Goal: Information Seeking & Learning: Learn about a topic

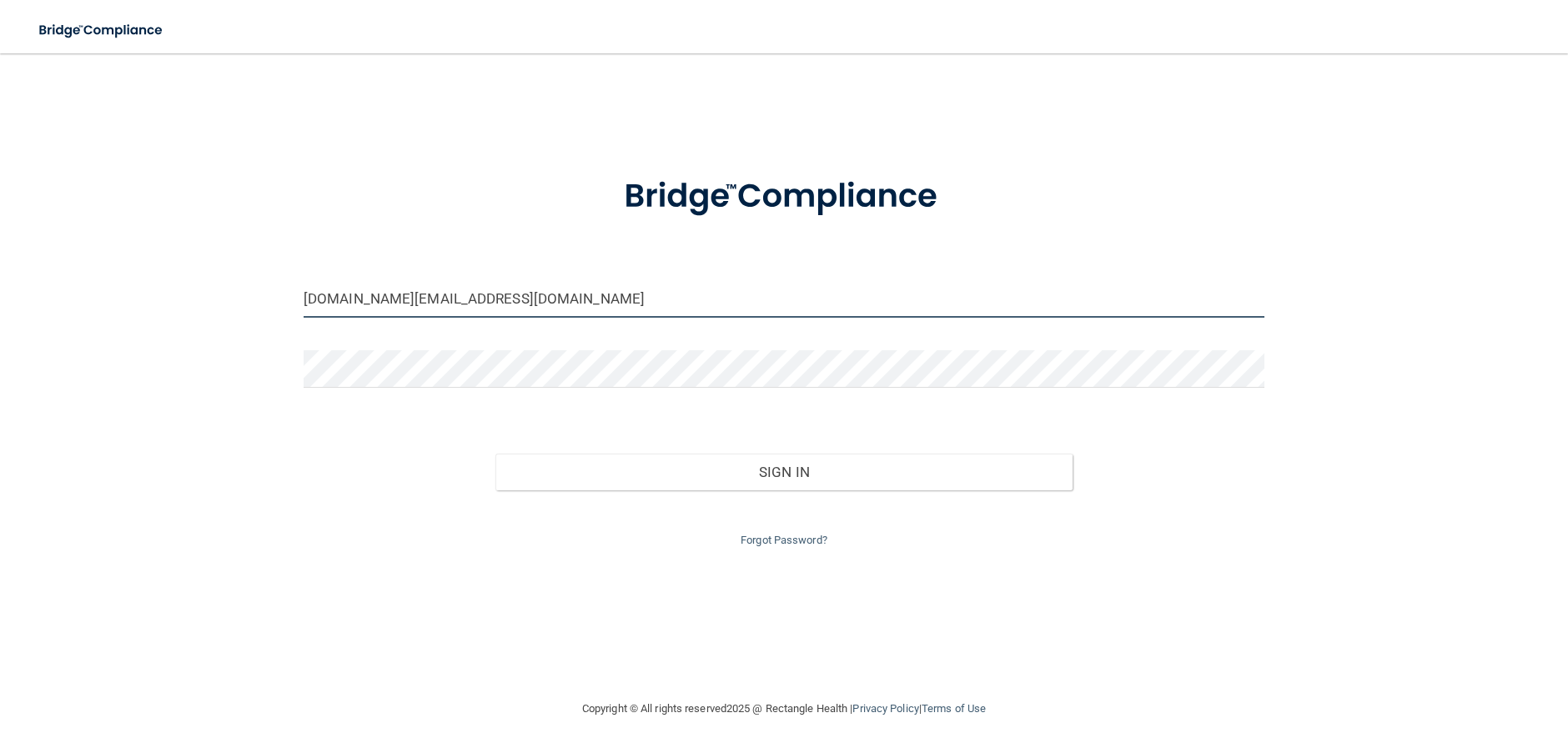
click at [468, 303] on input "puziogang.sc@gmail.com" at bounding box center [784, 299] width 961 height 38
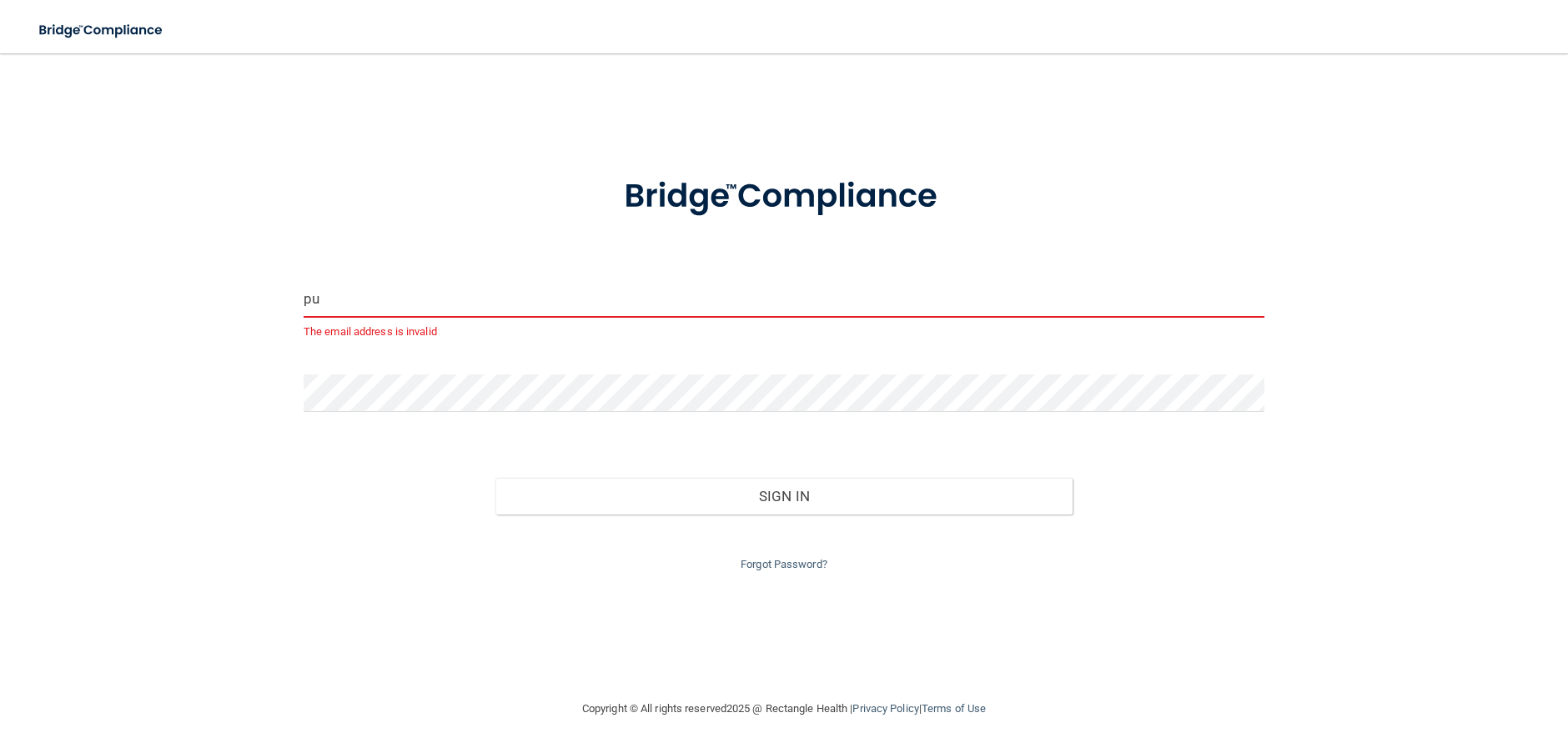
type input "p"
type input "[EMAIL_ADDRESS][DOMAIN_NAME]"
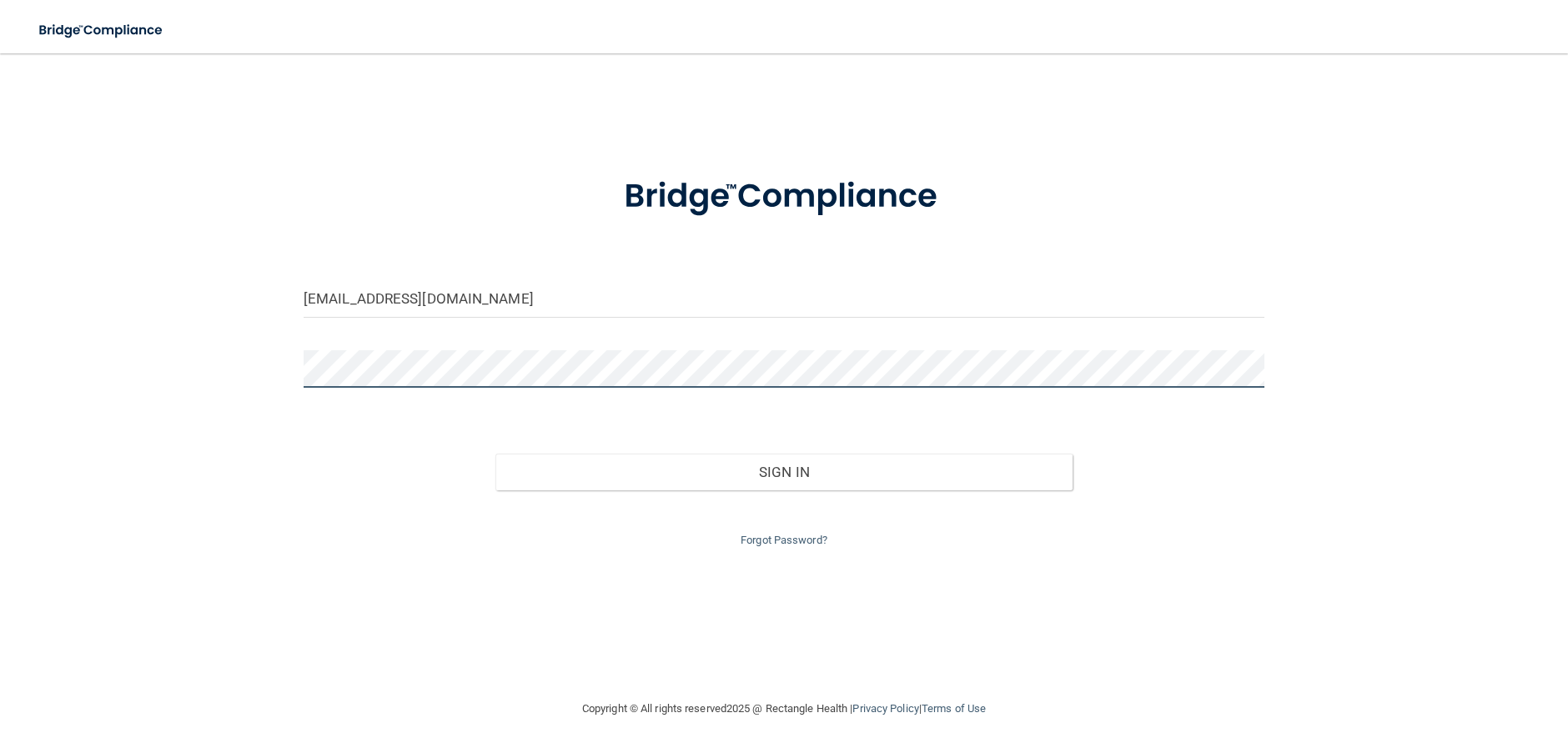
click at [136, 357] on div "akimbrell0714@yahoo.com Invalid email/password. You don't have permission to ac…" at bounding box center [784, 376] width 1502 height 612
click at [753, 493] on div "Forgot Password?" at bounding box center [784, 520] width 986 height 60
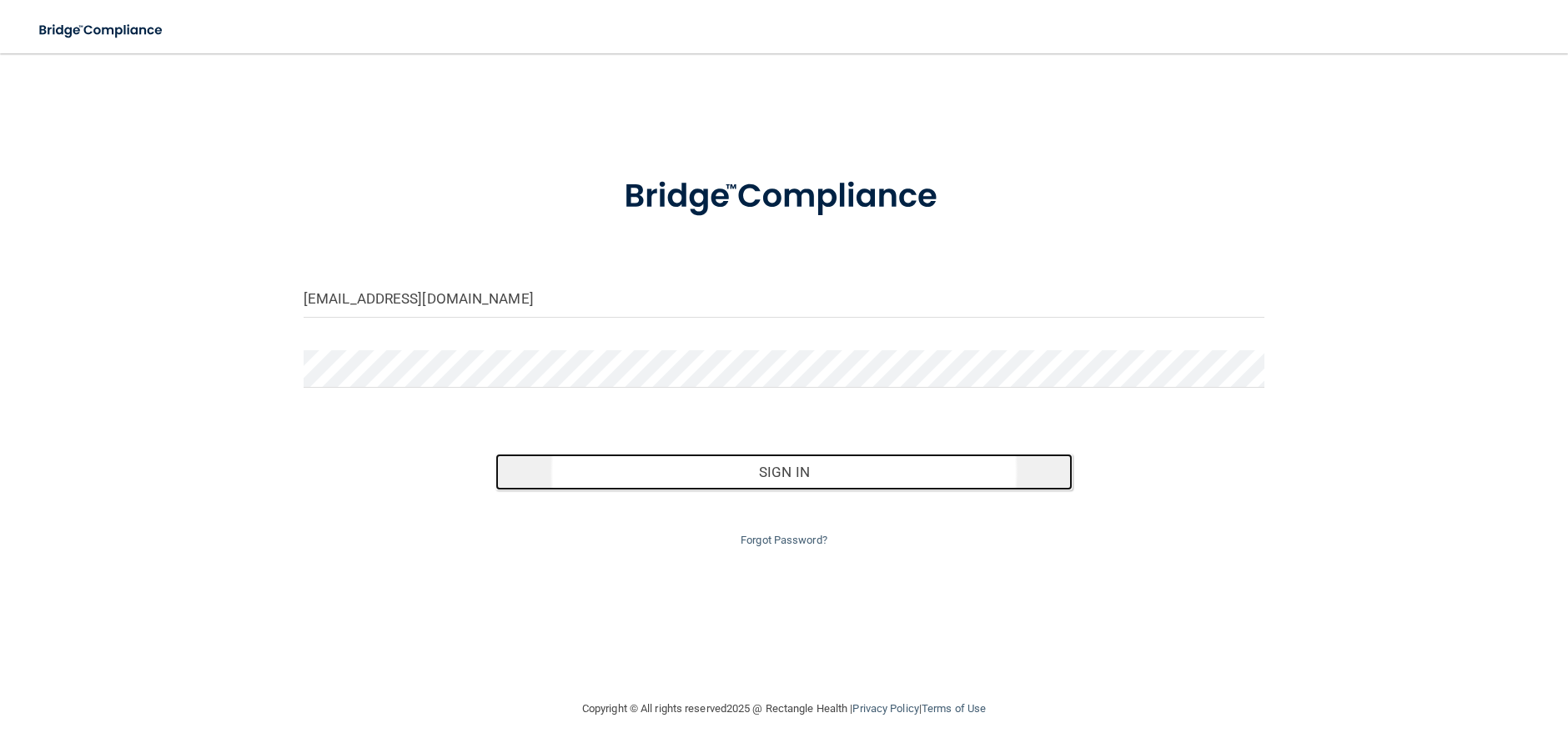
click at [744, 484] on button "Sign In" at bounding box center [784, 472] width 577 height 37
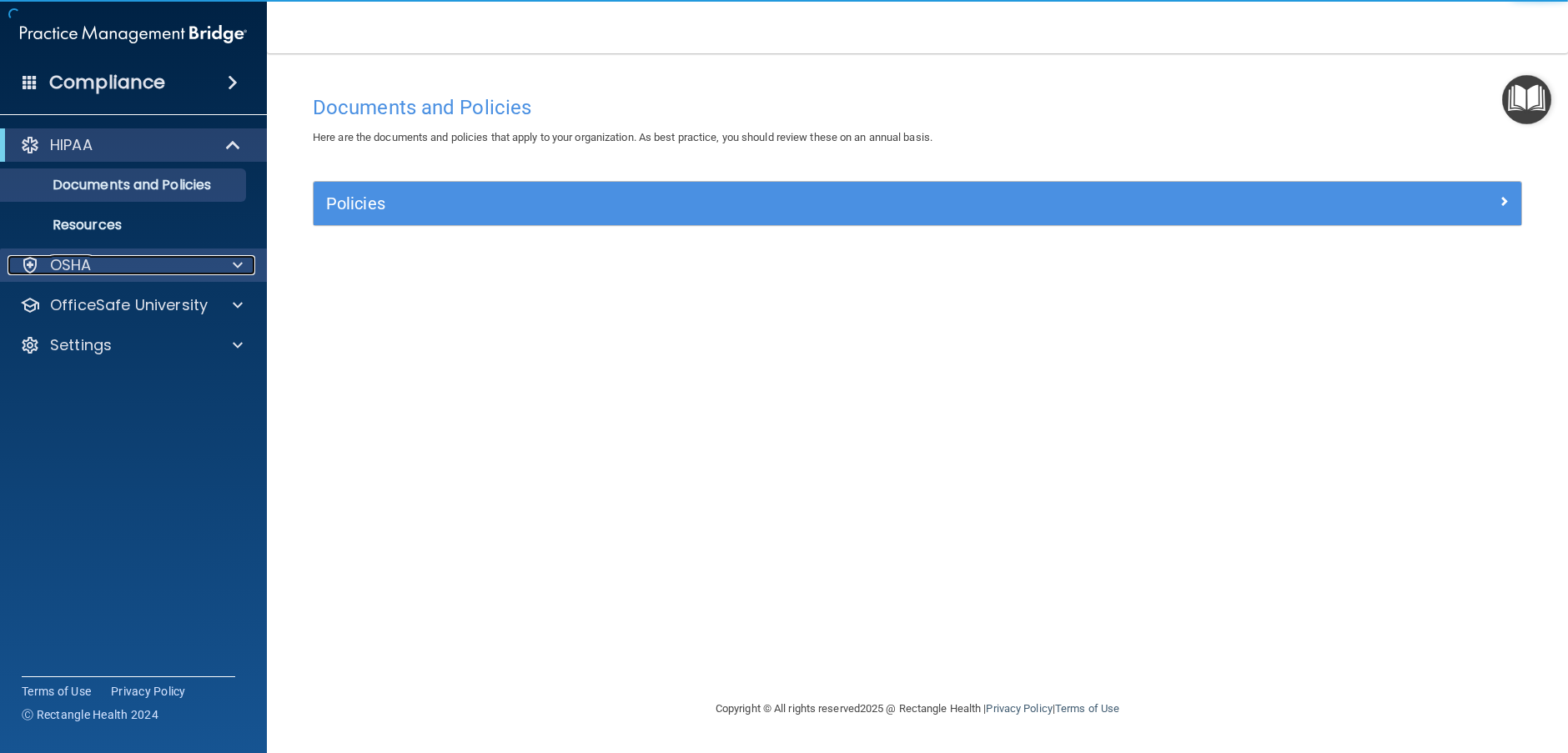
click at [111, 269] on div "OSHA" at bounding box center [111, 265] width 207 height 20
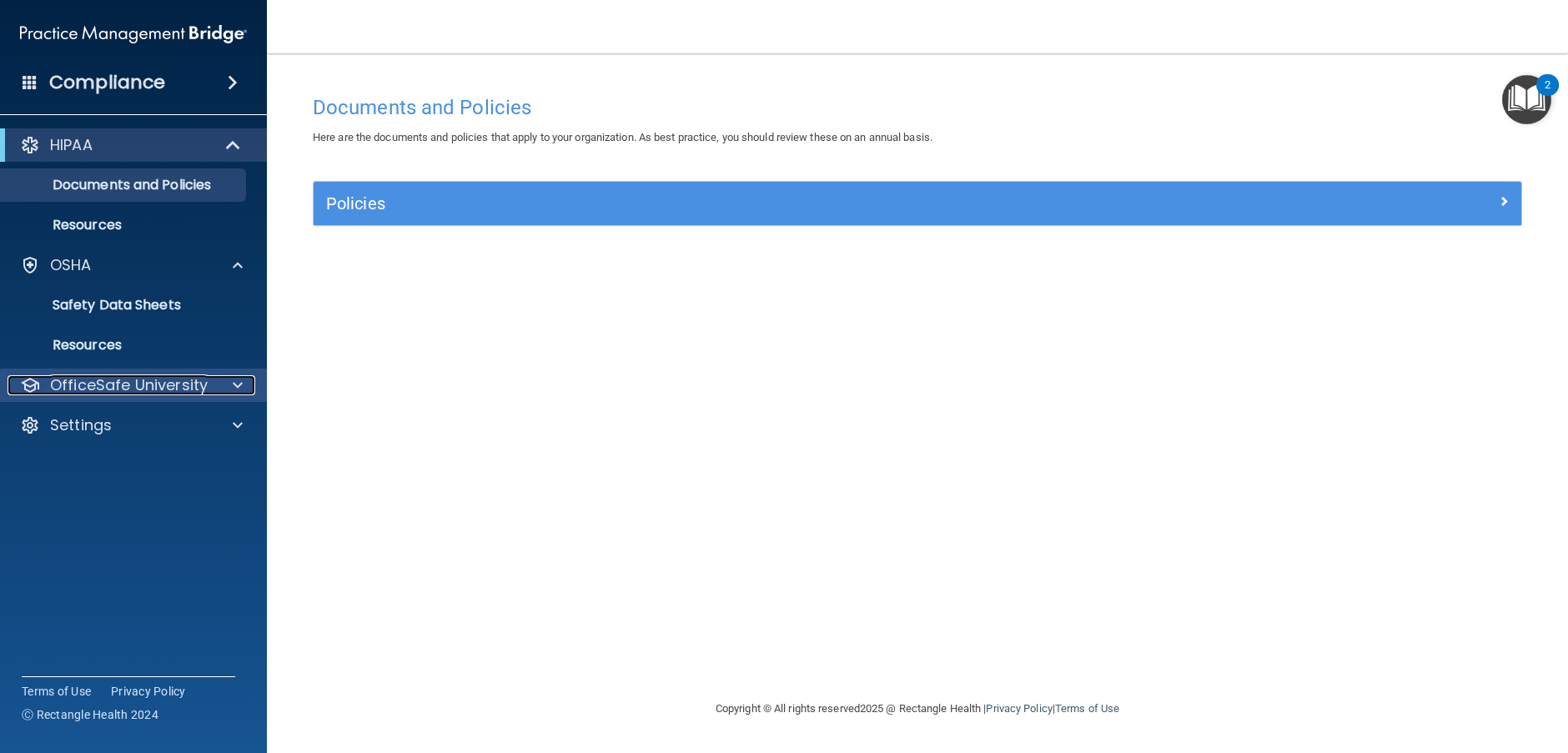
click at [121, 375] on p "OfficeSafe University" at bounding box center [128, 385] width 158 height 20
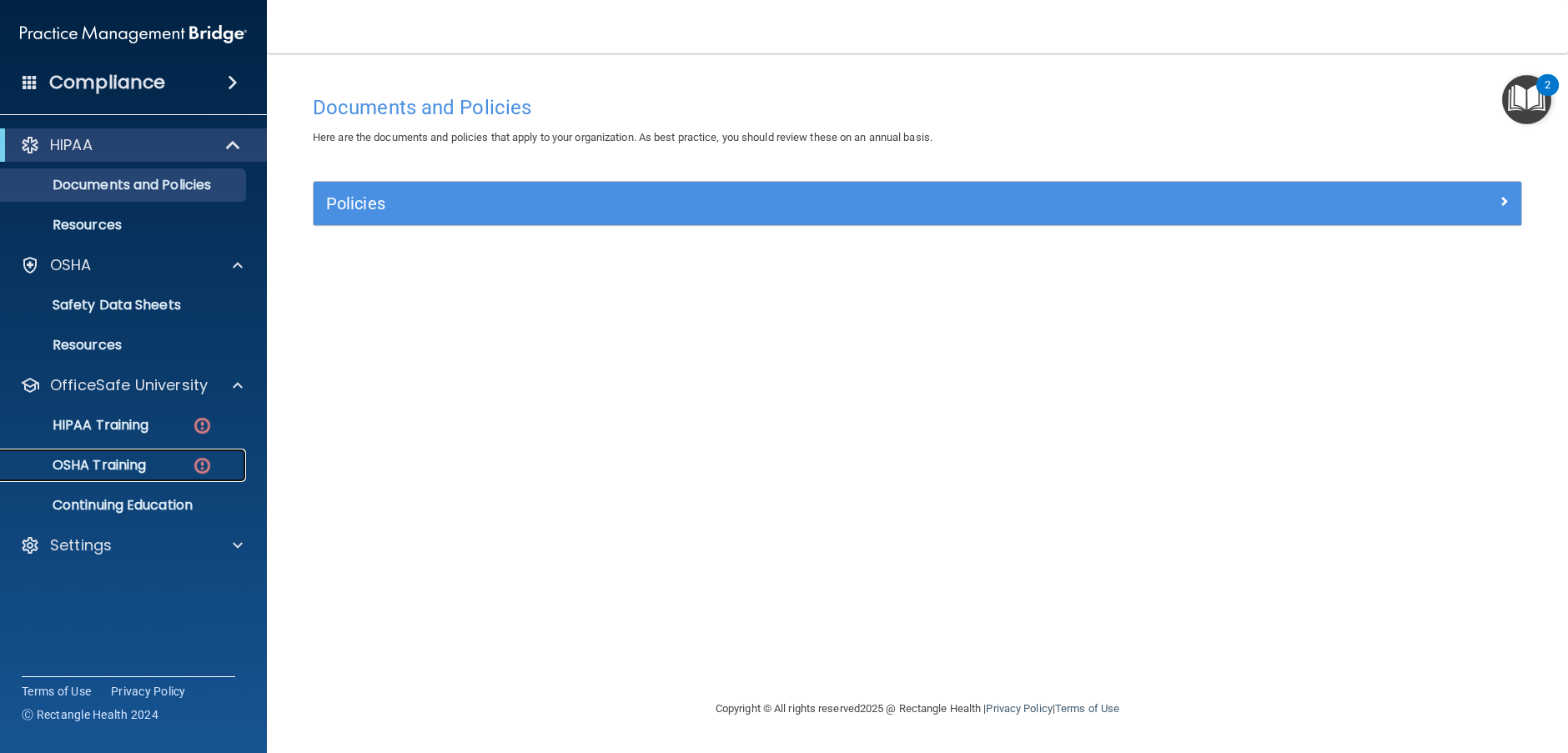
click at [127, 469] on p "OSHA Training" at bounding box center [78, 465] width 135 height 17
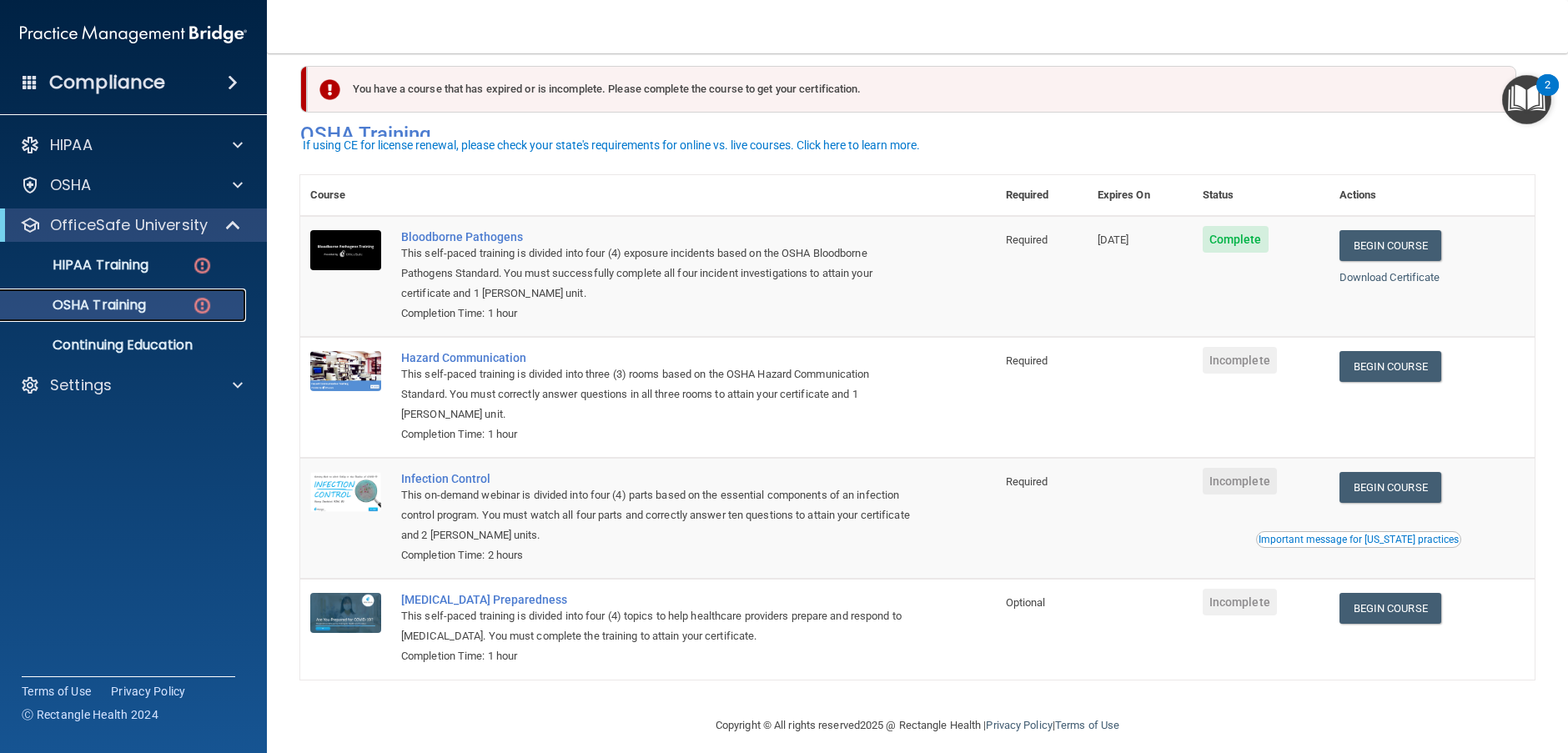
scroll to position [34, 0]
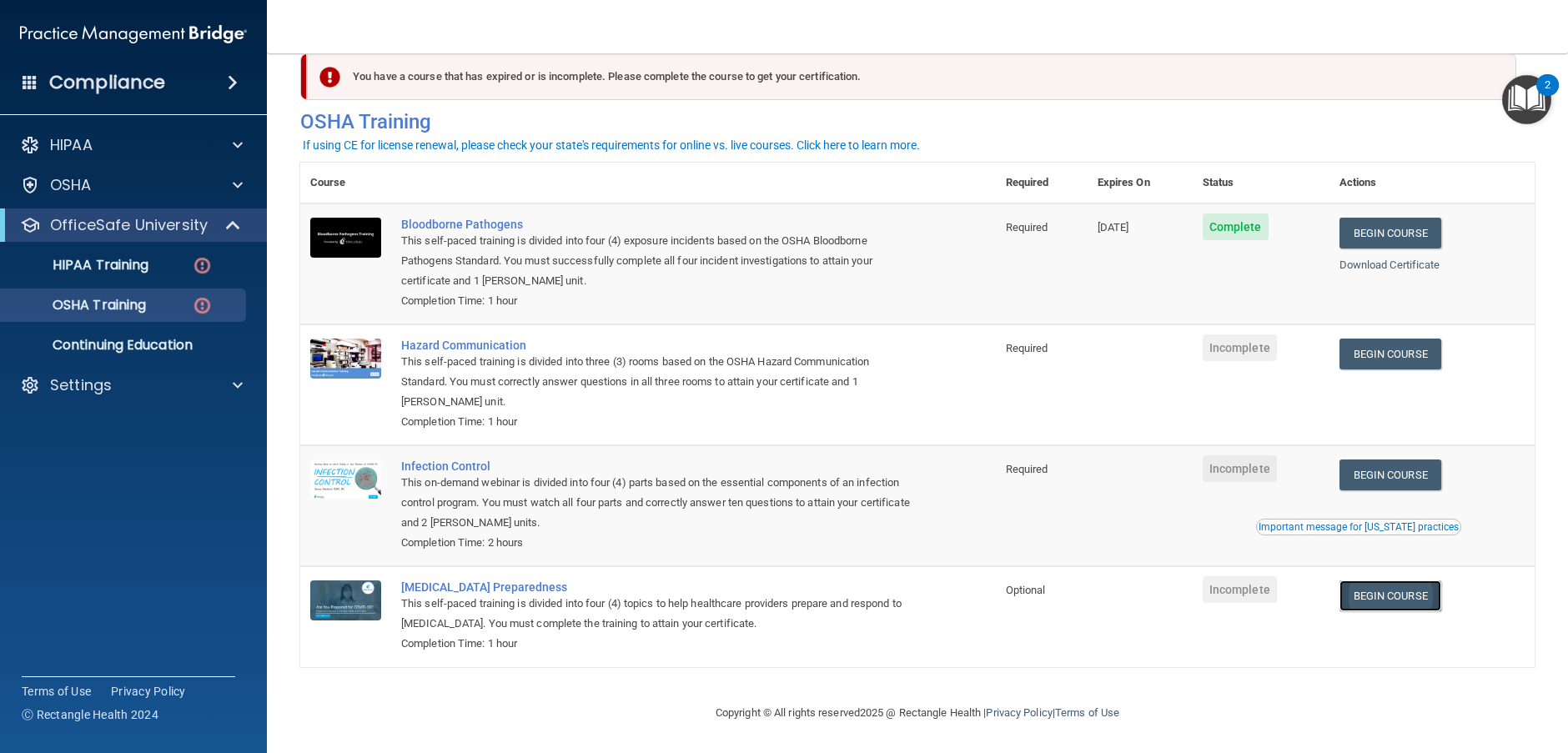
click at [1410, 603] on link "Begin Course" at bounding box center [1390, 595] width 101 height 30
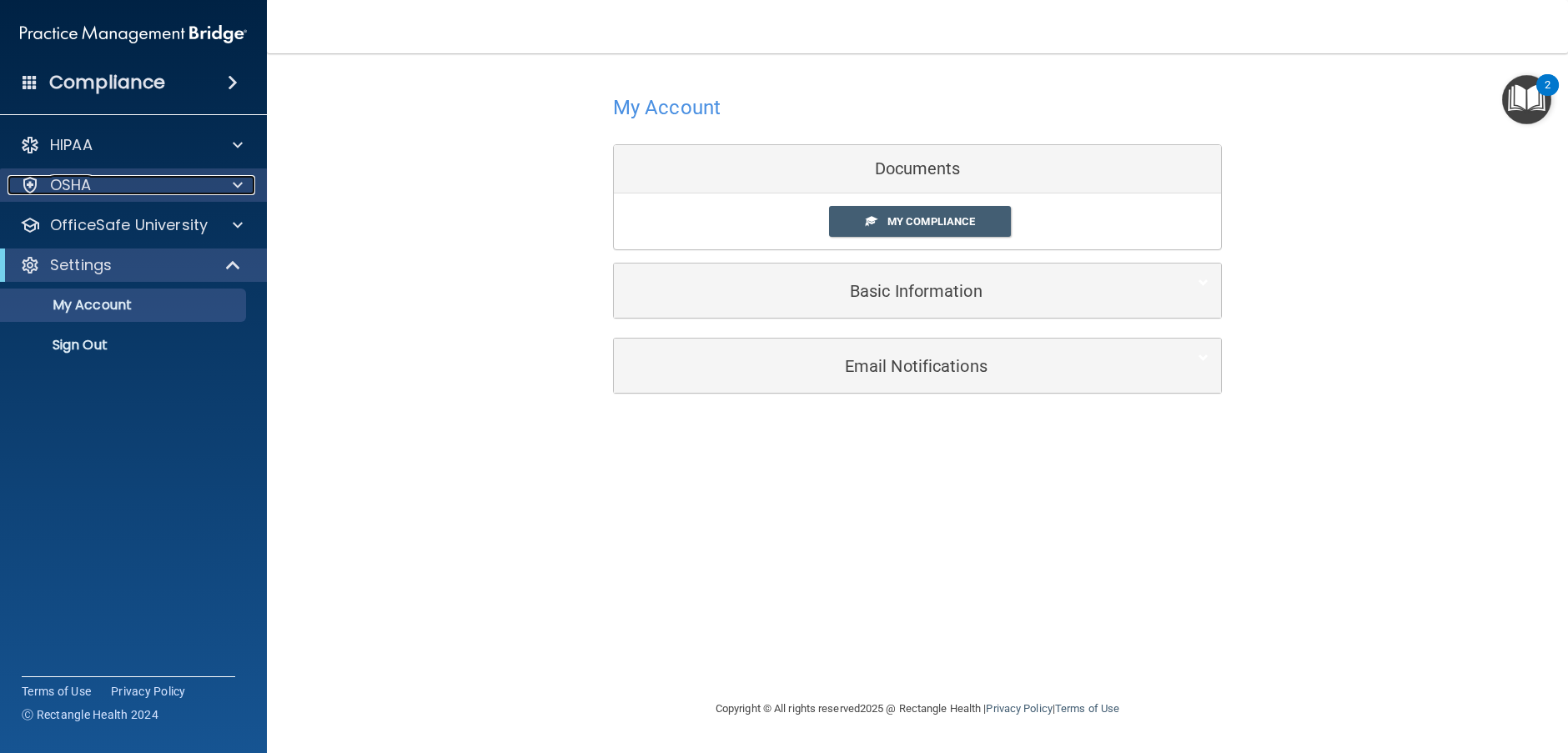
click at [103, 182] on div "OSHA" at bounding box center [111, 185] width 207 height 20
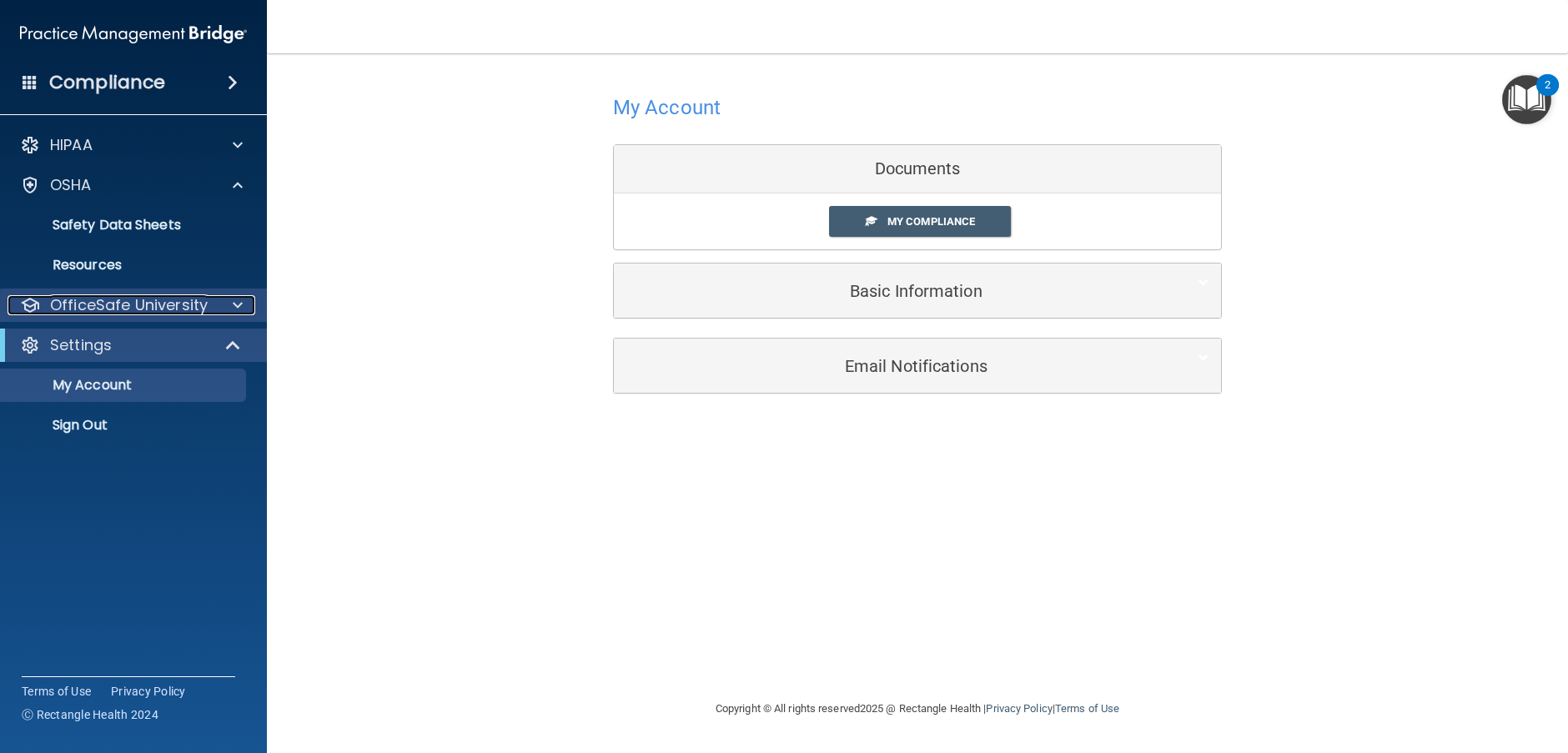
click at [103, 309] on p "OfficeSafe University" at bounding box center [128, 305] width 158 height 20
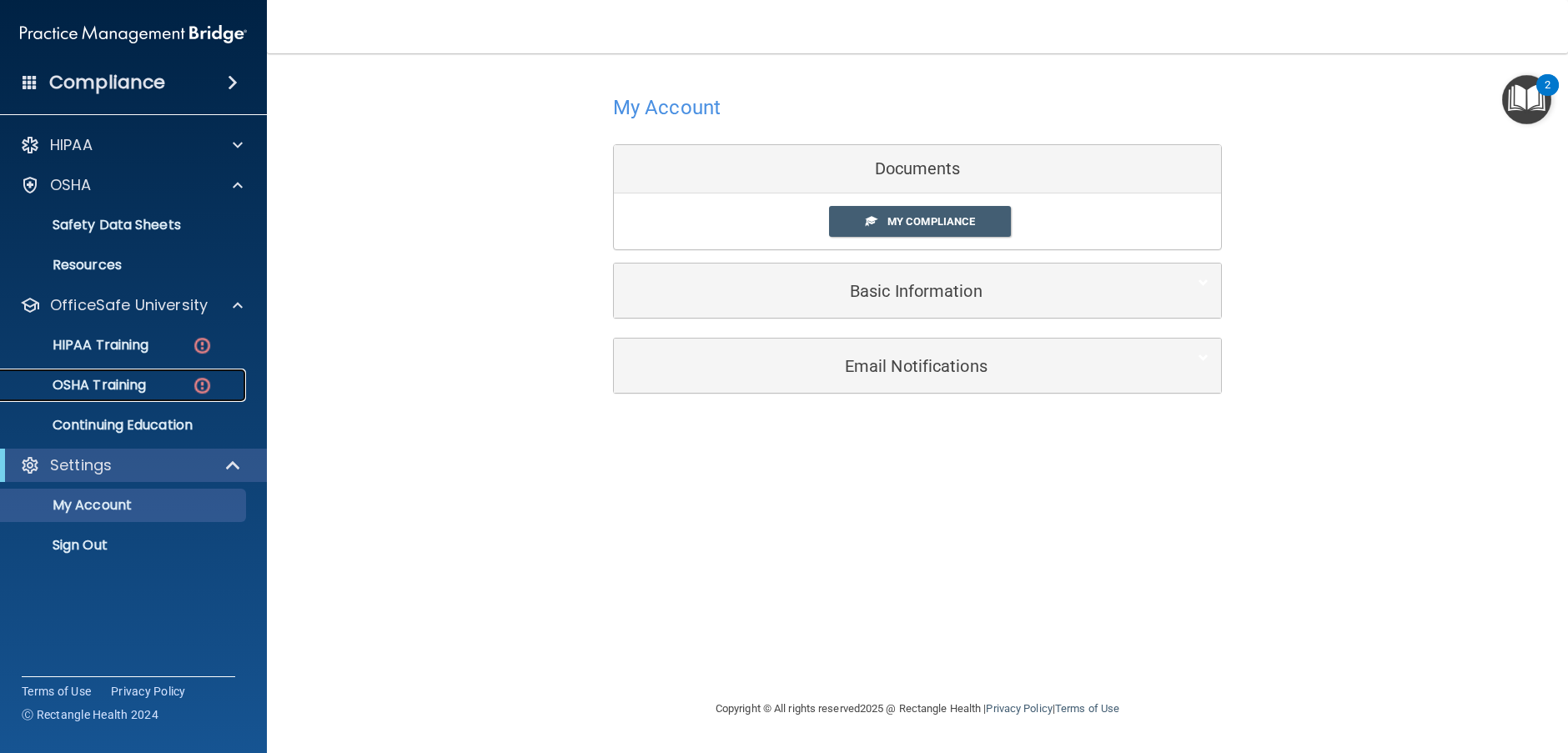
click at [115, 389] on p "OSHA Training" at bounding box center [78, 385] width 135 height 17
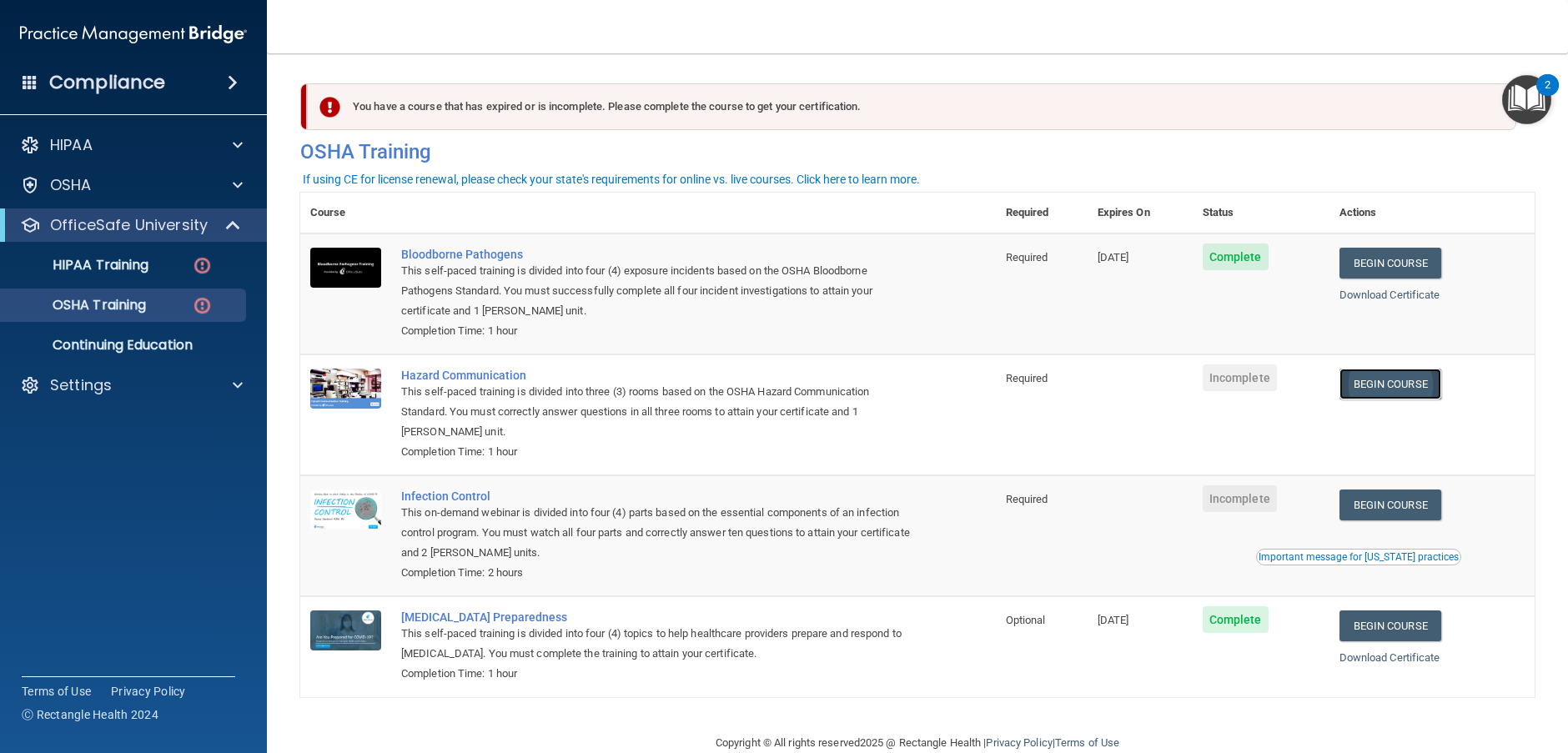
click at [1376, 391] on link "Begin Course" at bounding box center [1390, 383] width 101 height 30
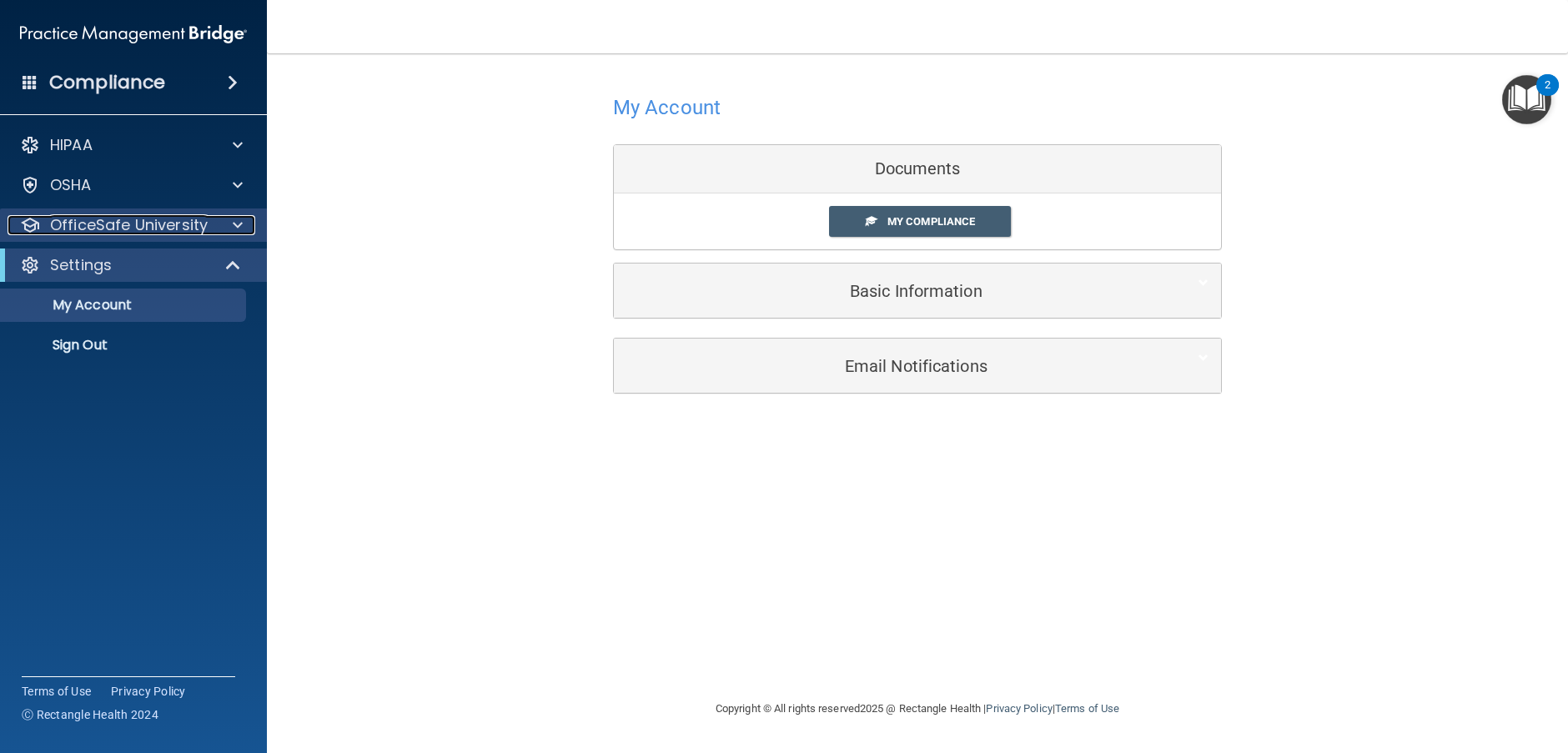
click at [95, 218] on p "OfficeSafe University" at bounding box center [128, 226] width 158 height 20
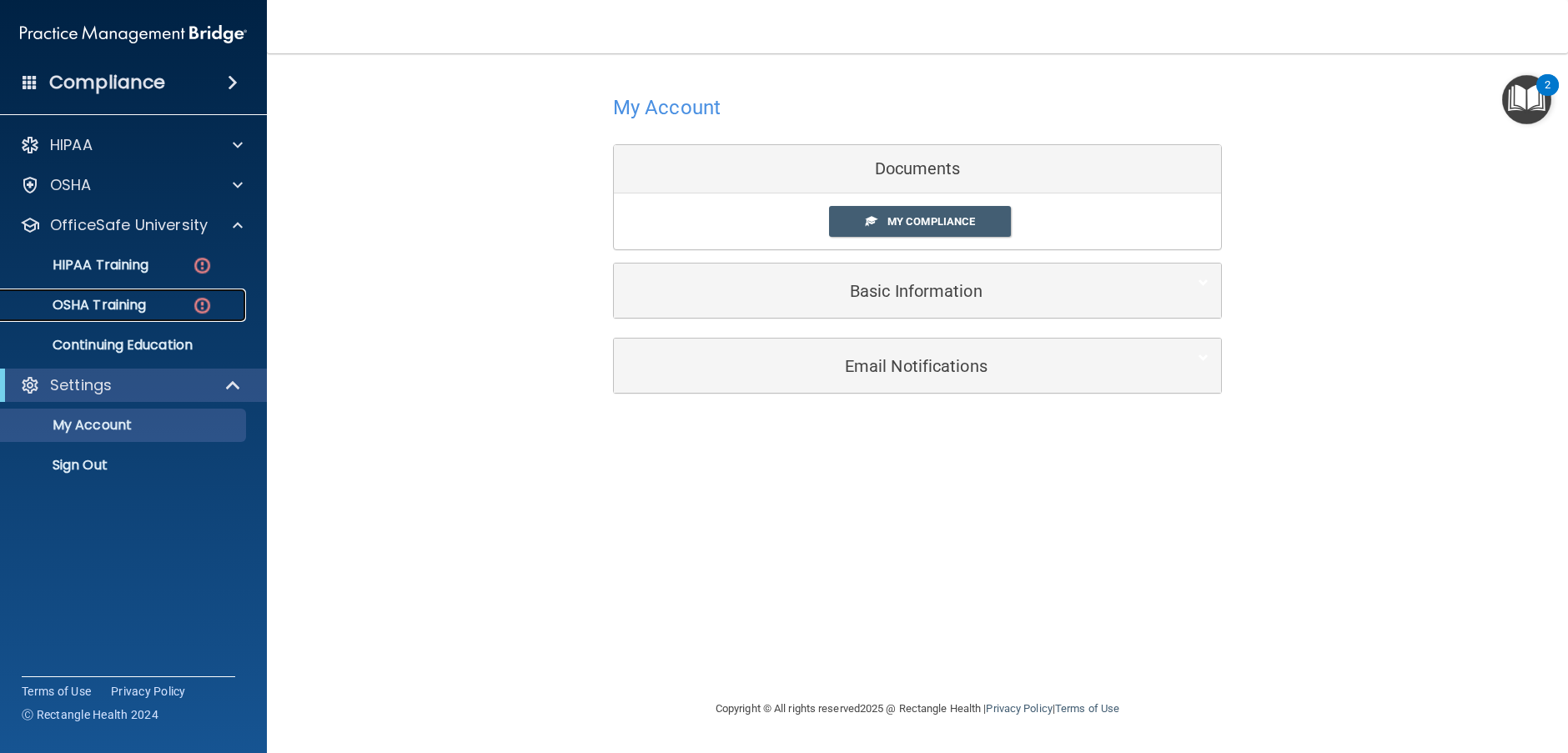
click at [104, 304] on p "OSHA Training" at bounding box center [78, 305] width 135 height 17
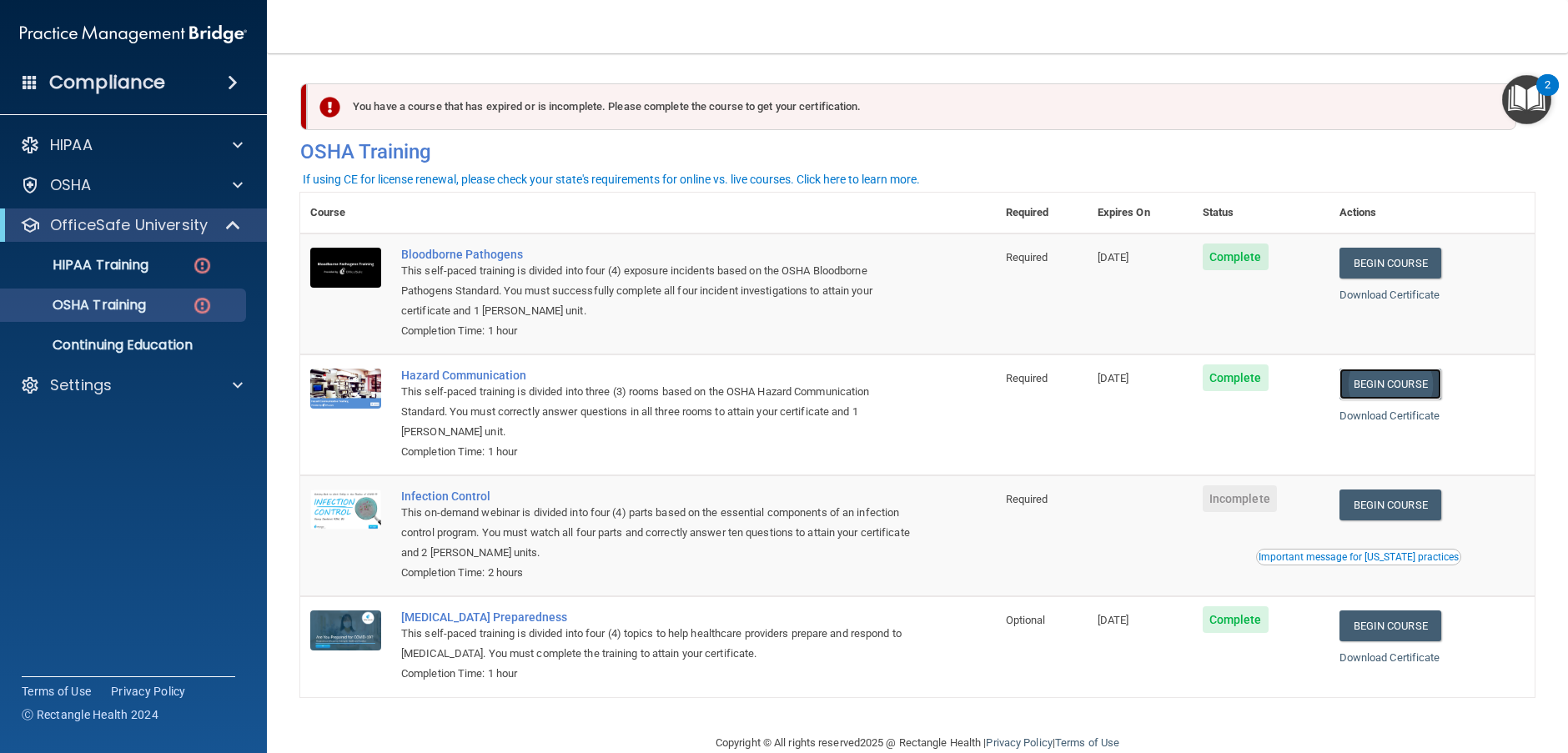
click at [1415, 375] on link "Begin Course" at bounding box center [1390, 383] width 101 height 30
click at [1392, 416] on link "Download Certificate" at bounding box center [1390, 417] width 101 height 13
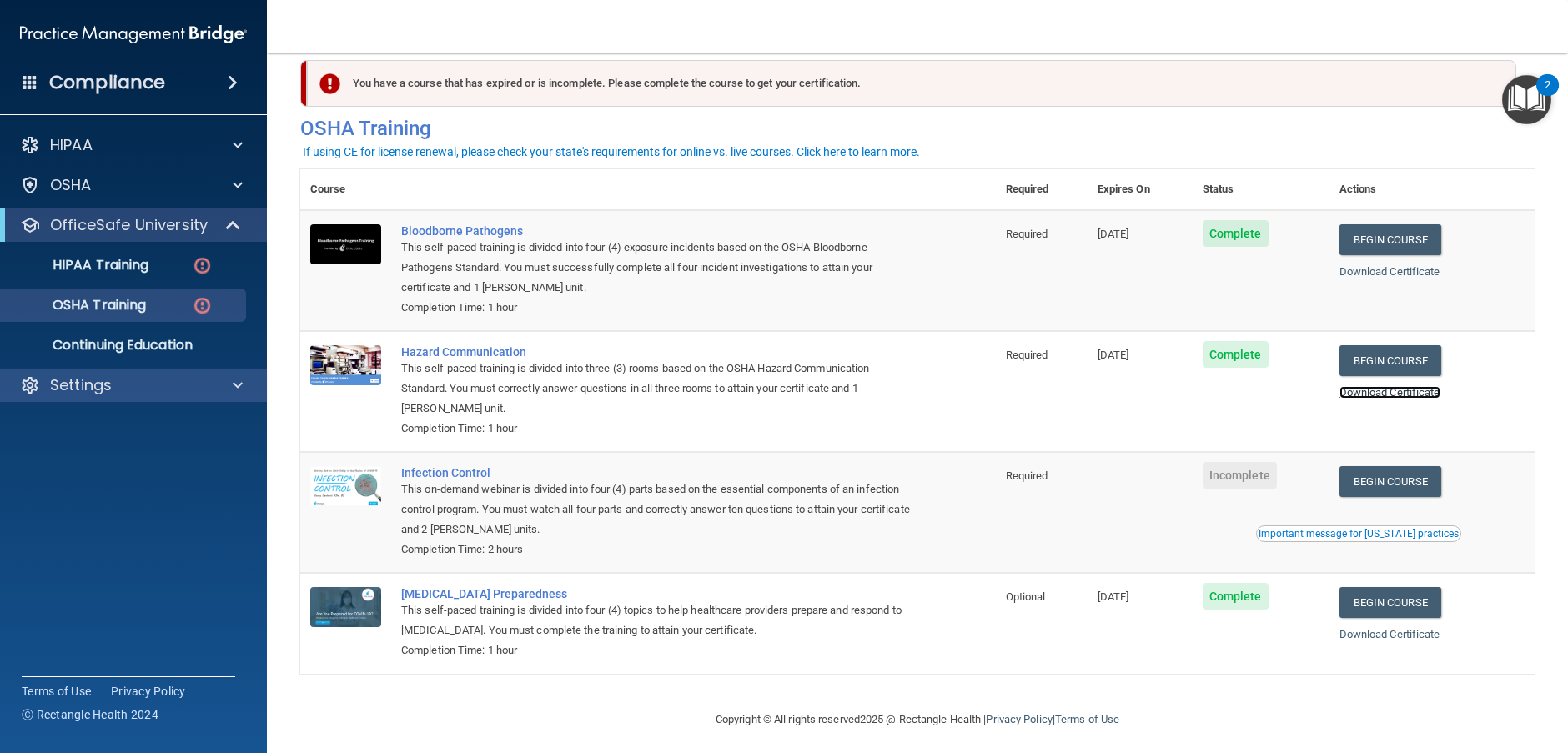
scroll to position [34, 0]
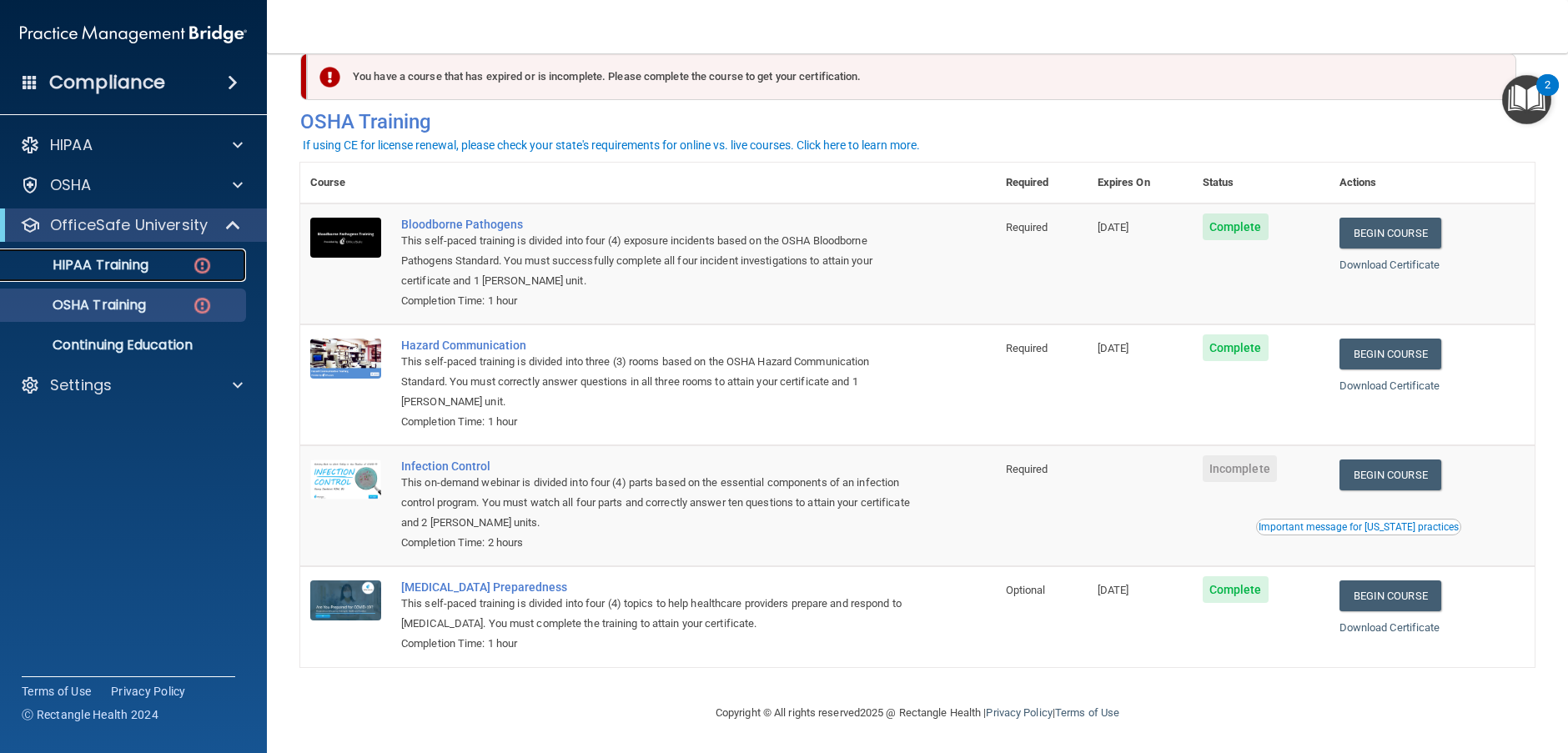
click at [125, 277] on link "HIPAA Training" at bounding box center [114, 265] width 263 height 33
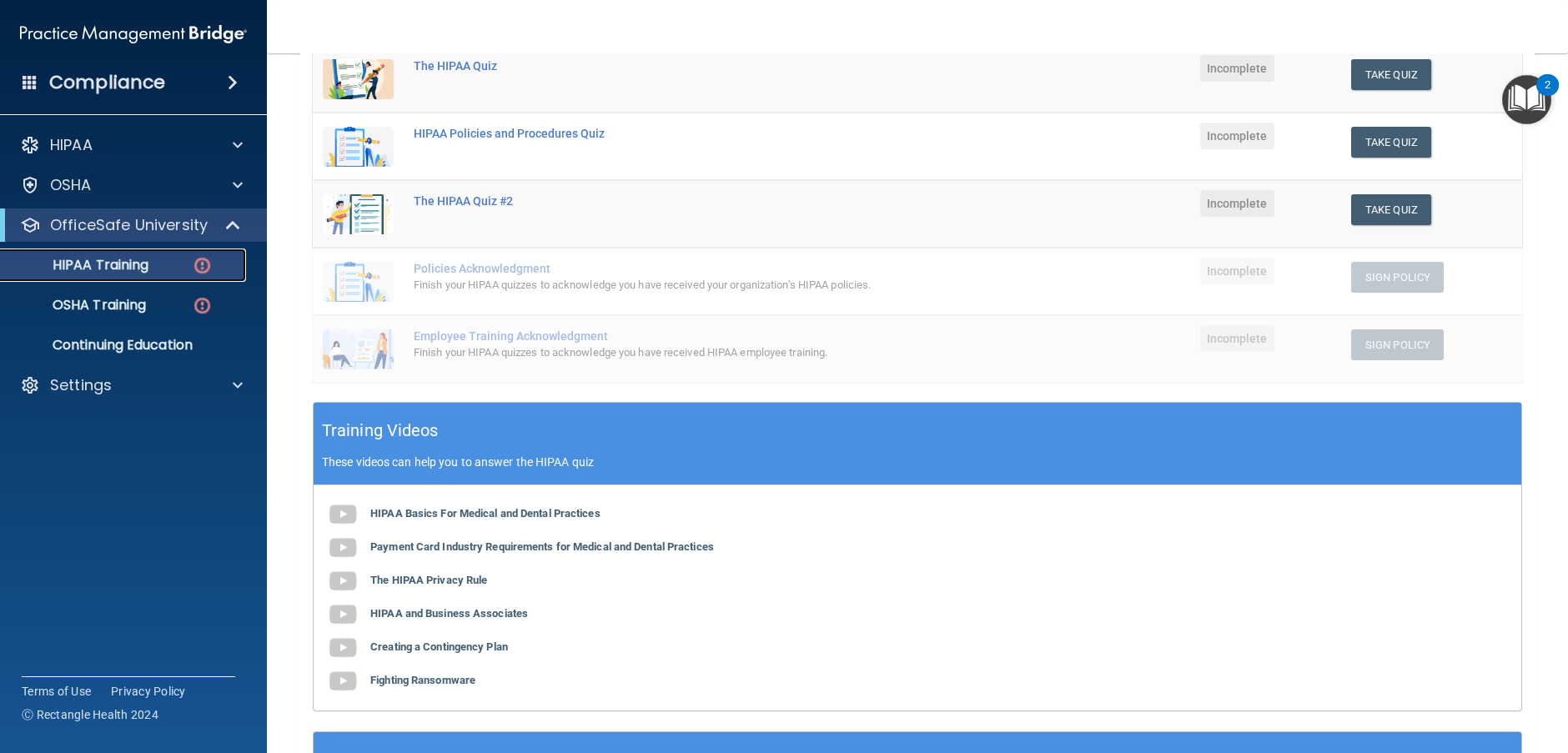
scroll to position [251, 0]
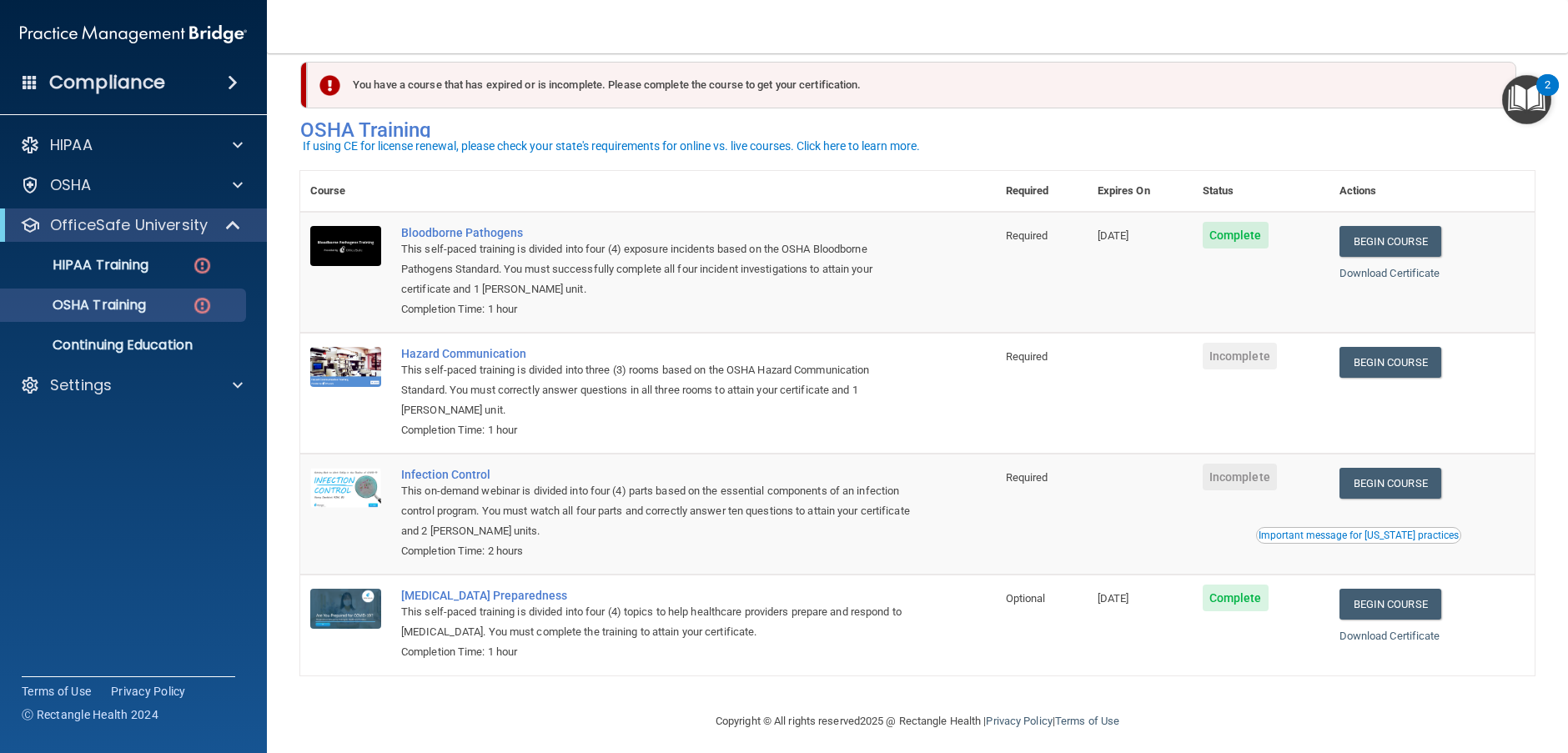
scroll to position [34, 0]
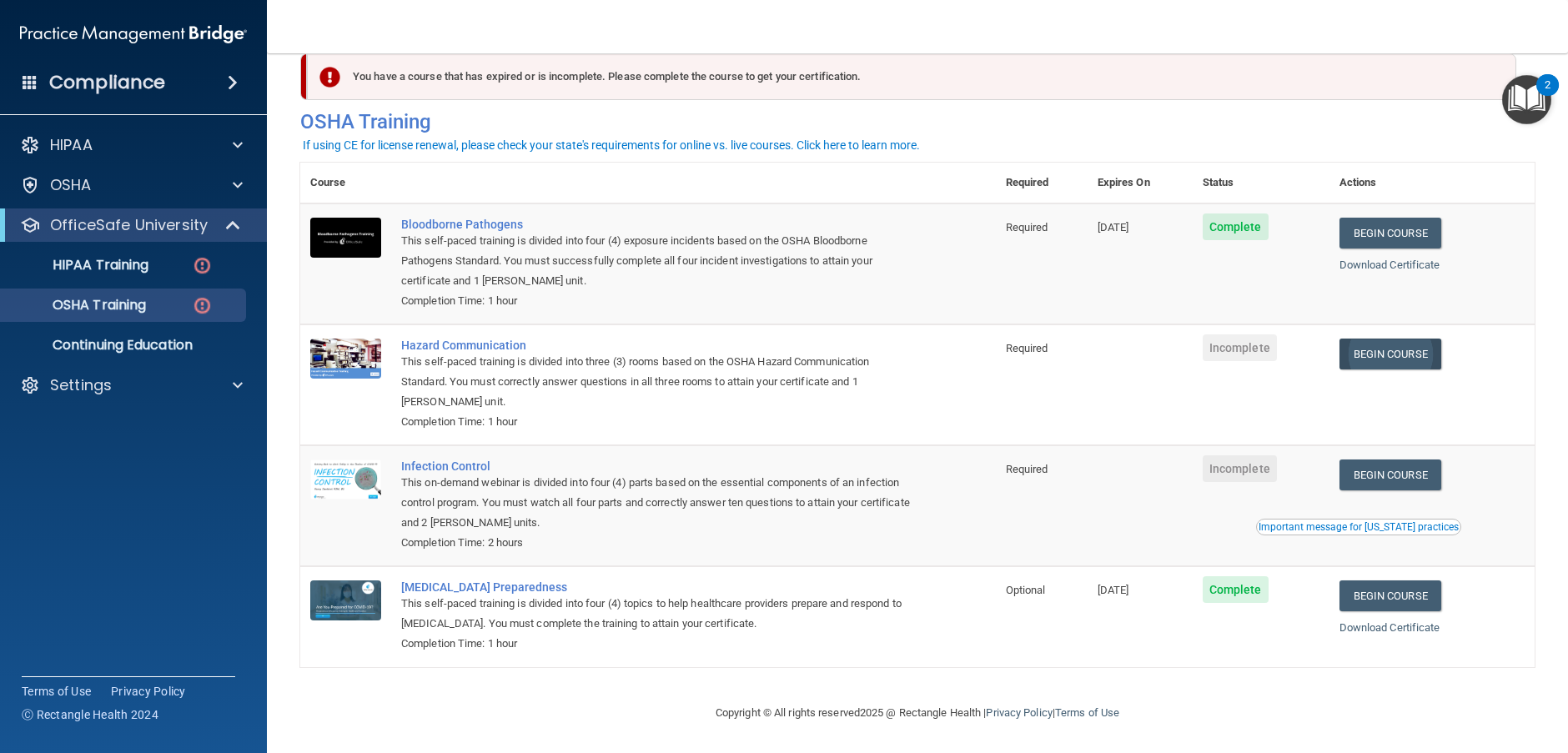
click at [1378, 349] on link "Begin Course" at bounding box center [1390, 354] width 101 height 30
click at [103, 318] on link "OSHA Training" at bounding box center [114, 305] width 263 height 33
click at [100, 282] on ul "HIPAA Training OSHA Training Continuing Education" at bounding box center [135, 302] width 302 height 120
click at [113, 295] on link "OSHA Training" at bounding box center [114, 305] width 263 height 33
click at [1363, 355] on link "Begin Course" at bounding box center [1390, 354] width 101 height 30
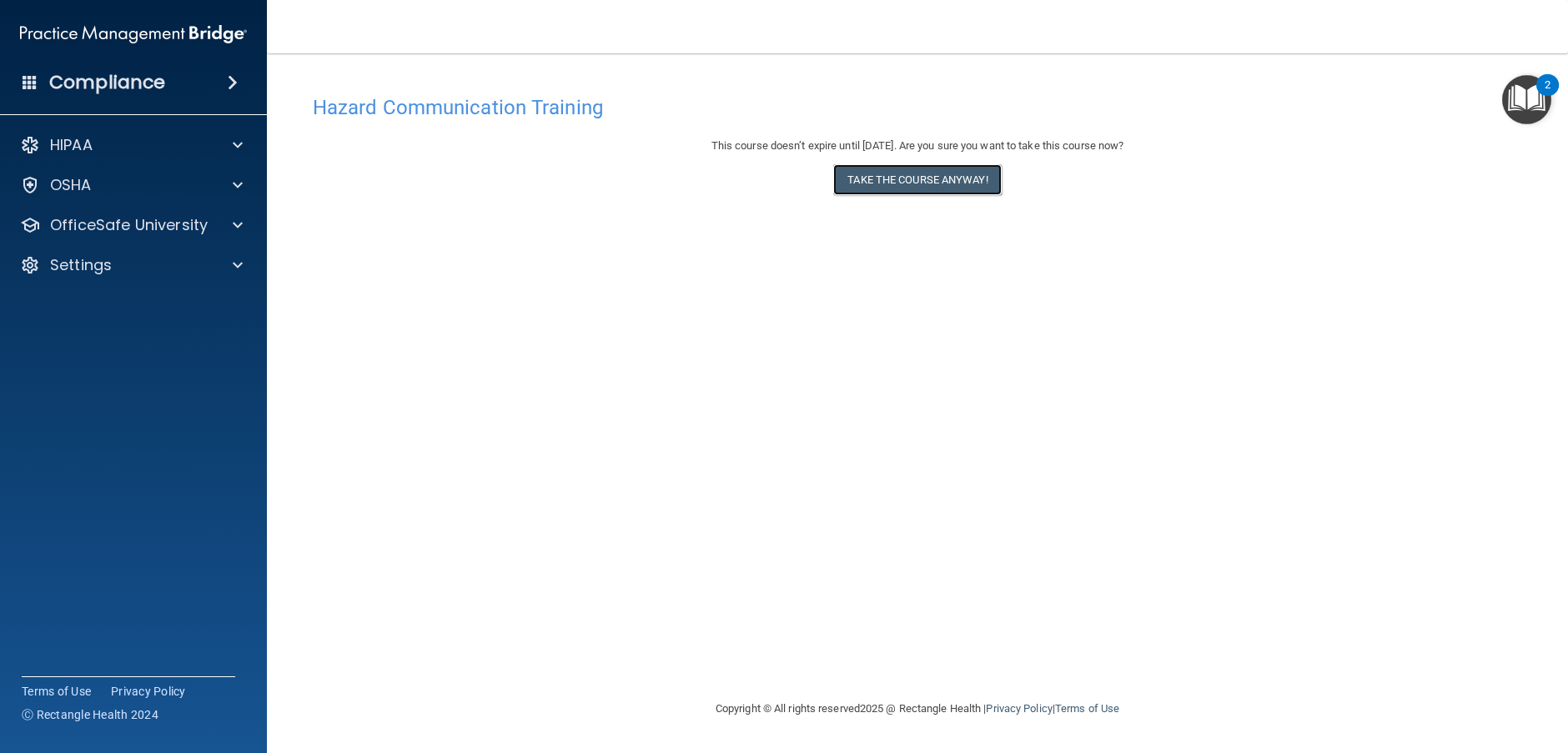
click at [889, 186] on button "Take the course anyway!" at bounding box center [917, 179] width 168 height 30
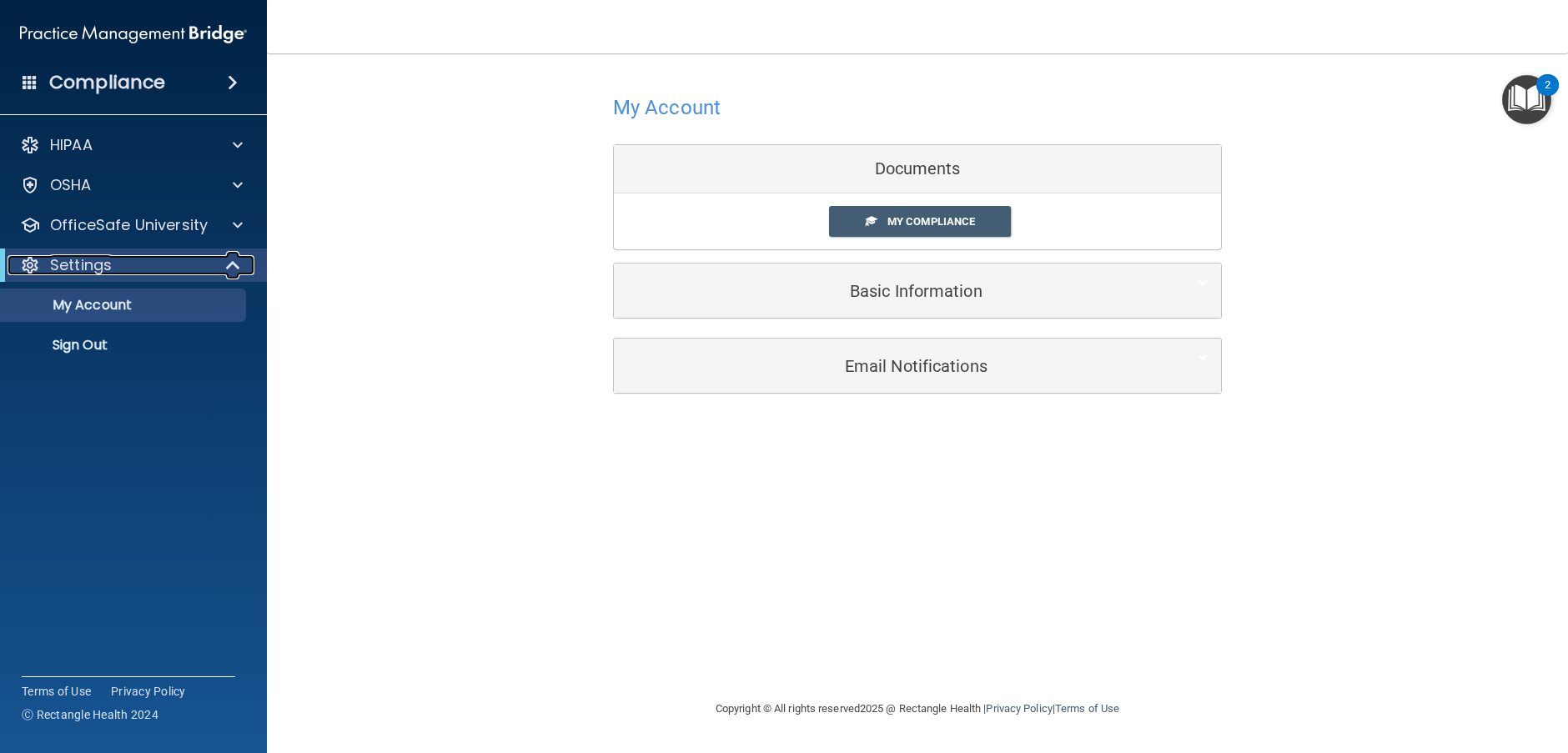
click at [108, 262] on p "Settings" at bounding box center [80, 265] width 62 height 20
click at [101, 269] on p "Settings" at bounding box center [80, 265] width 62 height 20
click at [113, 233] on p "OfficeSafe University" at bounding box center [128, 226] width 158 height 20
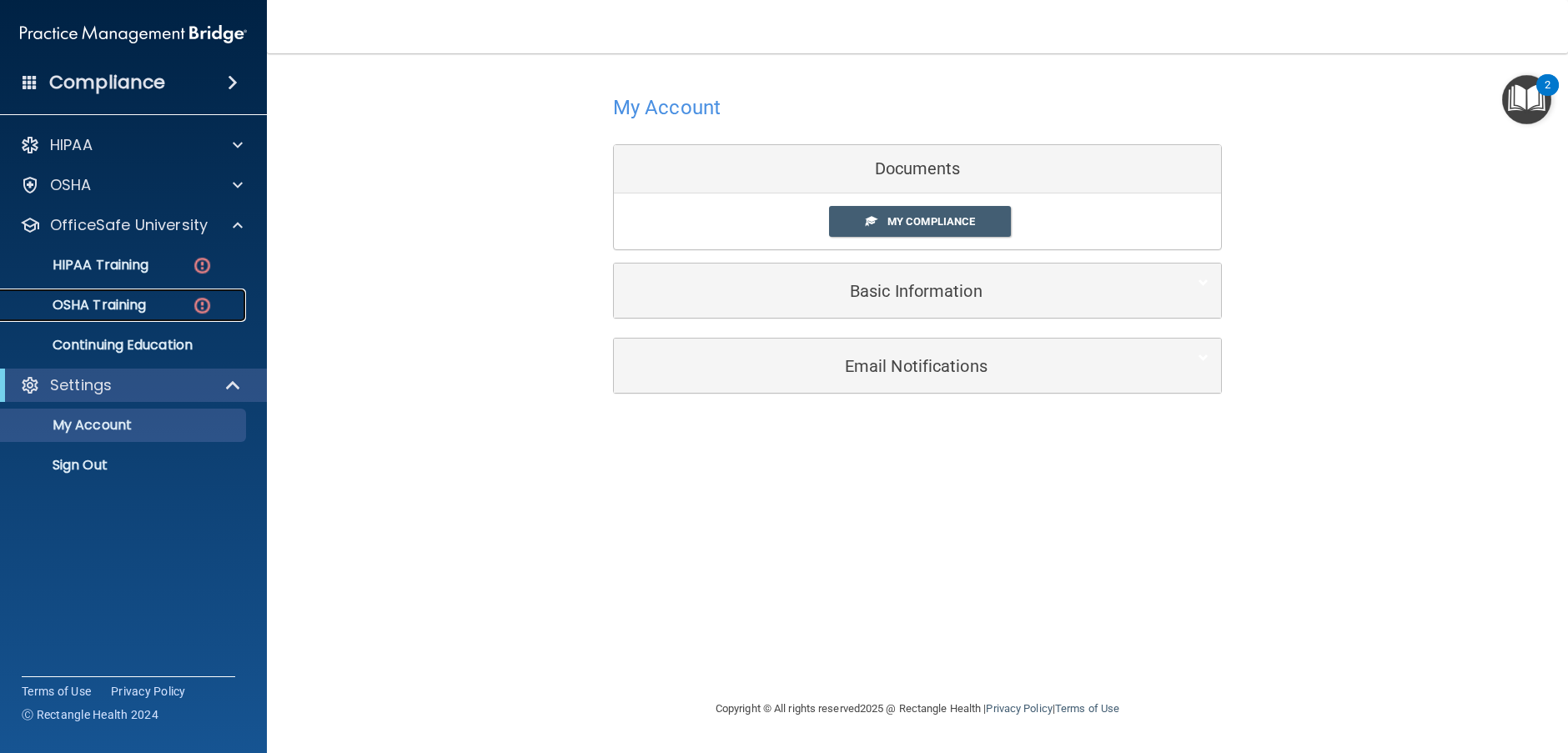
click at [111, 298] on p "OSHA Training" at bounding box center [78, 305] width 135 height 17
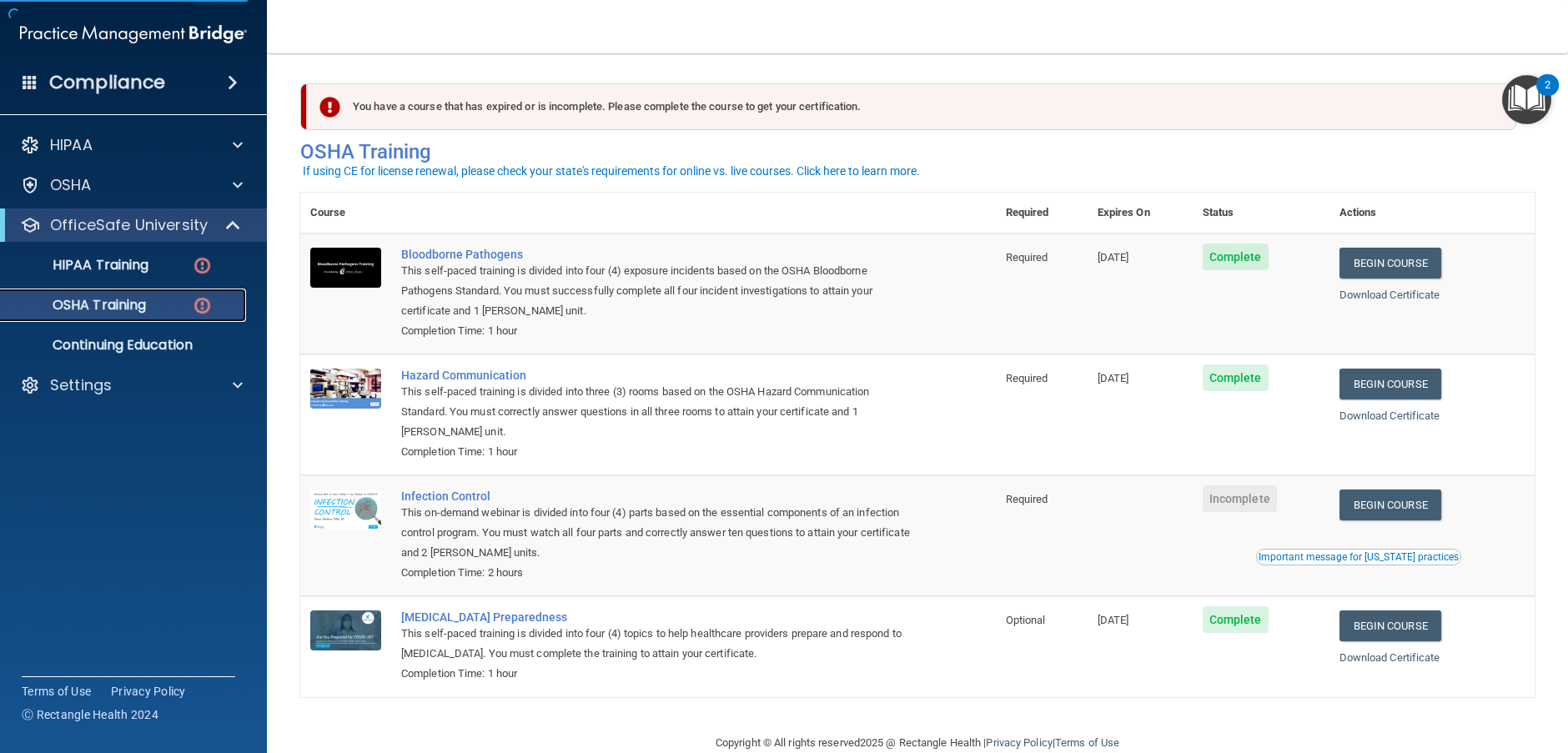
scroll to position [34, 0]
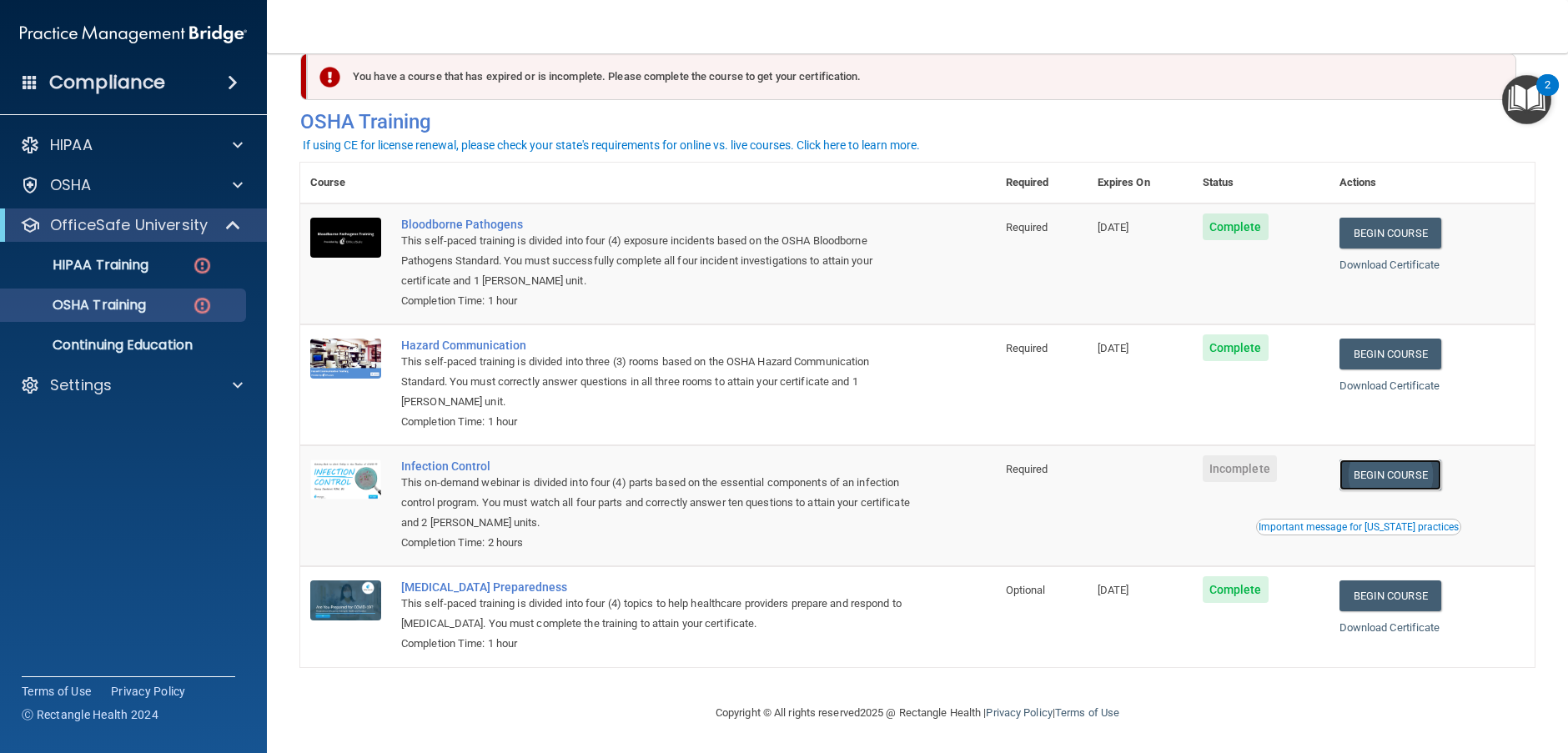
click at [1373, 471] on link "Begin Course" at bounding box center [1390, 475] width 101 height 30
click at [133, 304] on p "OSHA Training" at bounding box center [78, 305] width 135 height 17
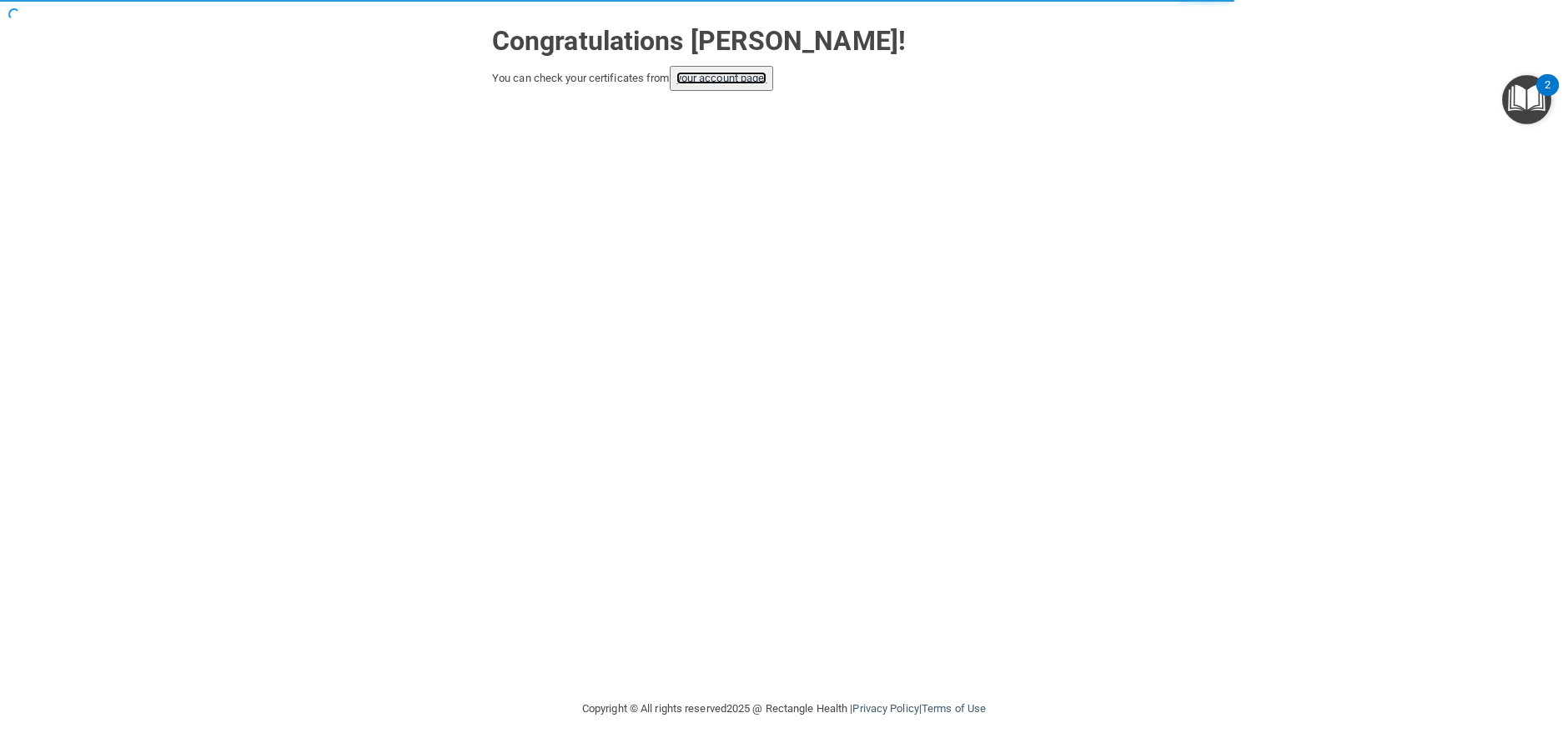
click at [709, 83] on link "your account page!" at bounding box center [721, 78] width 91 height 13
click at [731, 76] on link "your account page!" at bounding box center [721, 78] width 91 height 13
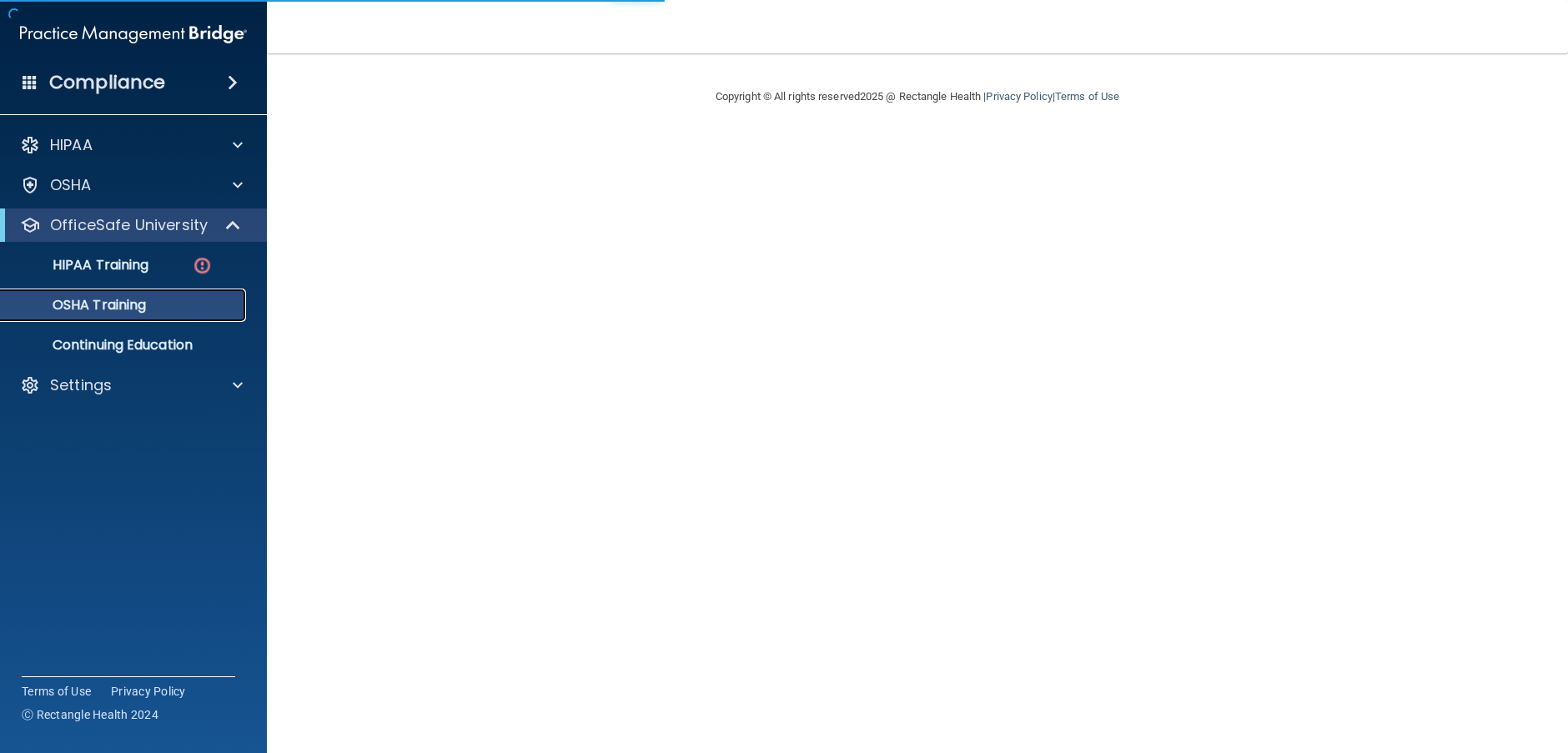
click at [138, 297] on p "OSHA Training" at bounding box center [78, 305] width 135 height 17
click at [114, 312] on p "OSHA Training" at bounding box center [78, 305] width 135 height 17
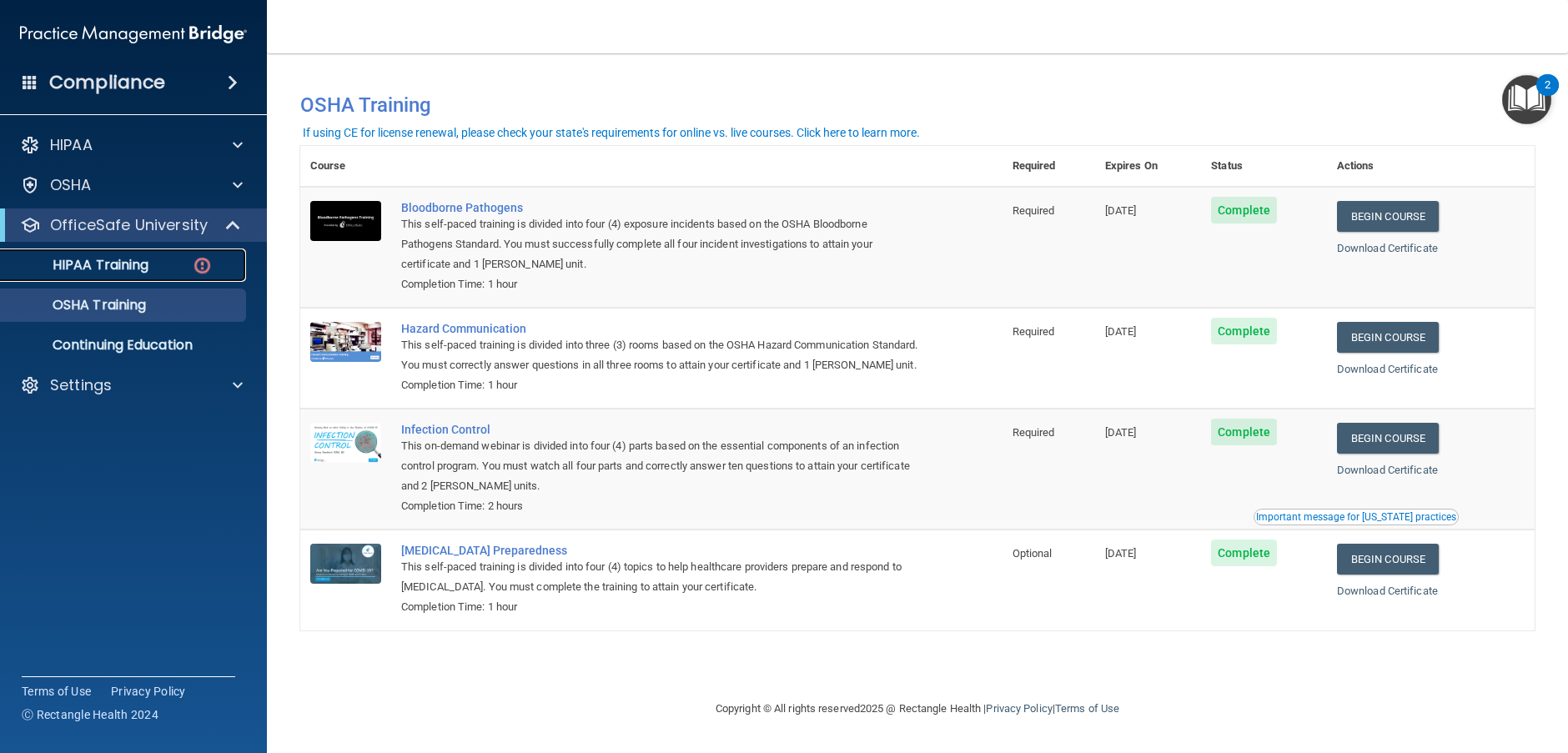
click at [123, 258] on p "HIPAA Training" at bounding box center [79, 265] width 137 height 17
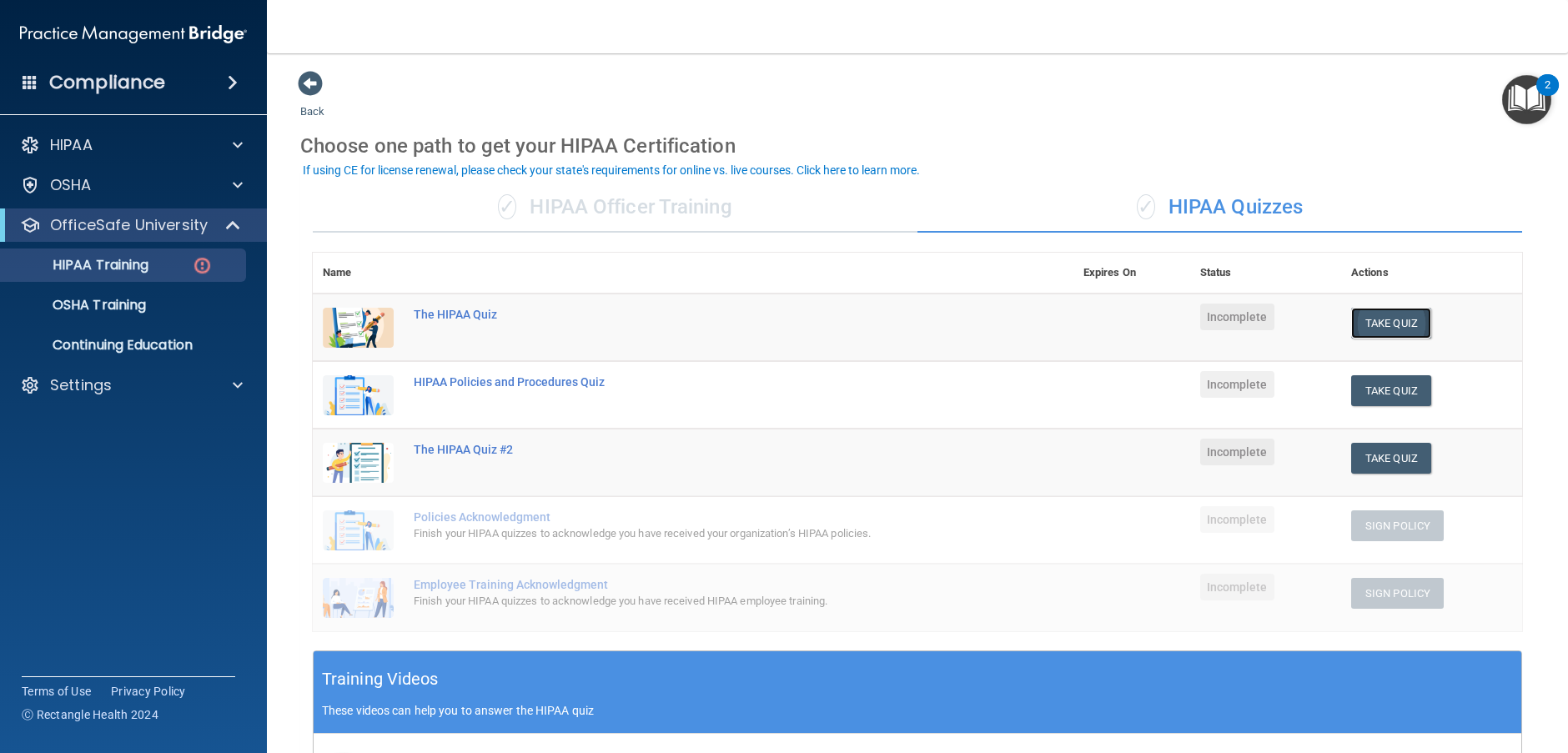
click at [1407, 321] on button "Take Quiz" at bounding box center [1391, 323] width 80 height 30
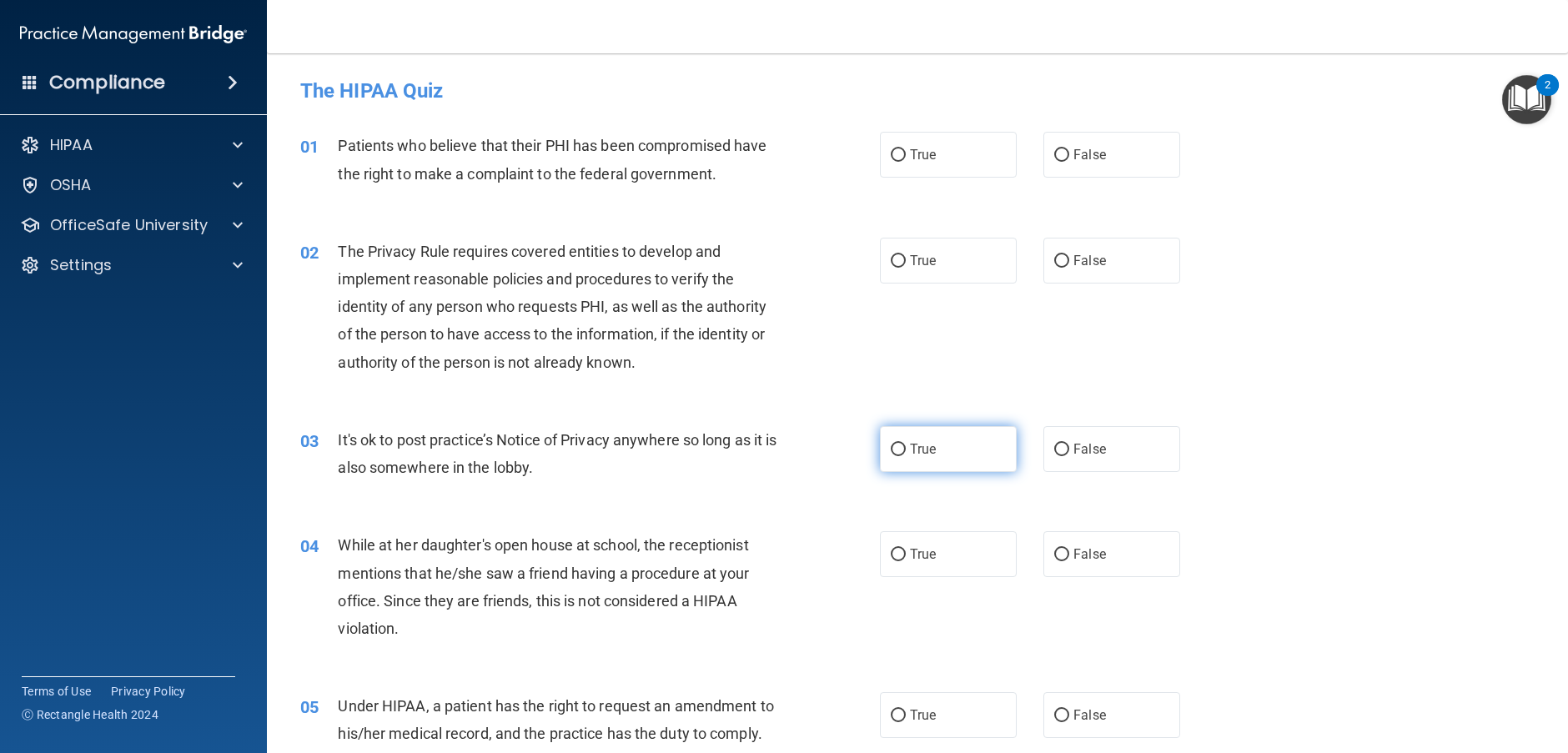
click at [910, 463] on label "True" at bounding box center [948, 450] width 136 height 46
click at [906, 456] on input "True" at bounding box center [898, 451] width 15 height 13
radio input "true"
click at [914, 166] on label "True" at bounding box center [948, 155] width 136 height 46
click at [906, 162] on input "True" at bounding box center [898, 156] width 15 height 13
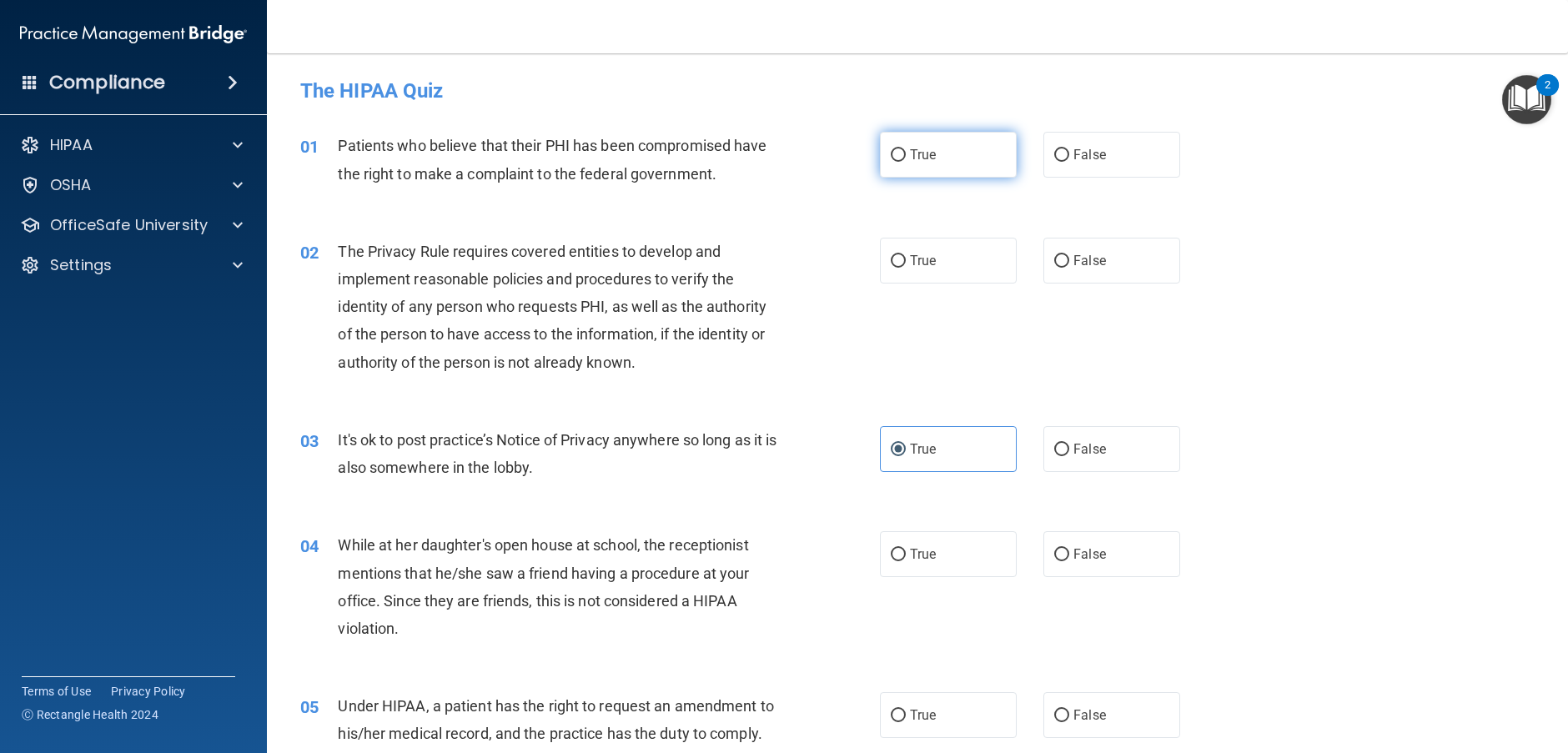
radio input "true"
click at [886, 250] on label "True" at bounding box center [948, 261] width 136 height 46
click at [891, 255] on input "True" at bounding box center [898, 262] width 15 height 13
radio input "true"
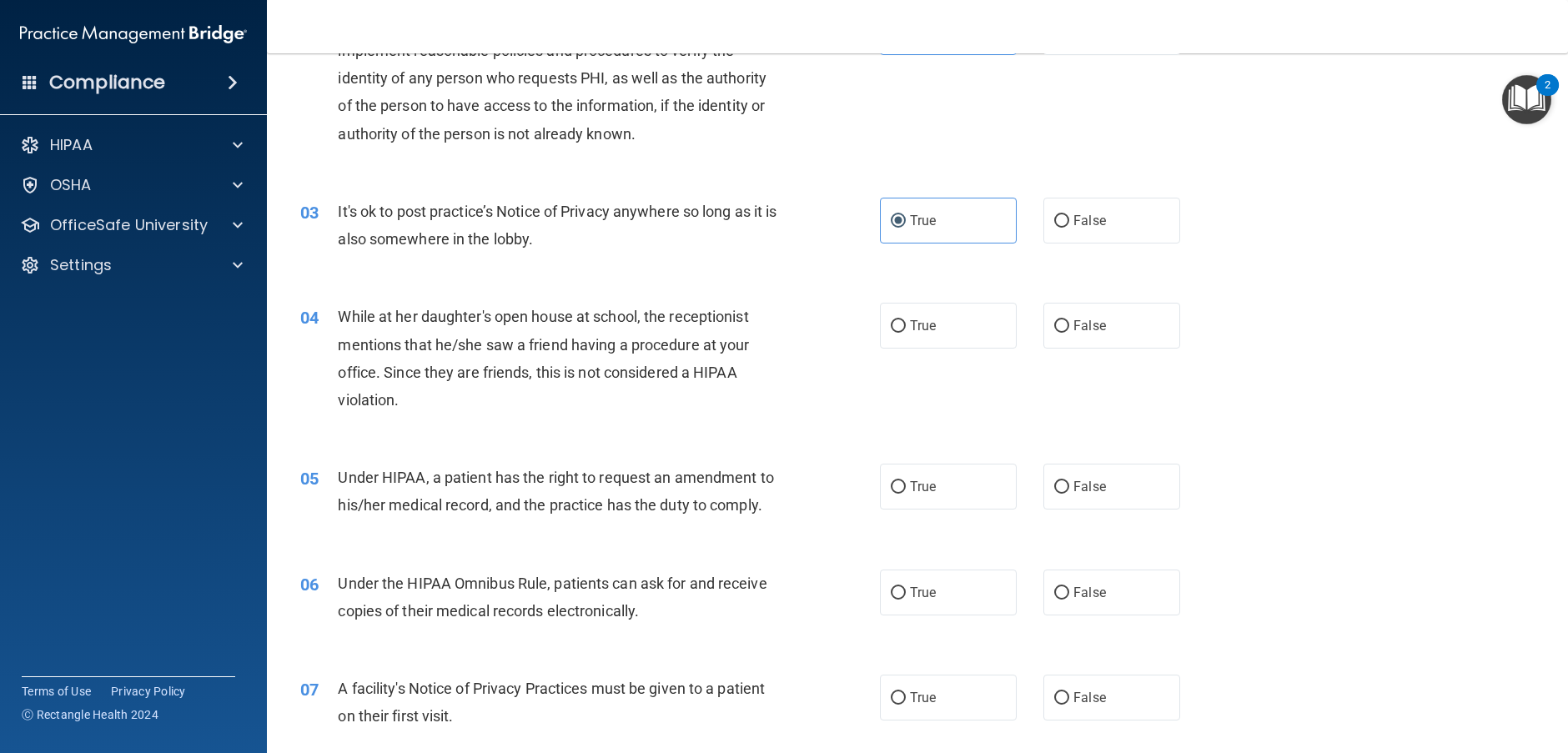
scroll to position [251, 0]
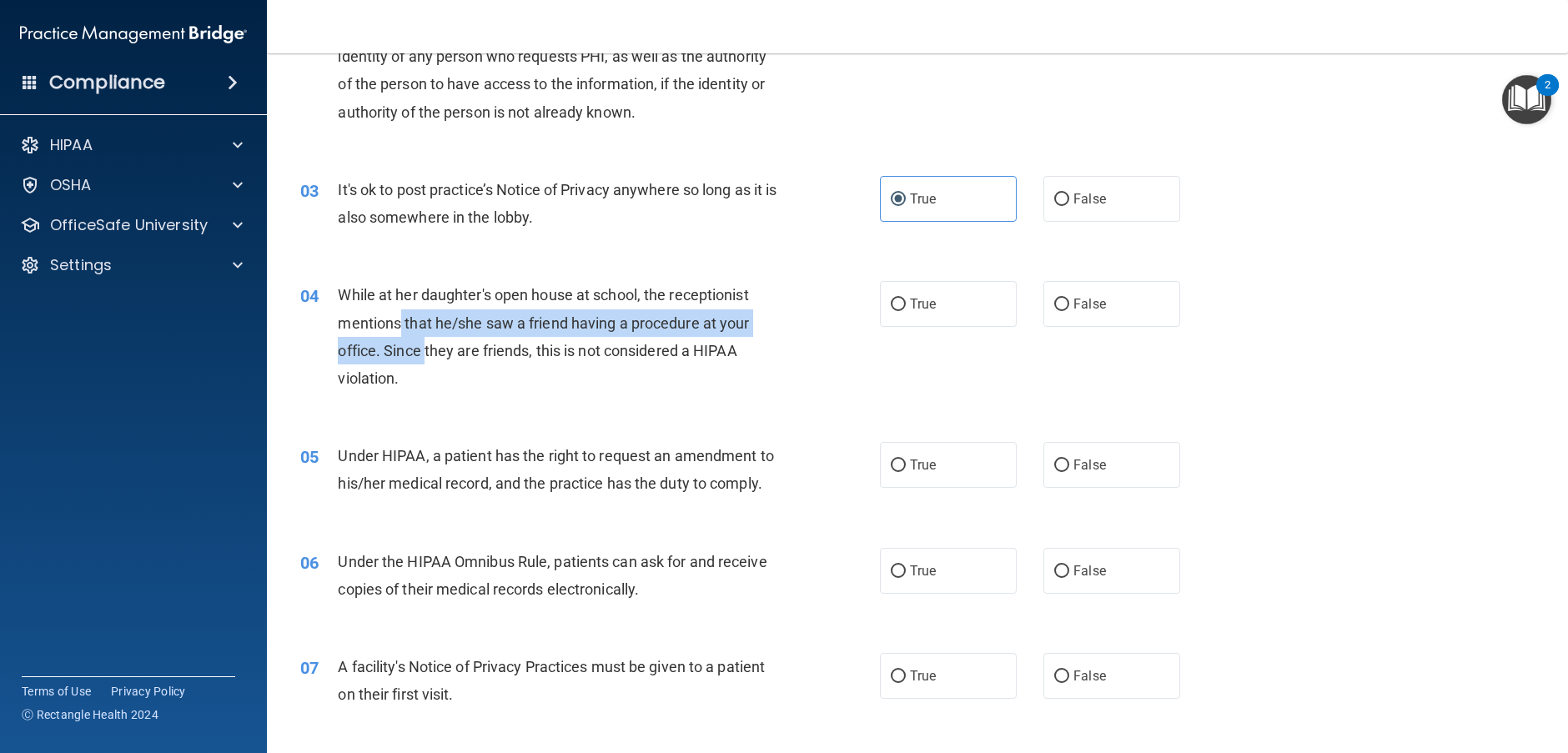
drag, startPoint x: 401, startPoint y: 322, endPoint x: 424, endPoint y: 354, distance: 39.4
click at [424, 354] on span "While at her daughter's open house at school, the receptionist mentions that he…" at bounding box center [544, 337] width 411 height 101
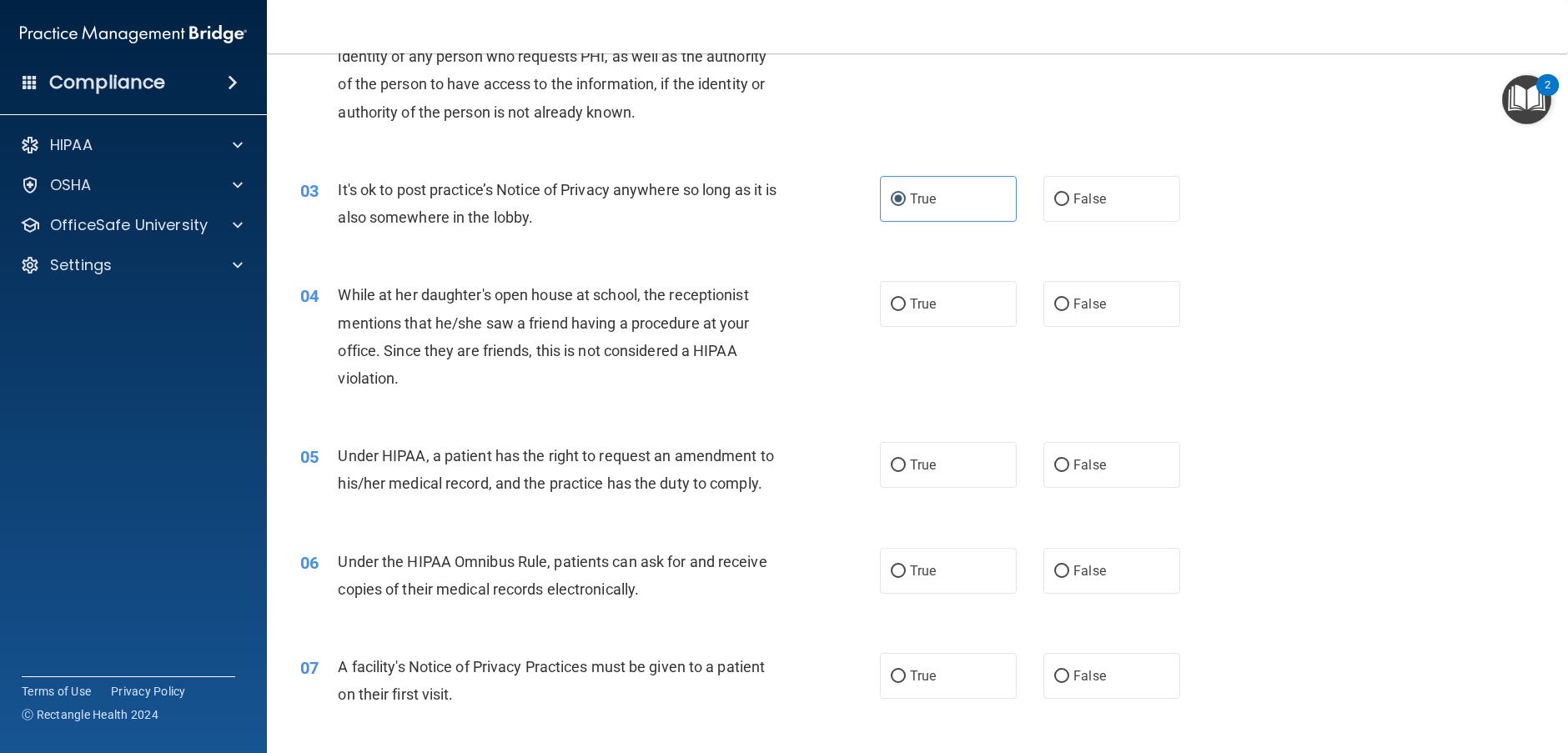
click at [465, 359] on div "While at her daughter's open house at school, the receptionist mentions that he…" at bounding box center [565, 336] width 453 height 111
click at [712, 383] on div "While at her daughter's open house at school, the receptionist mentions that he…" at bounding box center [565, 336] width 453 height 111
click at [1082, 290] on label "False" at bounding box center [1112, 304] width 136 height 46
click at [1070, 299] on input "False" at bounding box center [1061, 305] width 15 height 13
radio input "true"
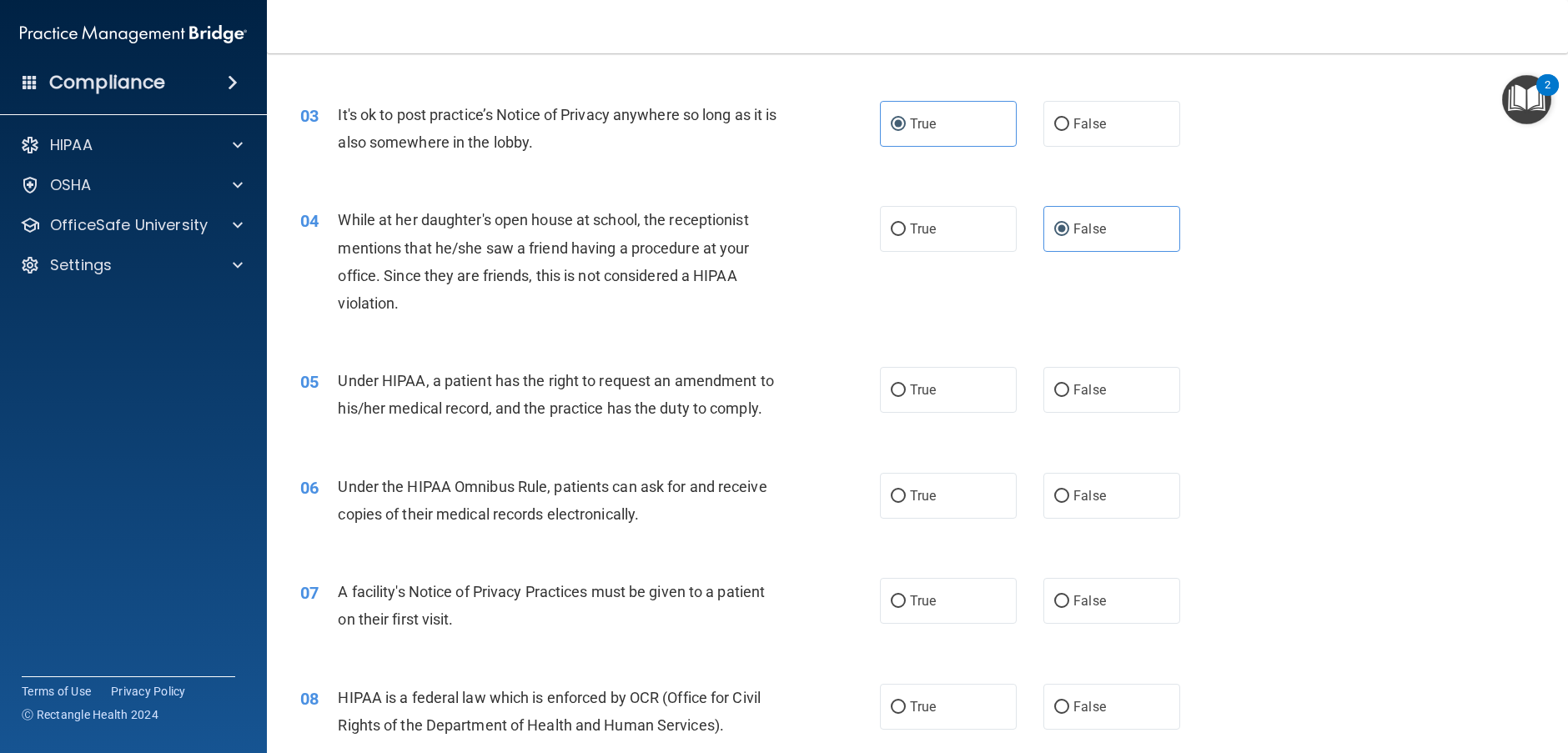
scroll to position [418, 0]
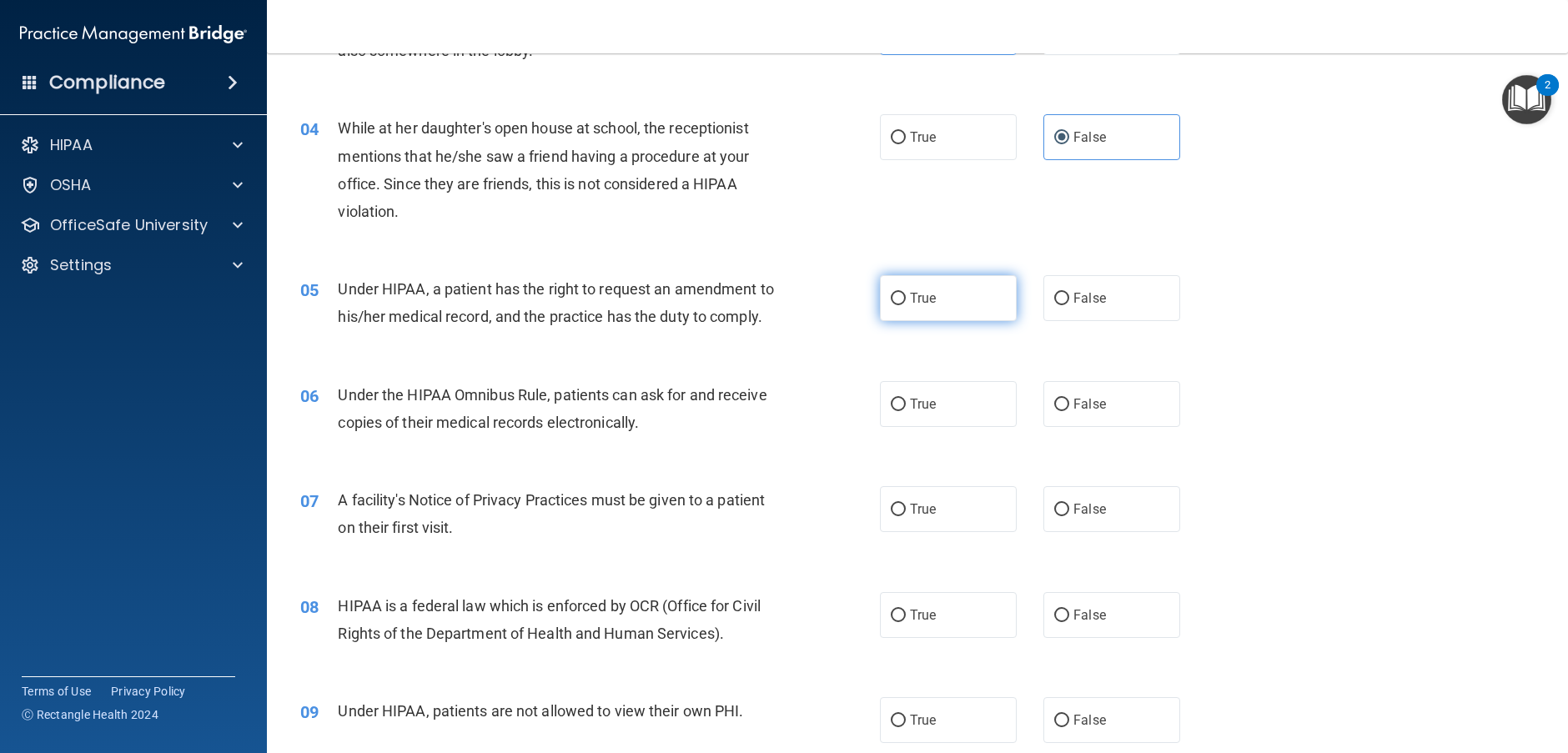
click at [934, 287] on label "True" at bounding box center [948, 299] width 136 height 46
click at [906, 293] on input "True" at bounding box center [898, 300] width 15 height 13
radio input "true"
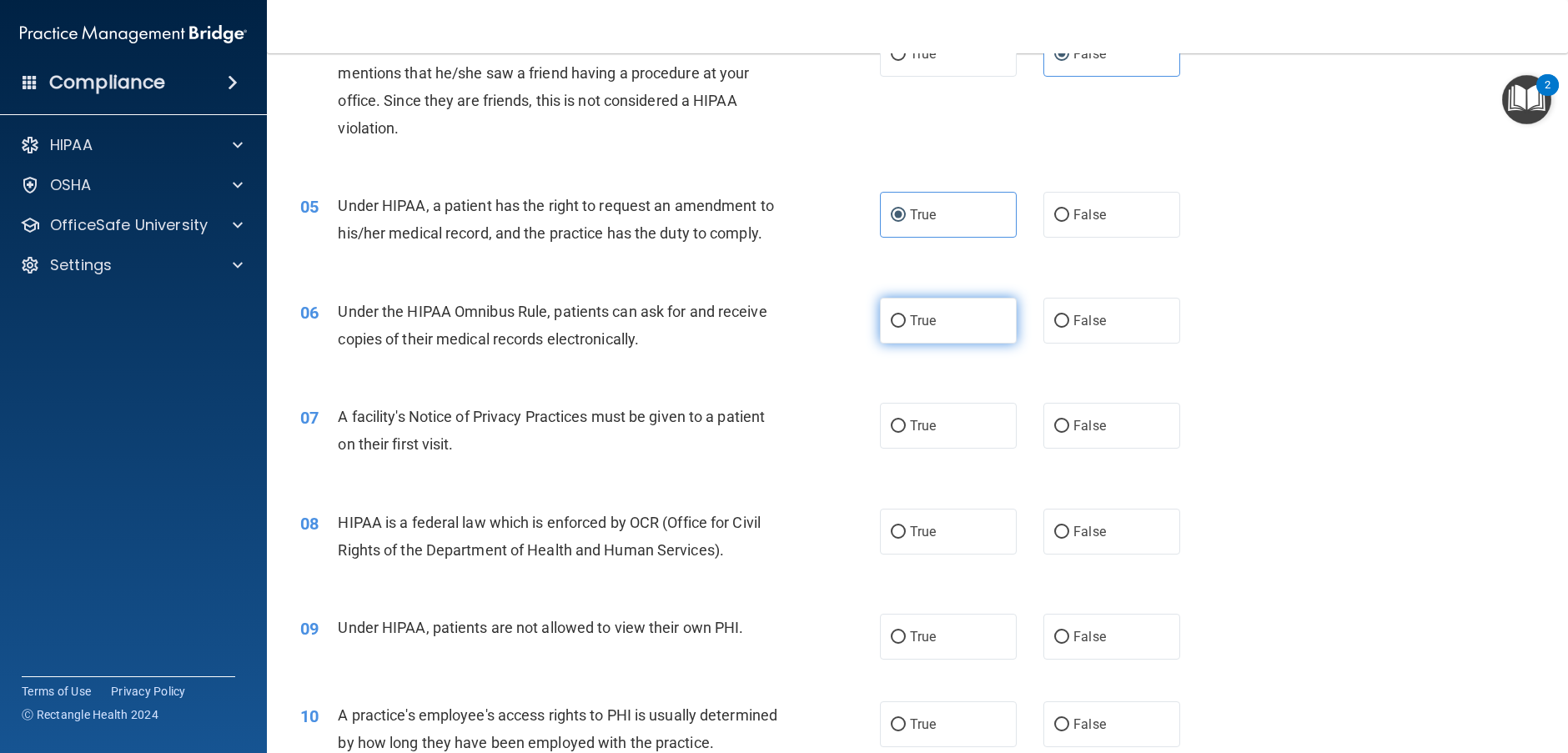
click at [938, 332] on label "True" at bounding box center [948, 321] width 136 height 46
click at [906, 328] on input "True" at bounding box center [898, 322] width 15 height 13
radio input "true"
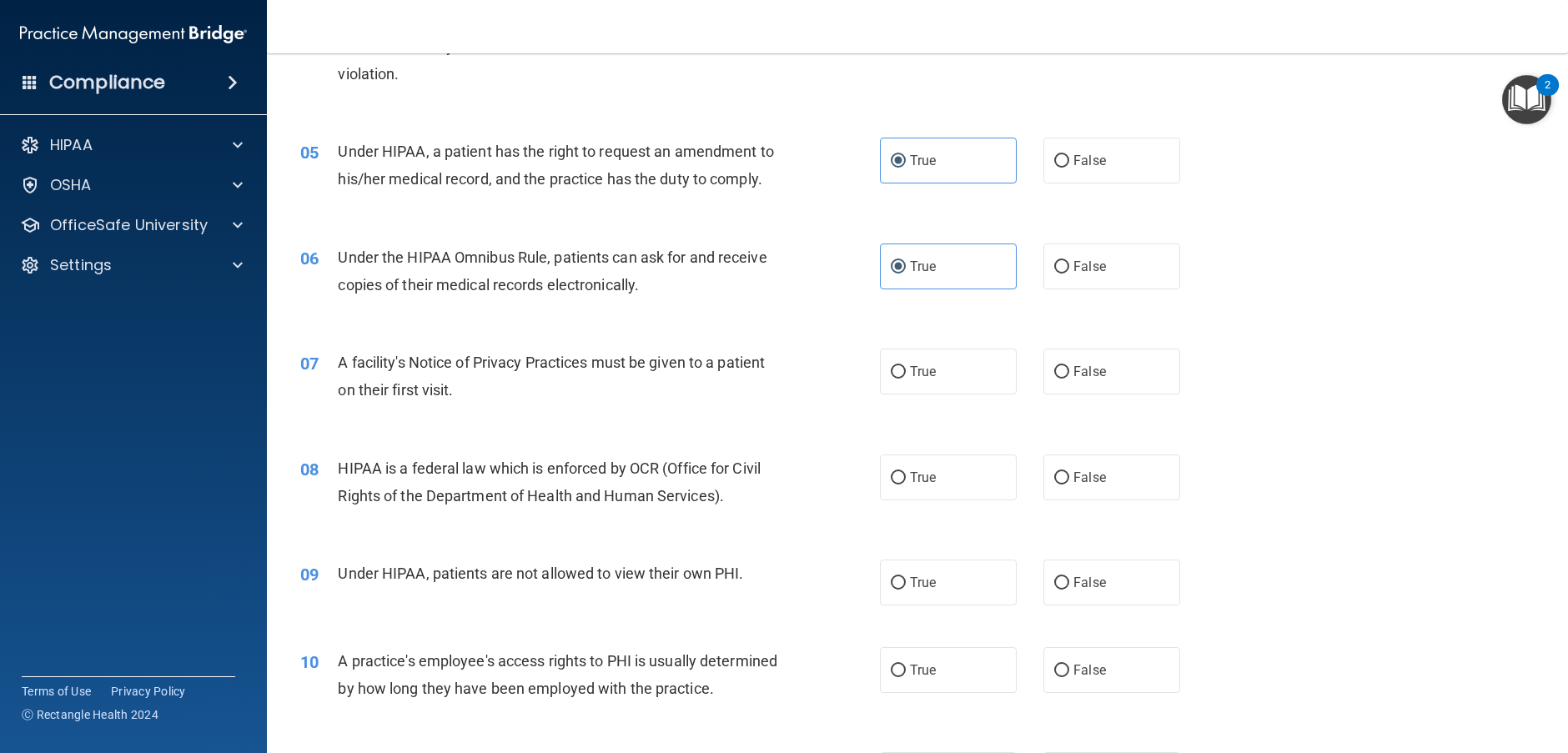
scroll to position [584, 0]
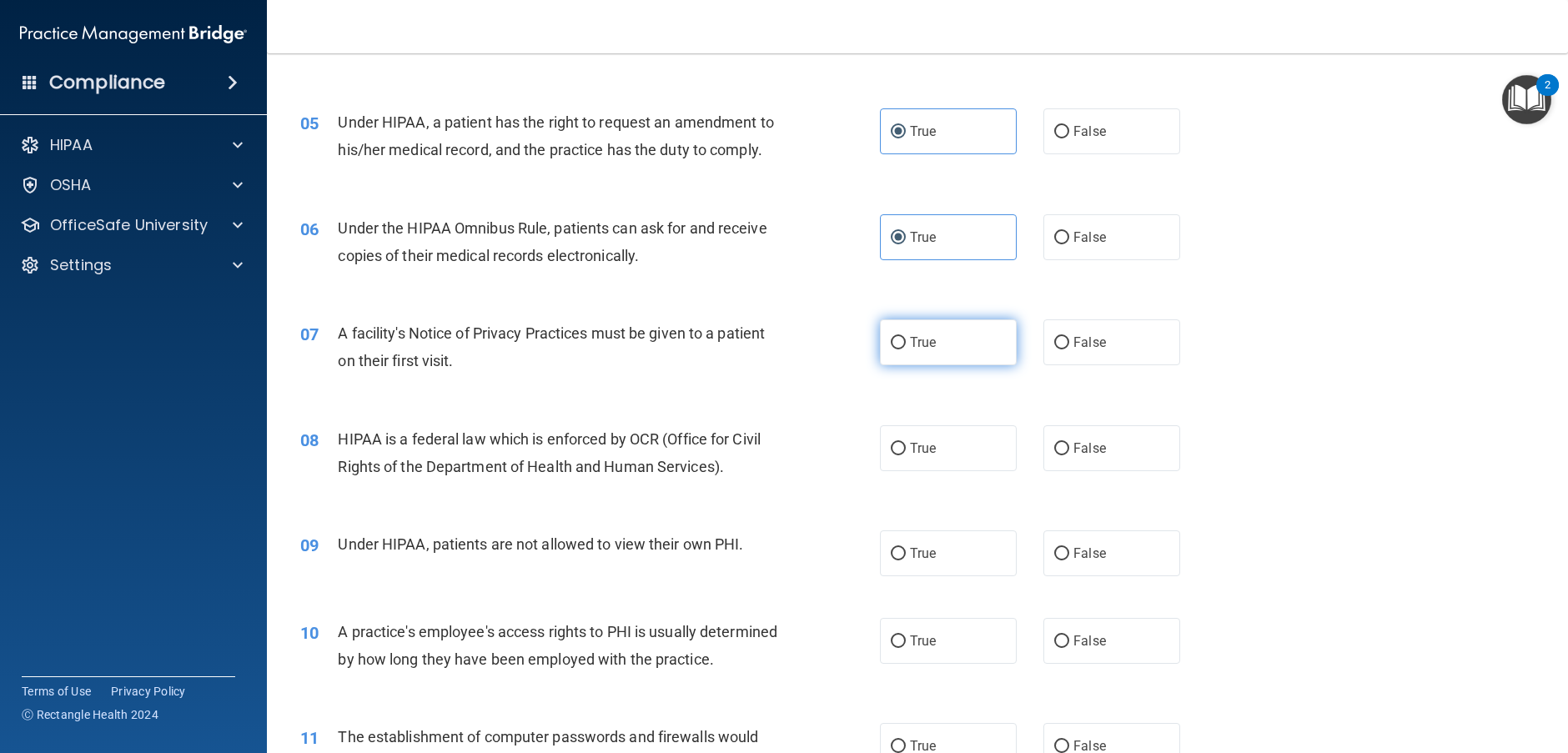
click at [939, 358] on label "True" at bounding box center [948, 343] width 136 height 46
click at [906, 349] on input "True" at bounding box center [898, 344] width 15 height 13
radio input "true"
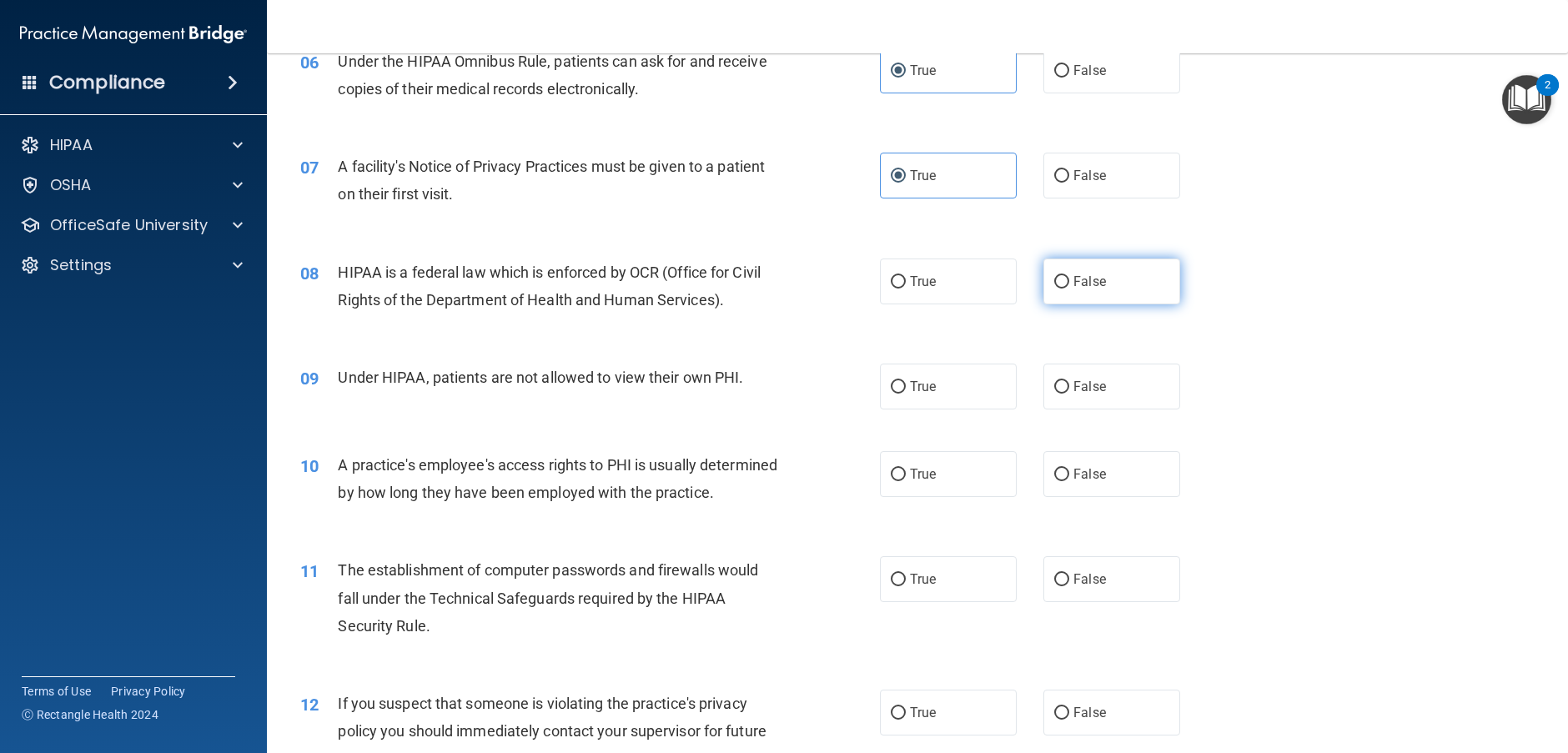
click at [1083, 300] on label "False" at bounding box center [1112, 282] width 136 height 46
click at [1070, 288] on input "False" at bounding box center [1061, 283] width 15 height 13
radio input "true"
click at [951, 280] on label "True" at bounding box center [948, 282] width 136 height 46
click at [906, 280] on input "True" at bounding box center [898, 283] width 15 height 13
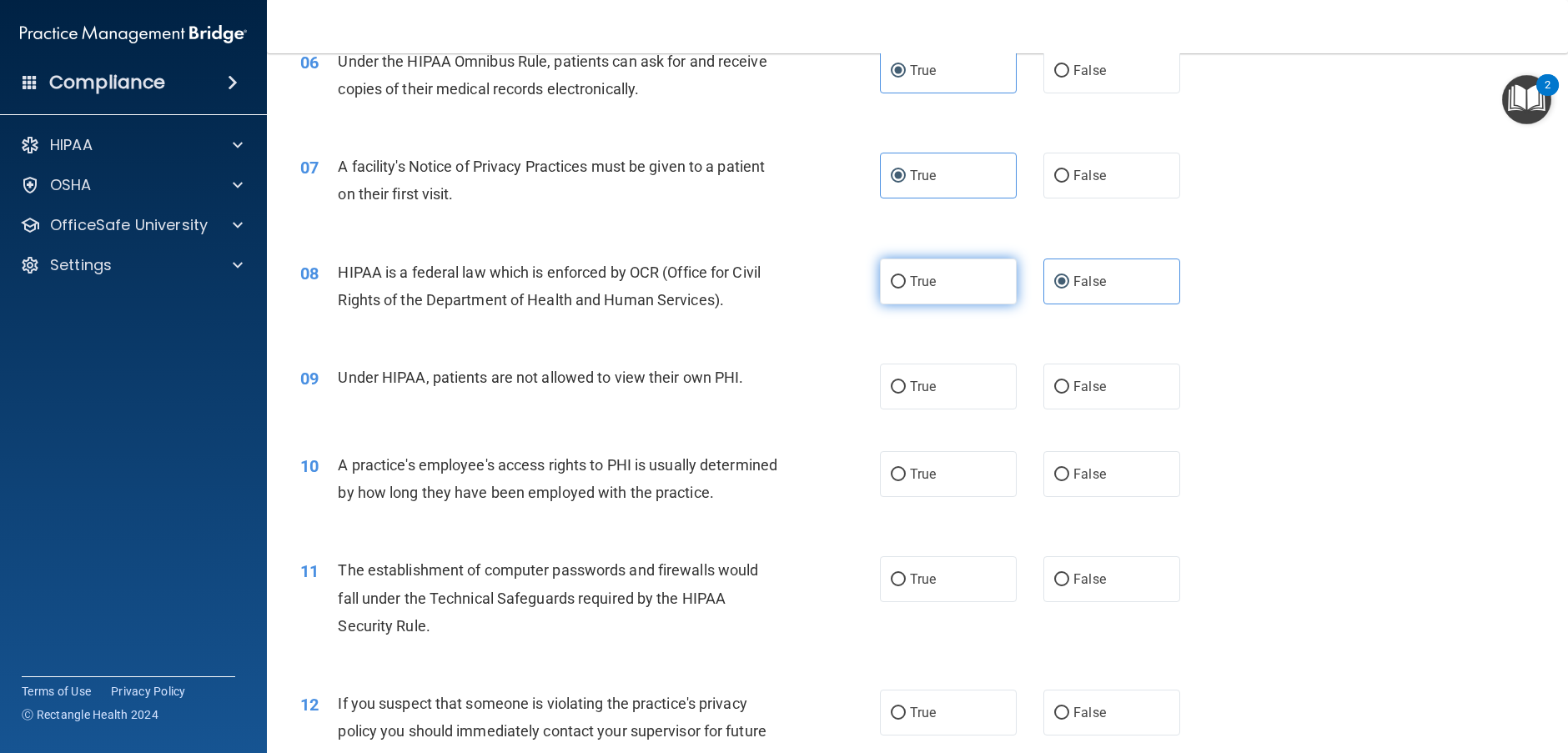
radio input "true"
radio input "false"
click at [894, 382] on input "True" at bounding box center [898, 388] width 15 height 13
radio input "true"
drag, startPoint x: 894, startPoint y: 381, endPoint x: 1011, endPoint y: 386, distance: 117.1
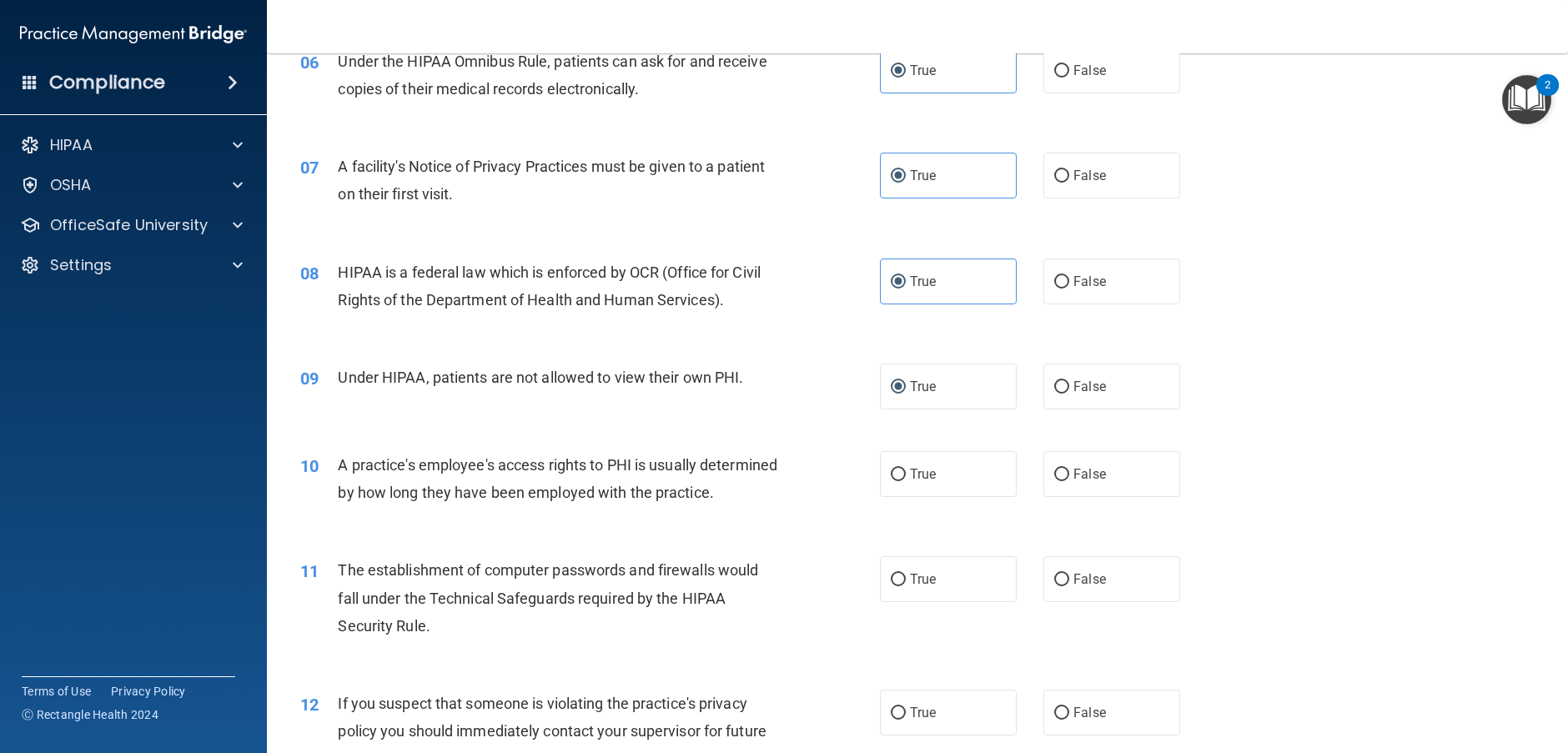
click at [1011, 386] on div "True False" at bounding box center [1044, 387] width 328 height 46
click at [1073, 380] on span "False" at bounding box center [1089, 386] width 32 height 16
click at [1067, 382] on input "False" at bounding box center [1061, 388] width 15 height 13
radio input "true"
radio input "false"
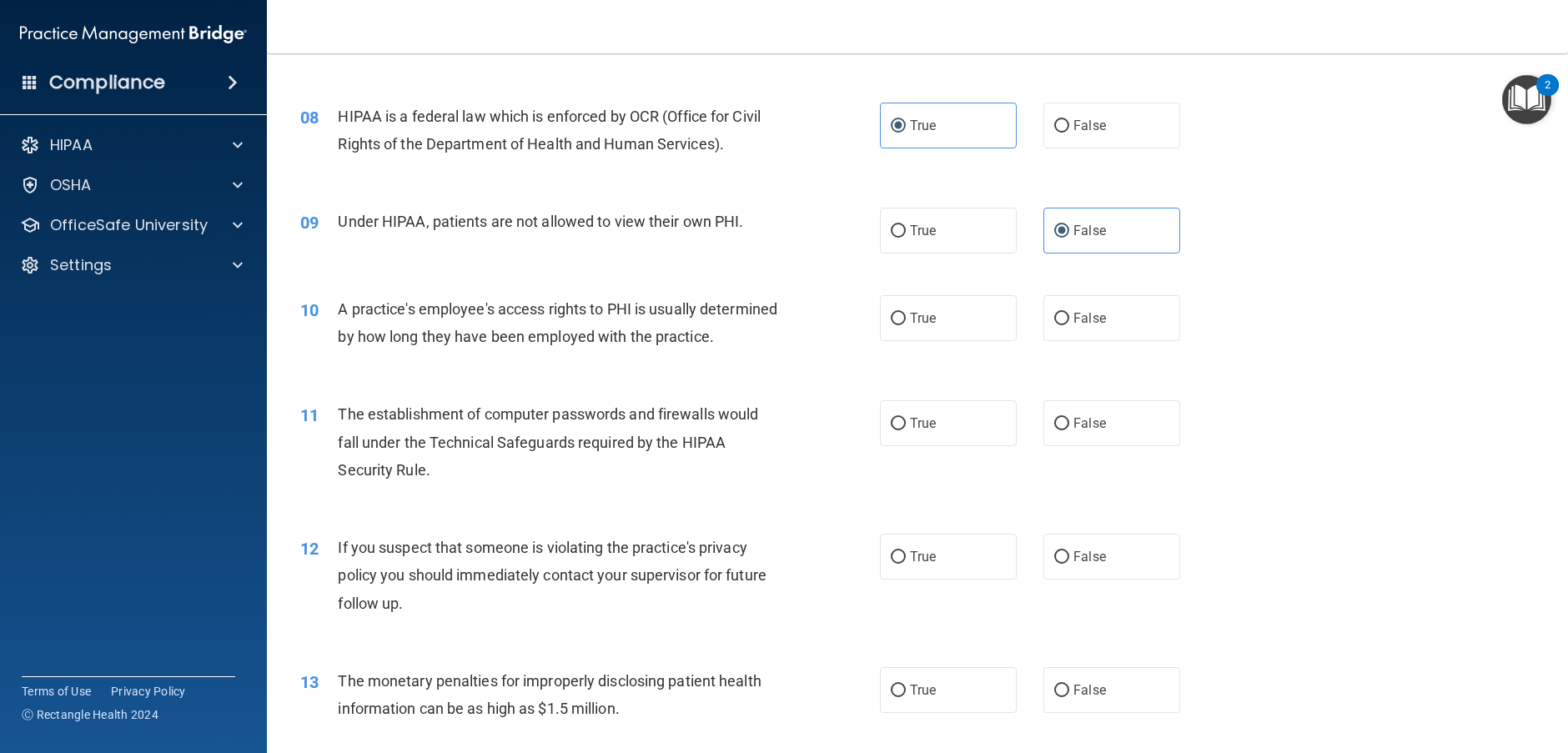
scroll to position [918, 0]
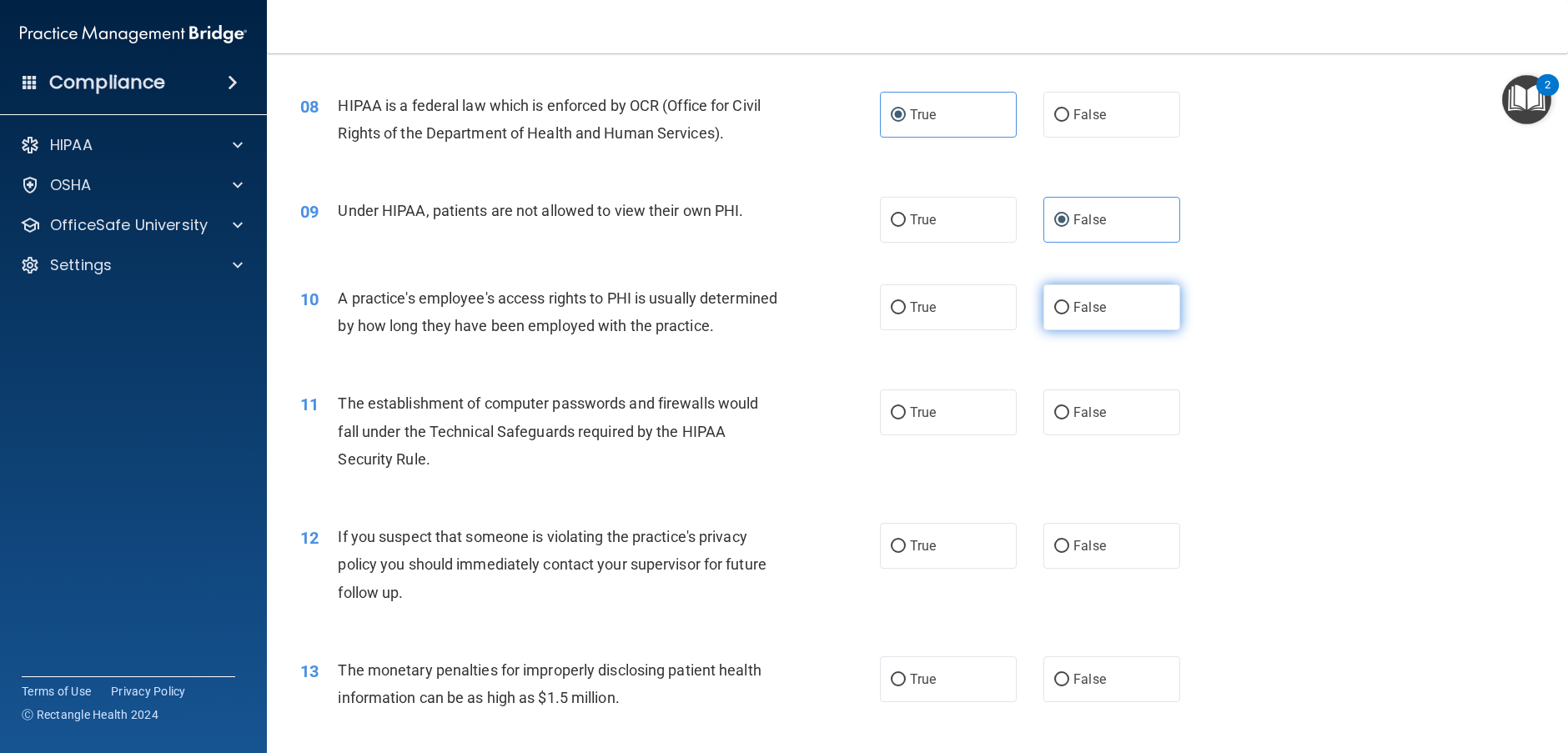
click at [1073, 310] on span "False" at bounding box center [1089, 307] width 32 height 16
click at [1070, 310] on input "False" at bounding box center [1061, 309] width 15 height 13
radio input "true"
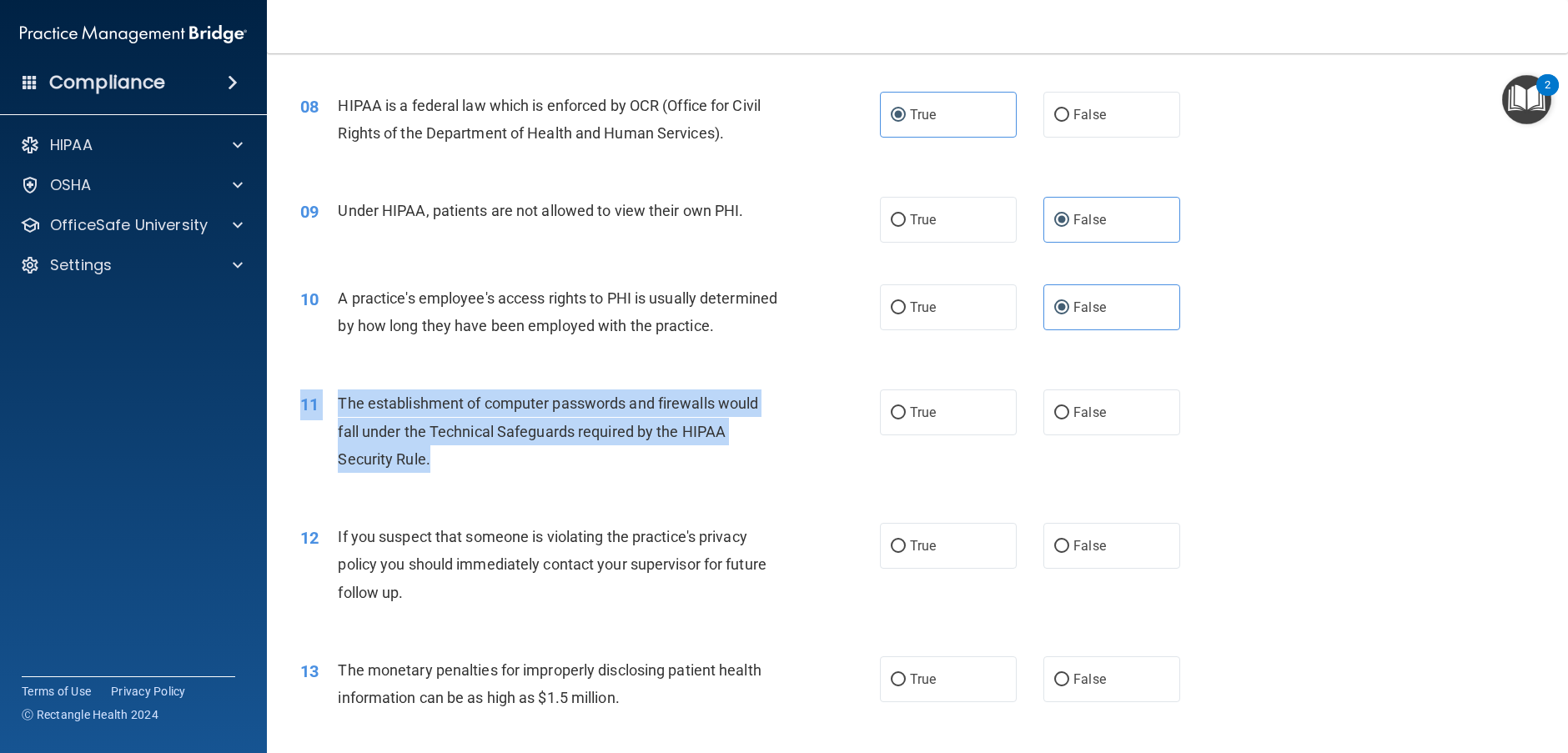
drag, startPoint x: 587, startPoint y: 488, endPoint x: 515, endPoint y: 516, distance: 77.3
click at [514, 502] on div "11 The establishment of computer passwords and firewalls would fall under the T…" at bounding box center [917, 435] width 1259 height 134
click at [898, 419] on input "True" at bounding box center [898, 414] width 15 height 13
radio input "true"
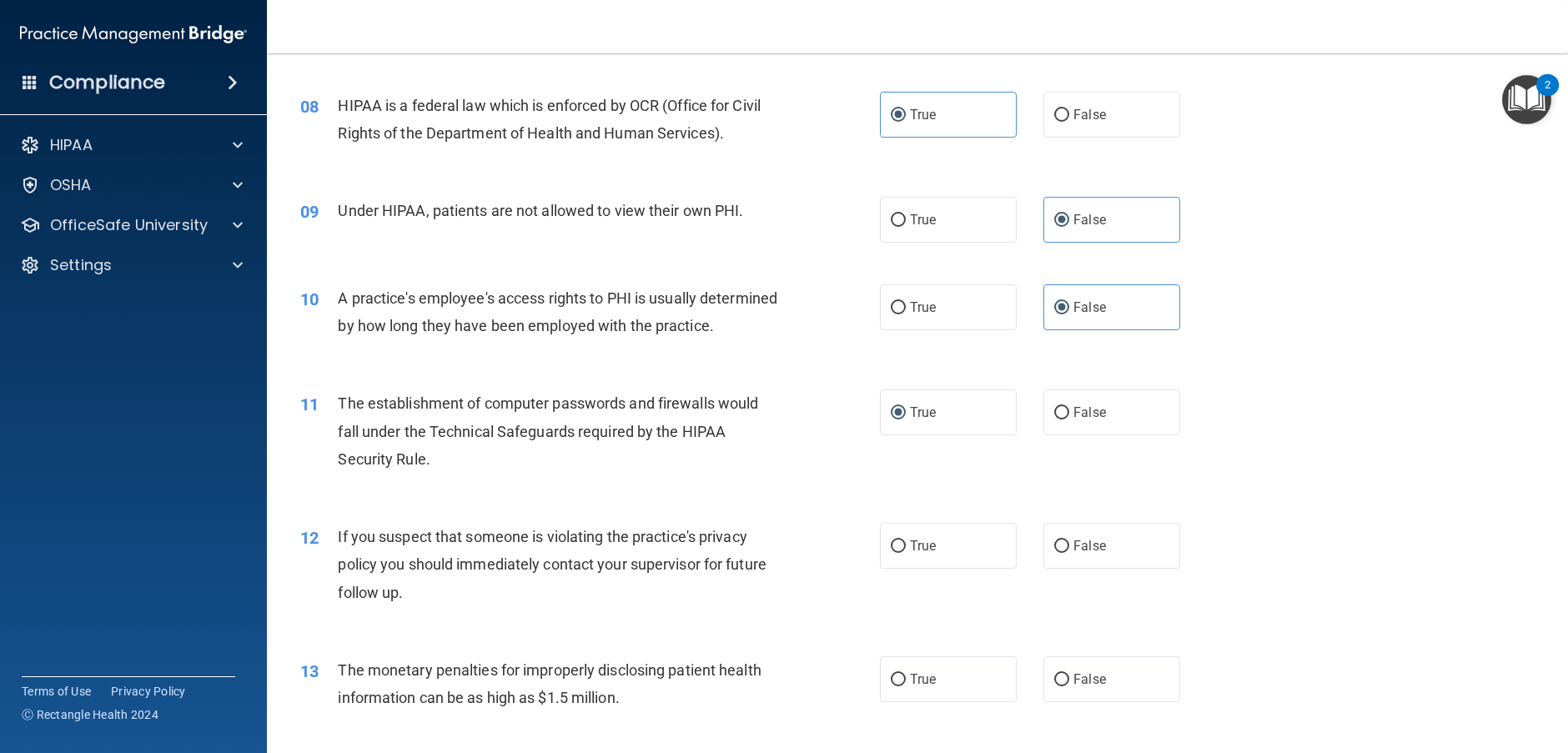
click at [609, 532] on div "12 If you suspect that someone is violating the practice's privacy policy you s…" at bounding box center [917, 569] width 1259 height 134
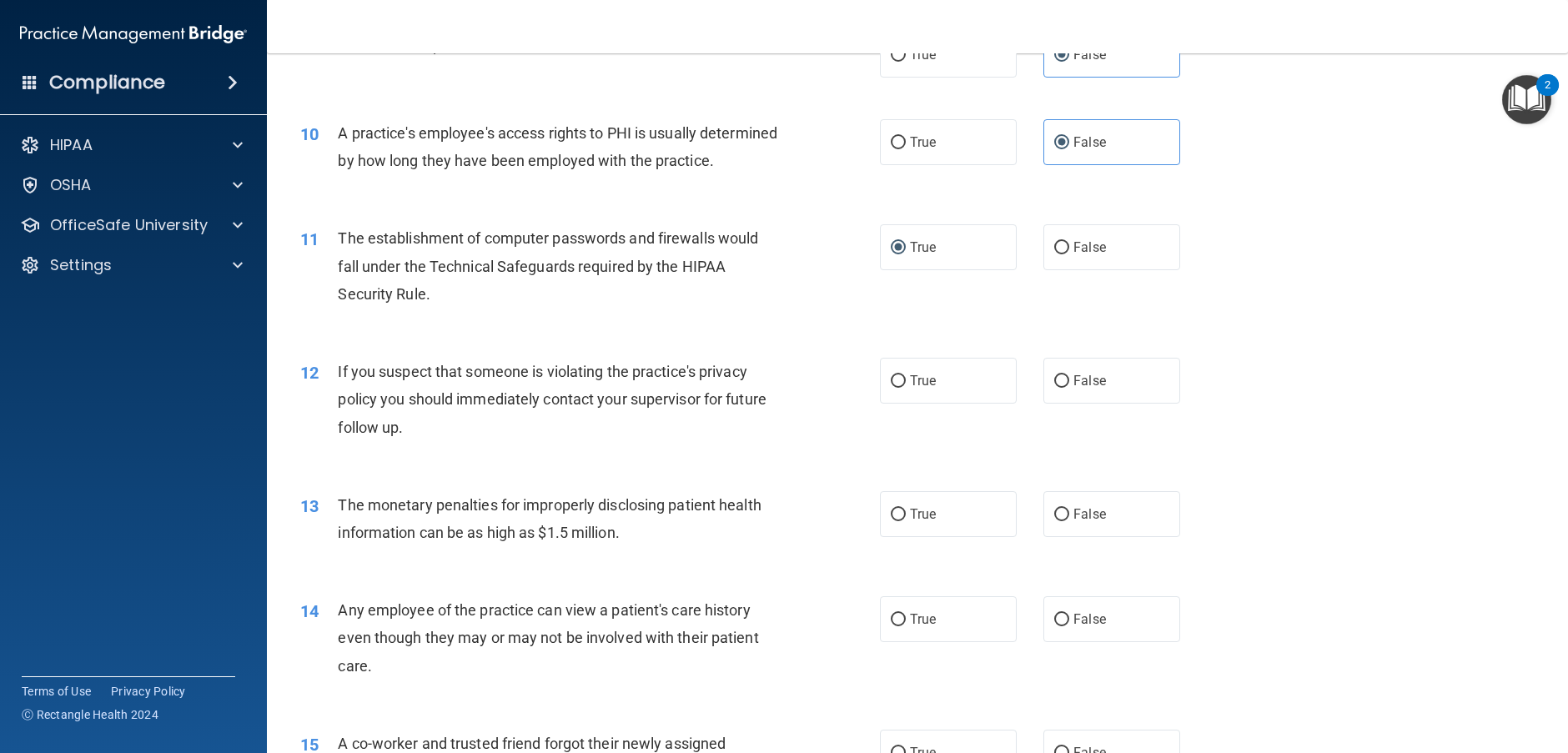
scroll to position [1085, 0]
click at [918, 387] on span "True" at bounding box center [923, 379] width 26 height 16
click at [906, 386] on input "True" at bounding box center [898, 381] width 15 height 13
radio input "true"
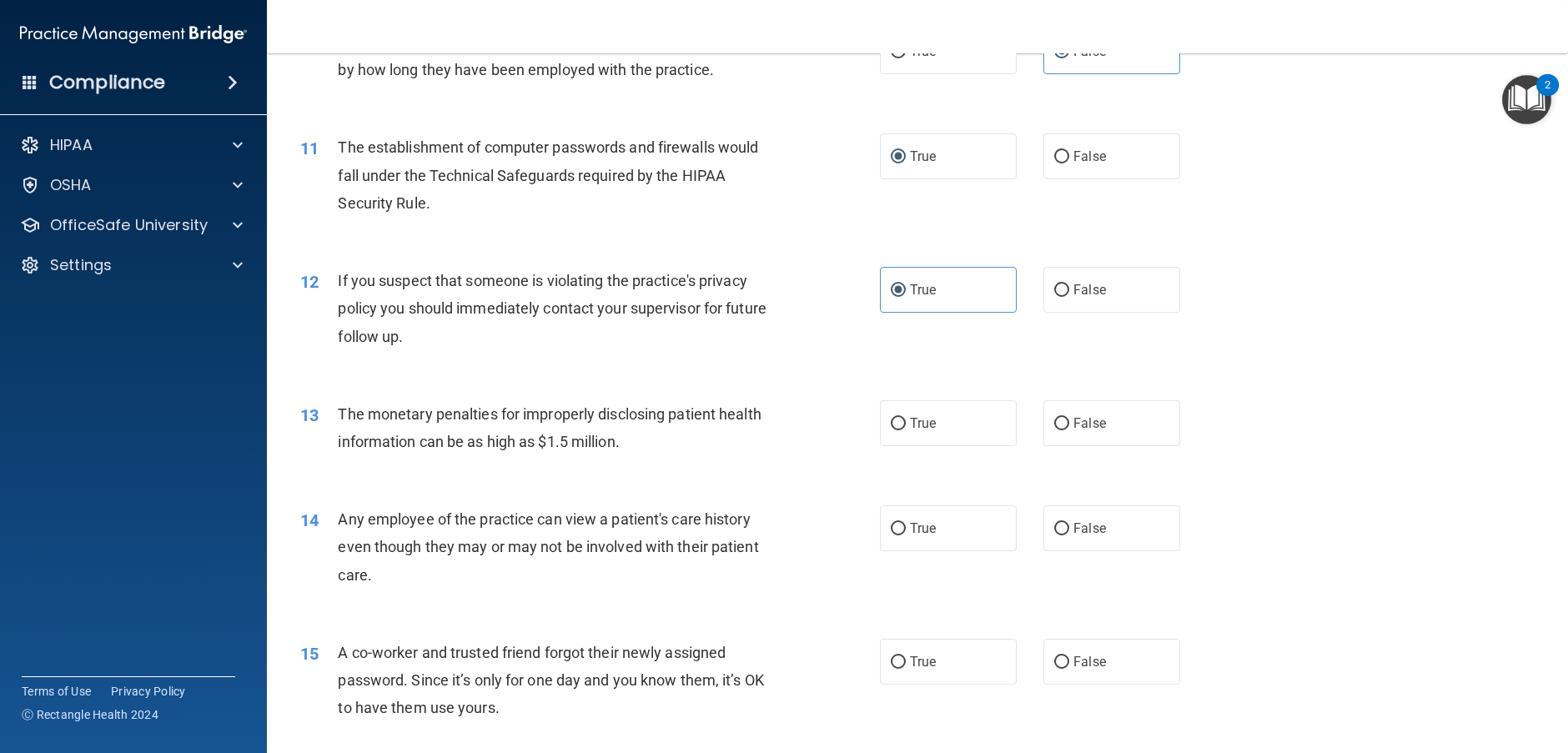
scroll to position [1252, 0]
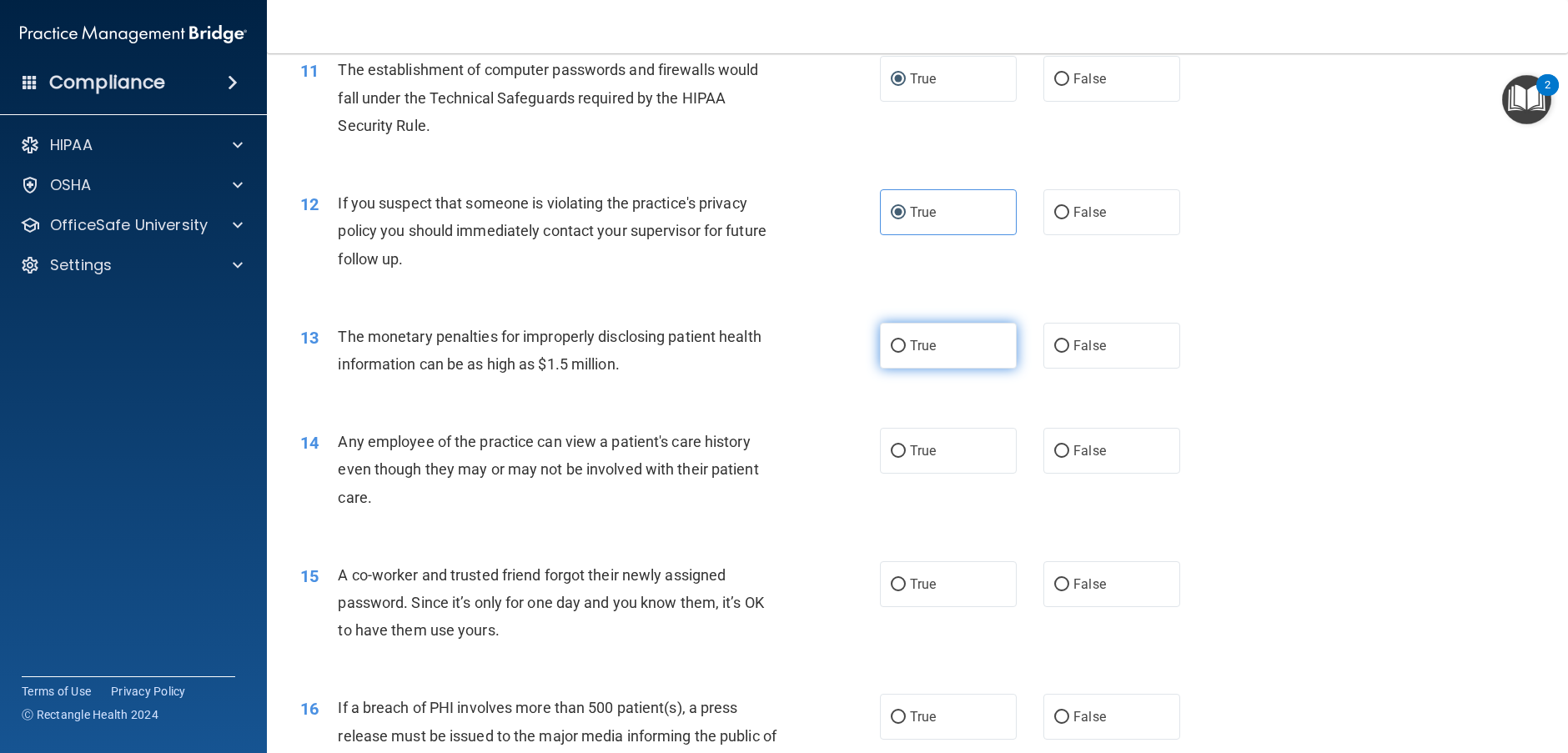
click at [894, 369] on label "True" at bounding box center [948, 346] width 136 height 46
click at [894, 353] on input "True" at bounding box center [898, 347] width 15 height 13
radio input "true"
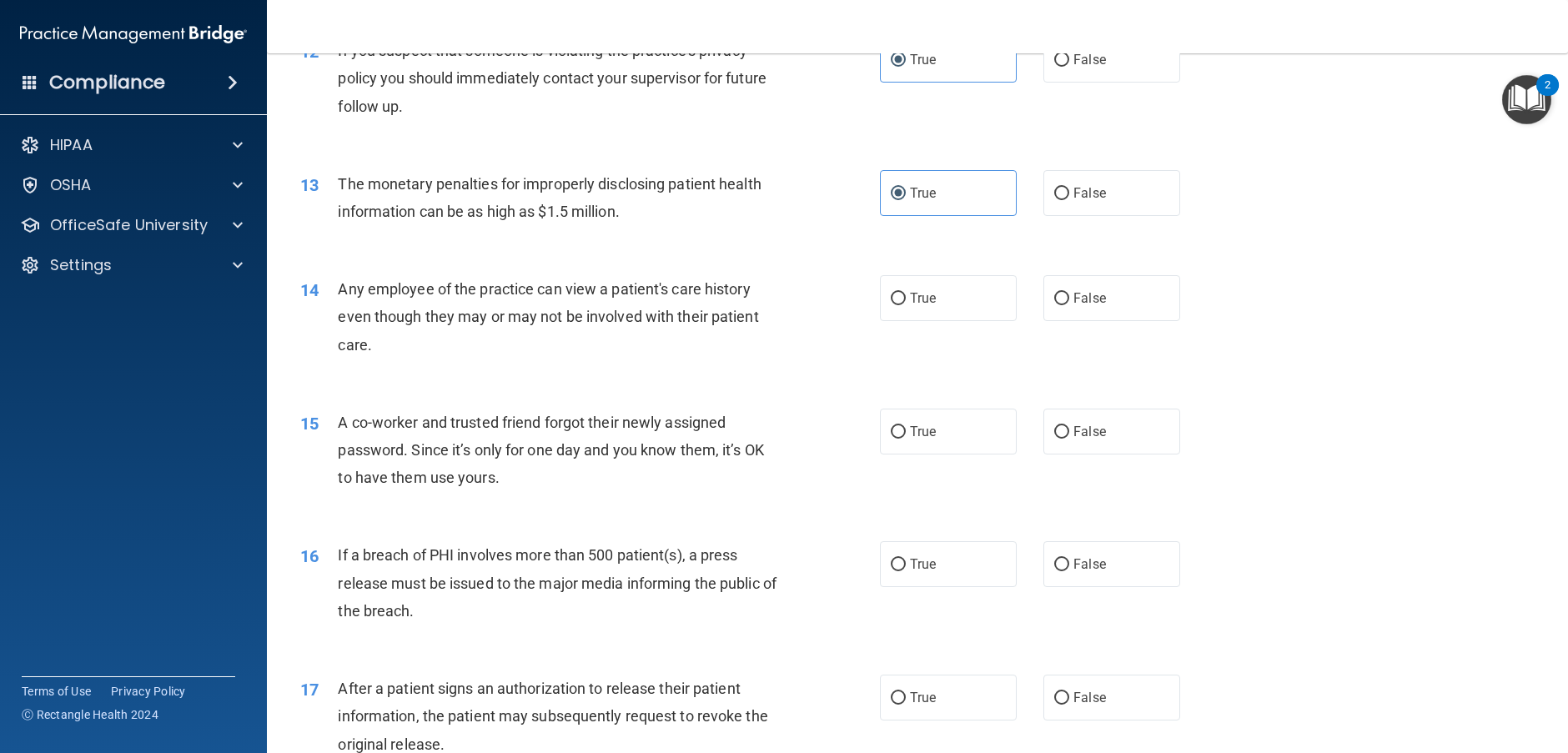
scroll to position [1418, 0]
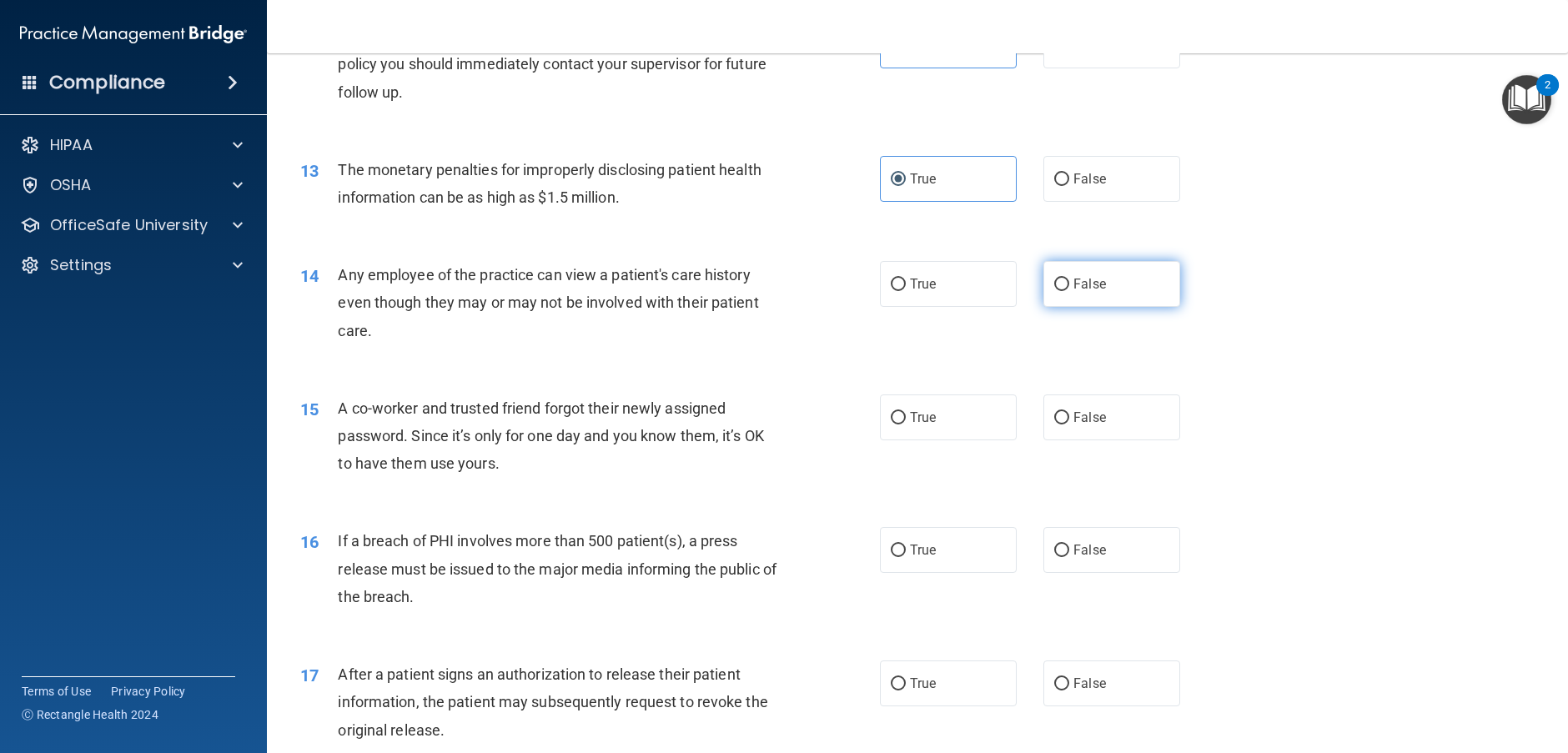
click at [1146, 307] on label "False" at bounding box center [1112, 284] width 136 height 46
click at [1070, 291] on input "False" at bounding box center [1061, 285] width 15 height 13
radio input "true"
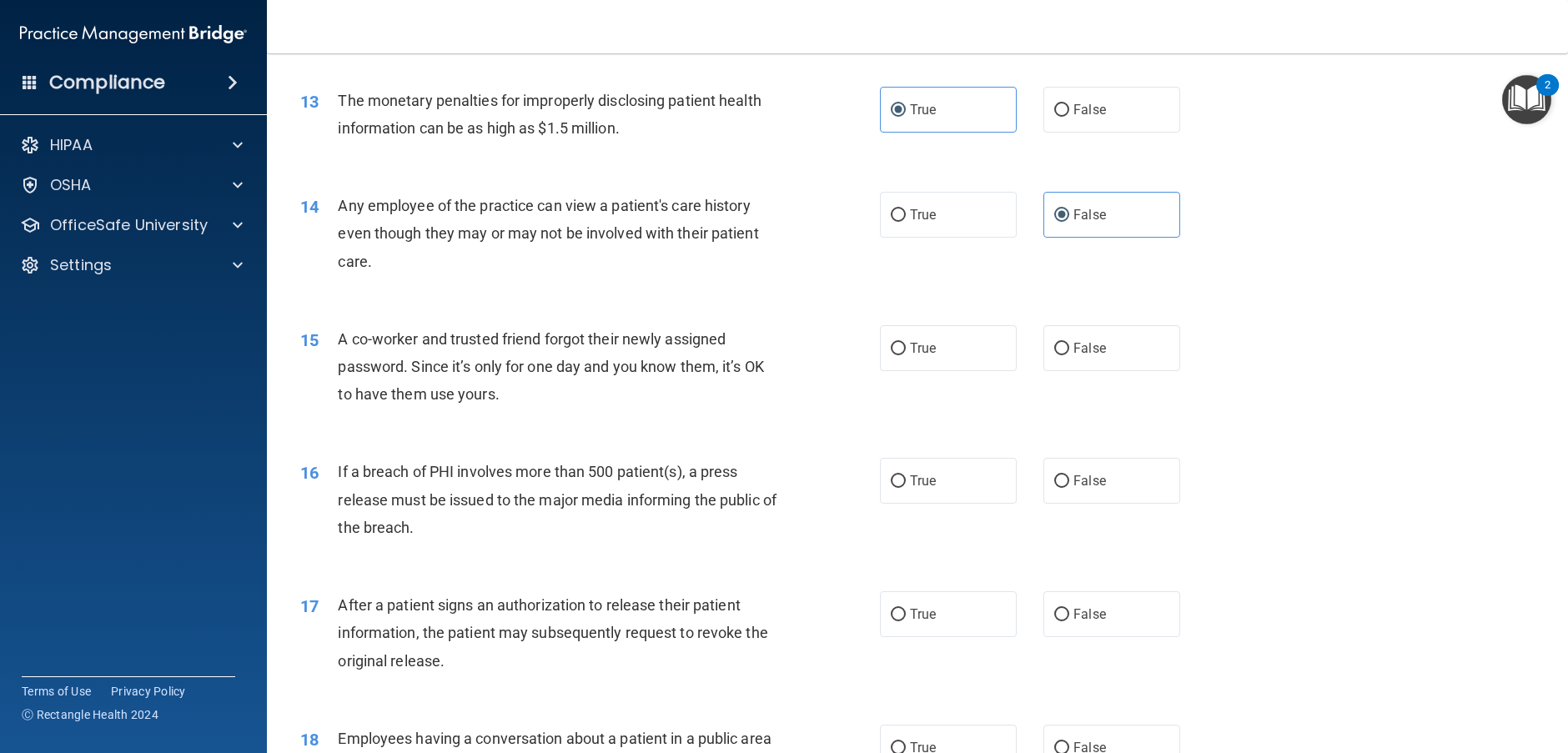
scroll to position [1585, 0]
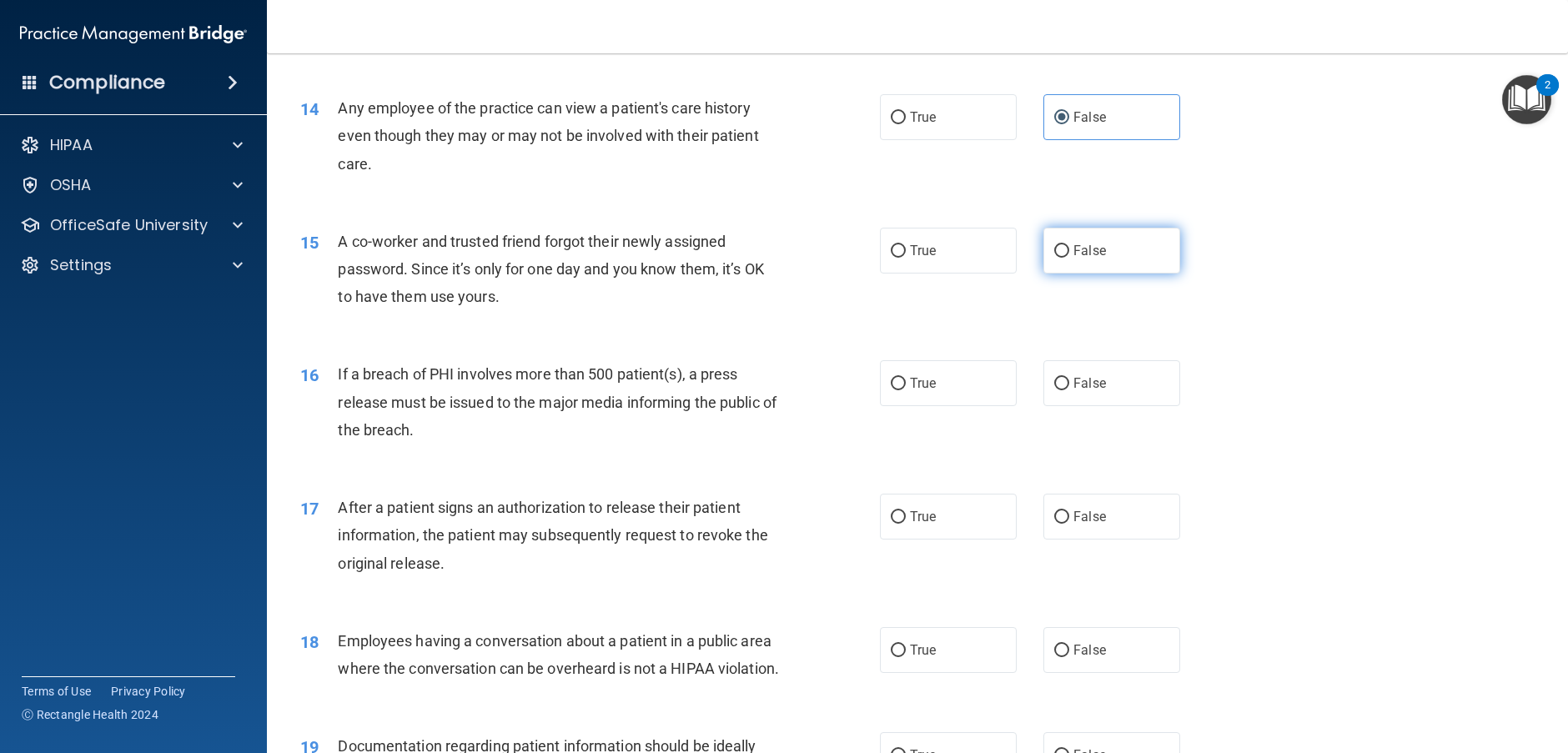
click at [1064, 274] on label "False" at bounding box center [1112, 251] width 136 height 46
click at [1064, 258] on input "False" at bounding box center [1061, 252] width 15 height 13
radio input "true"
click at [892, 400] on label "True" at bounding box center [948, 383] width 136 height 46
click at [892, 391] on input "True" at bounding box center [898, 384] width 15 height 13
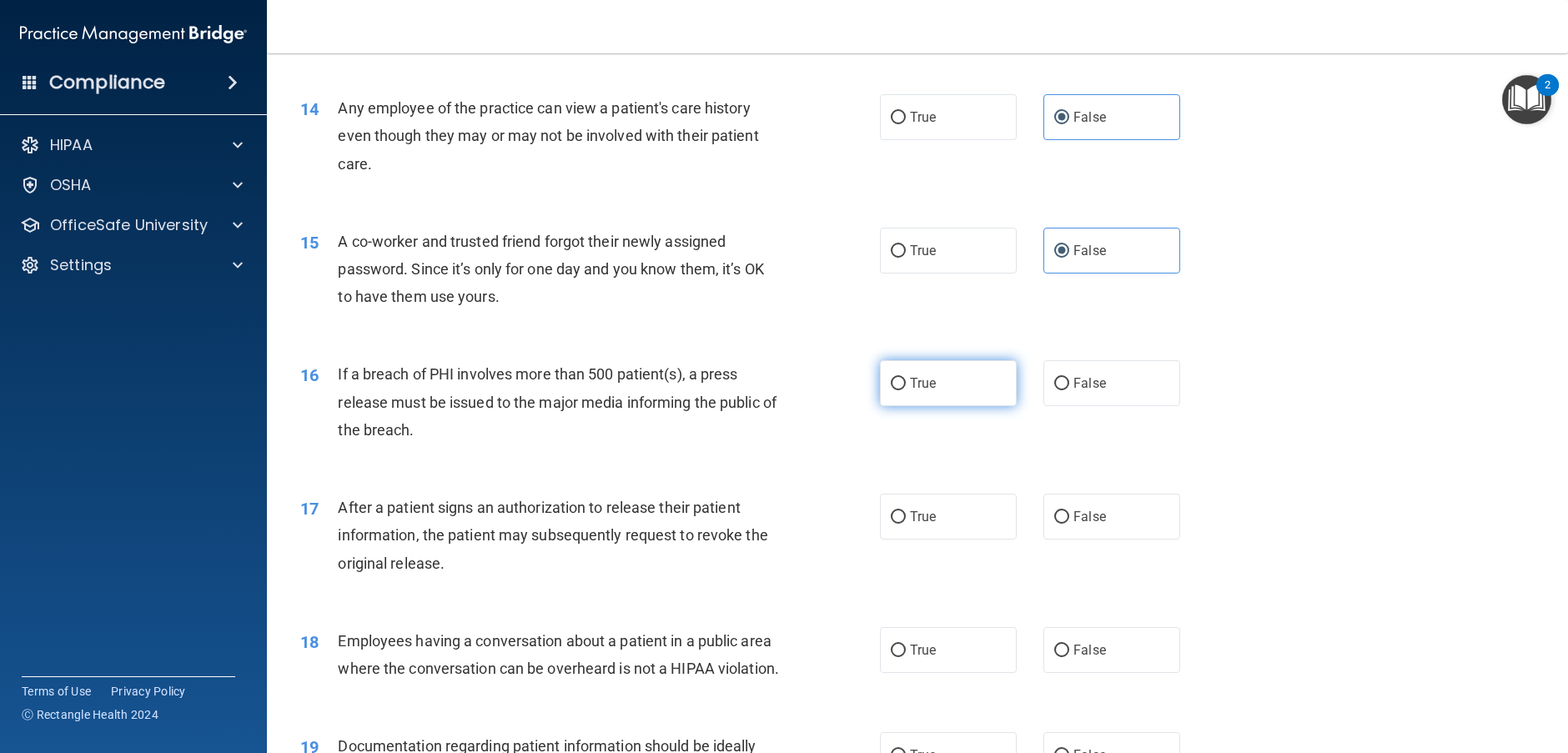
radio input "true"
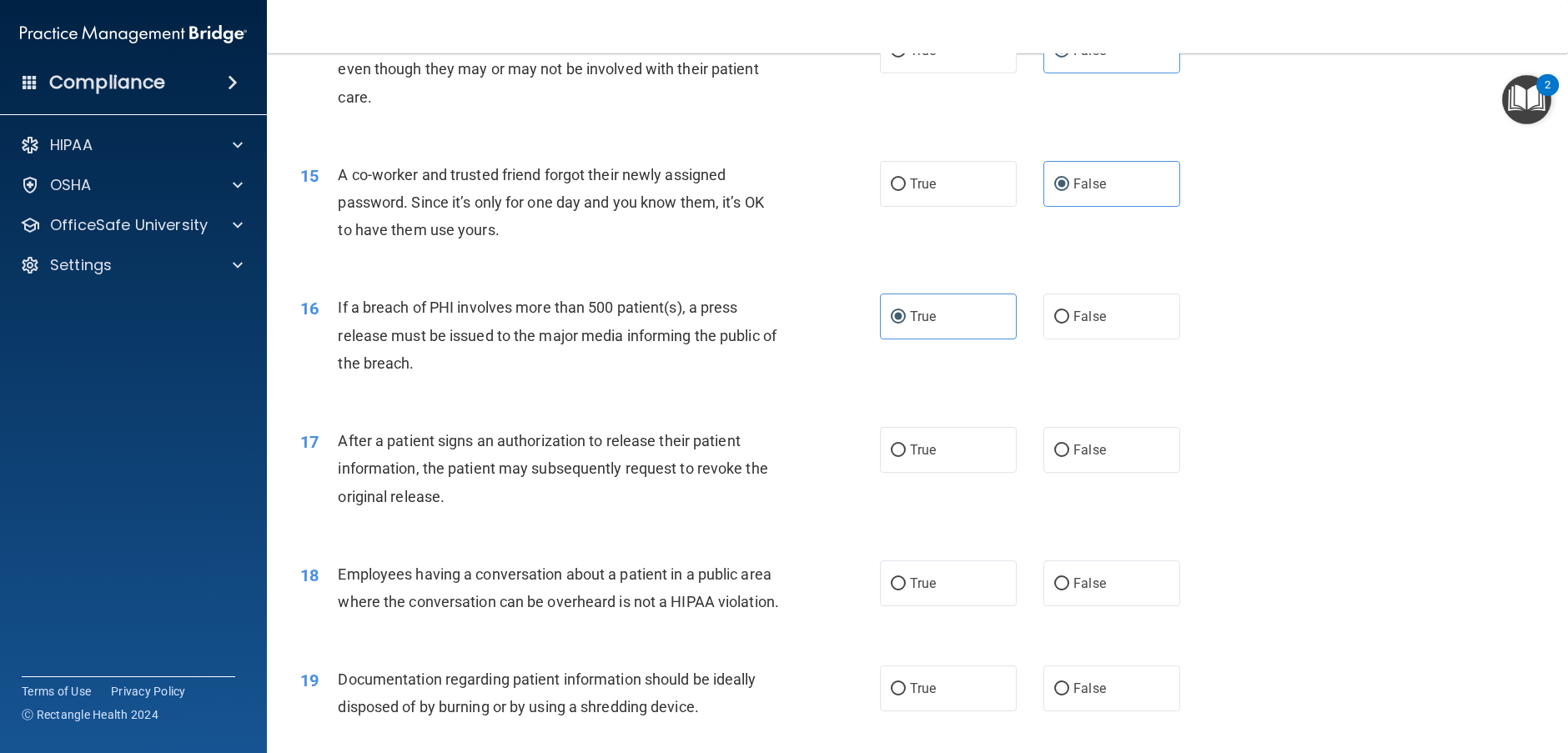
scroll to position [1752, 0]
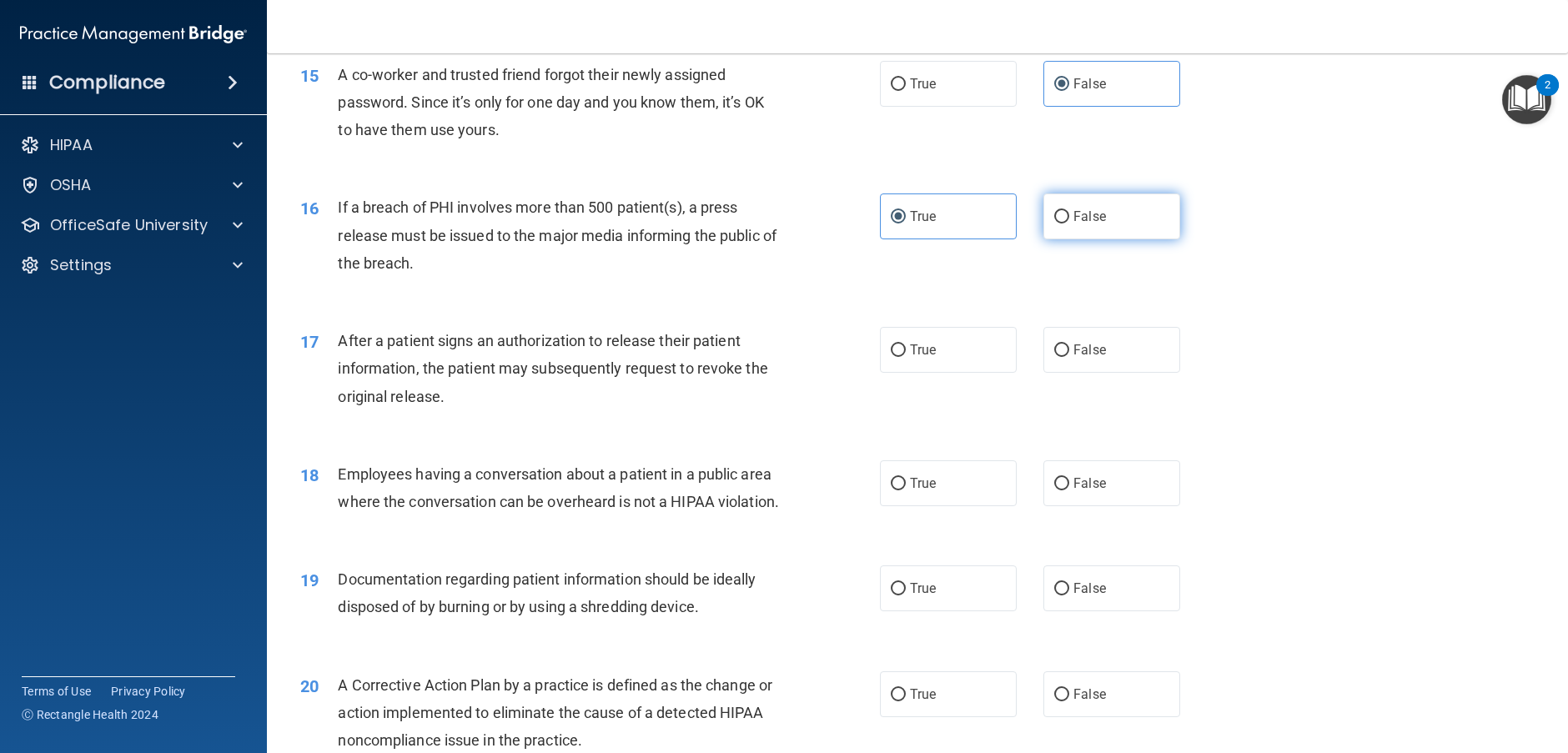
click at [1090, 225] on span "False" at bounding box center [1089, 216] width 32 height 16
click at [1070, 224] on input "False" at bounding box center [1061, 218] width 15 height 13
radio input "true"
radio input "false"
click at [892, 357] on input "True" at bounding box center [898, 351] width 15 height 13
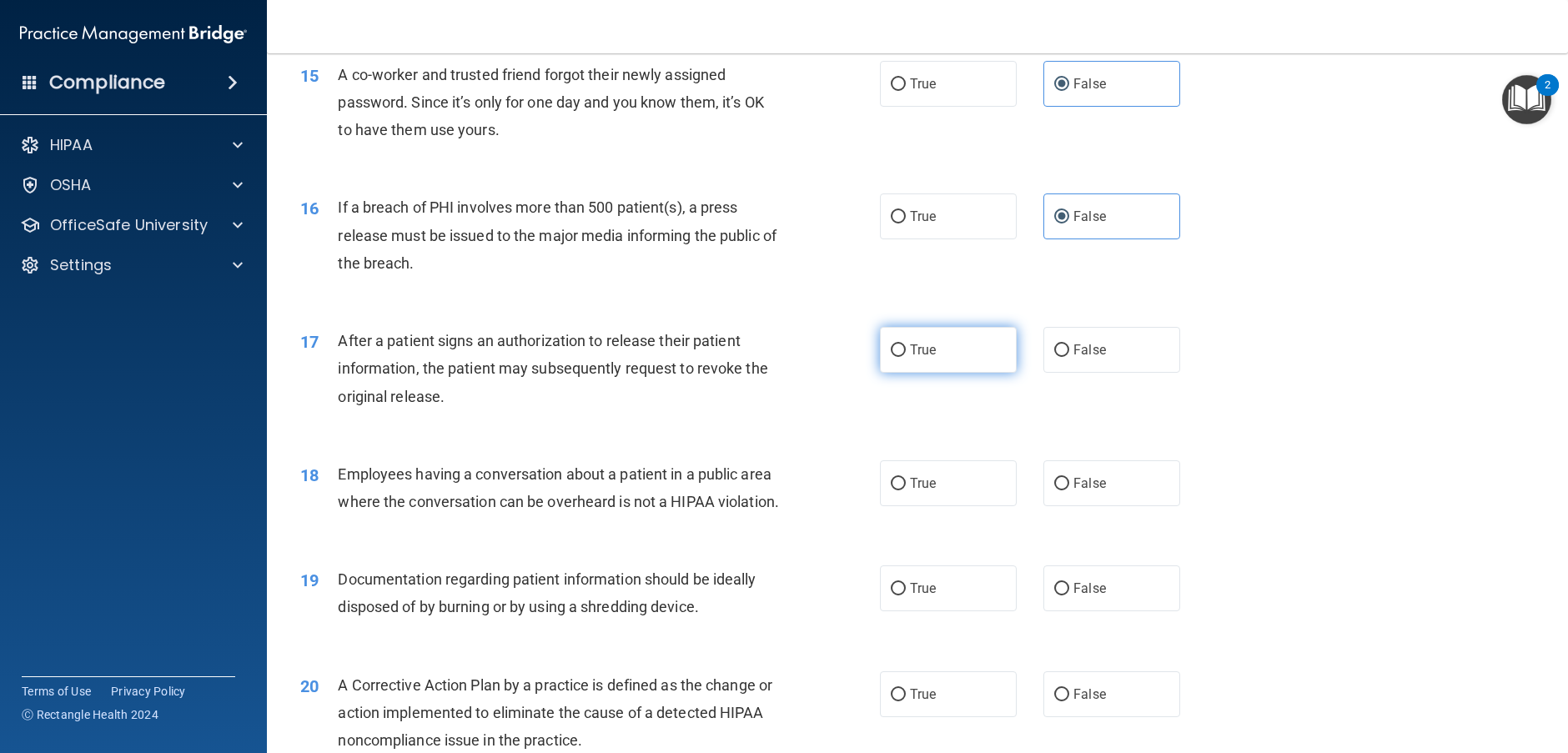
radio input "true"
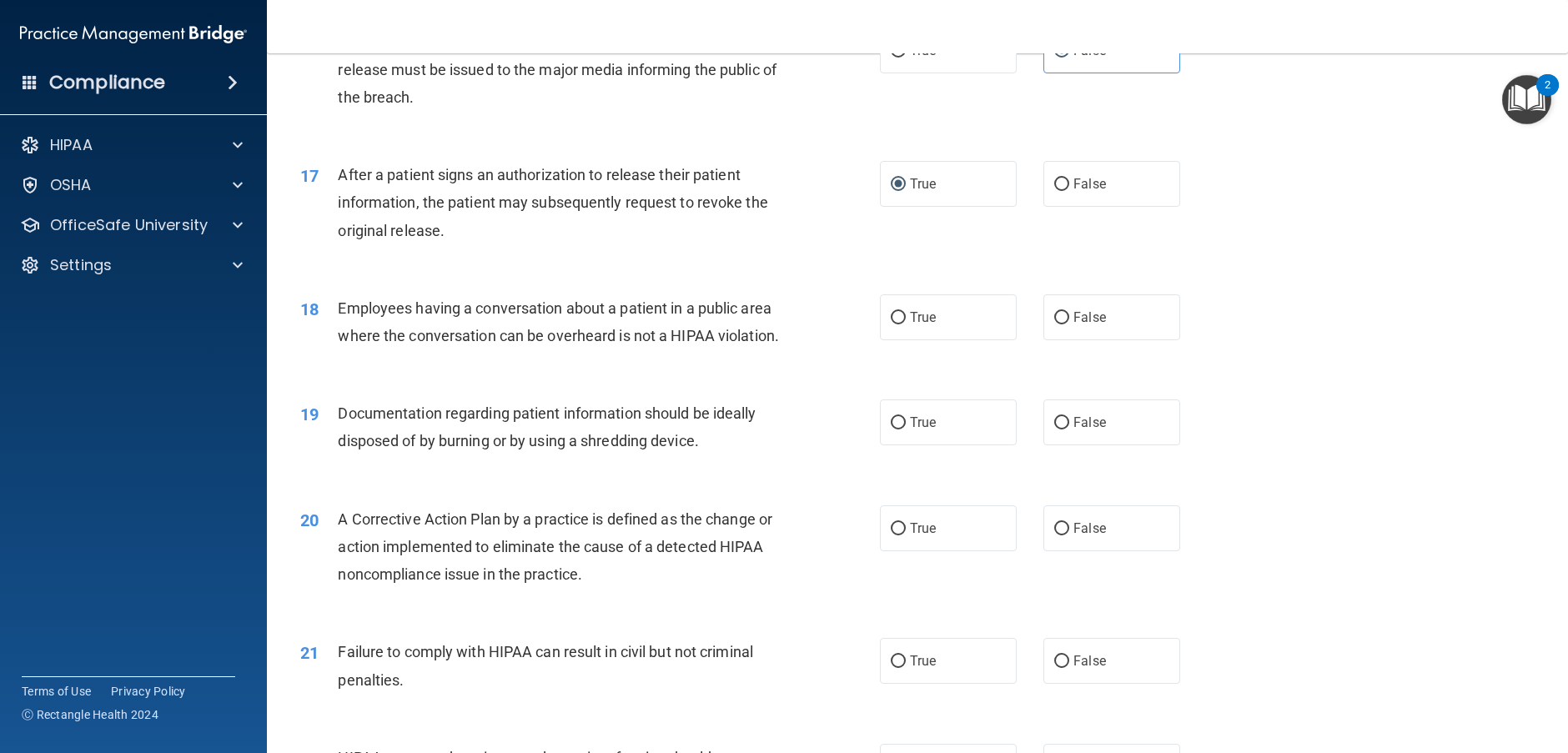
scroll to position [1919, 0]
click at [1117, 339] on label "False" at bounding box center [1112, 317] width 136 height 46
click at [1070, 324] on input "False" at bounding box center [1061, 318] width 15 height 13
radio input "true"
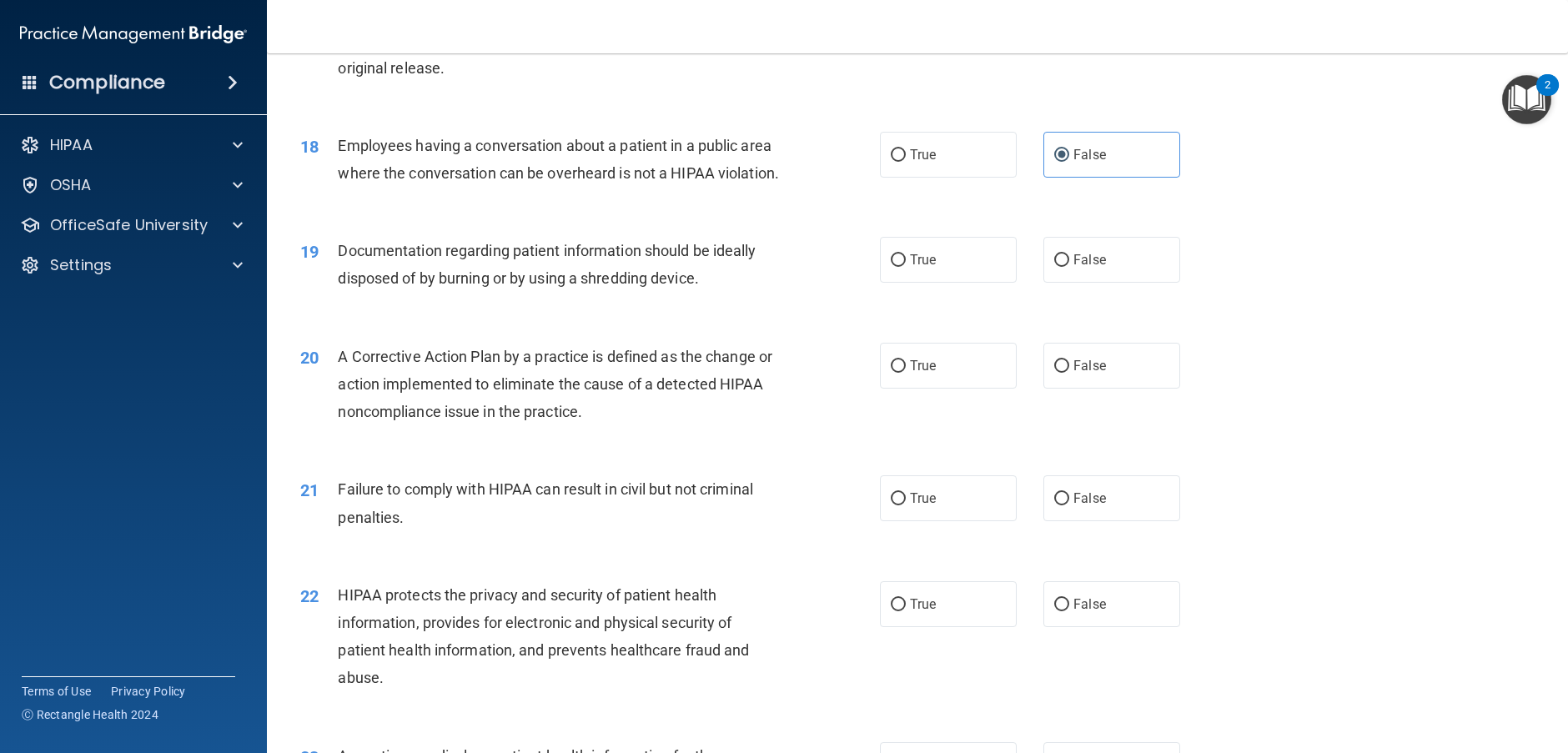
scroll to position [2086, 0]
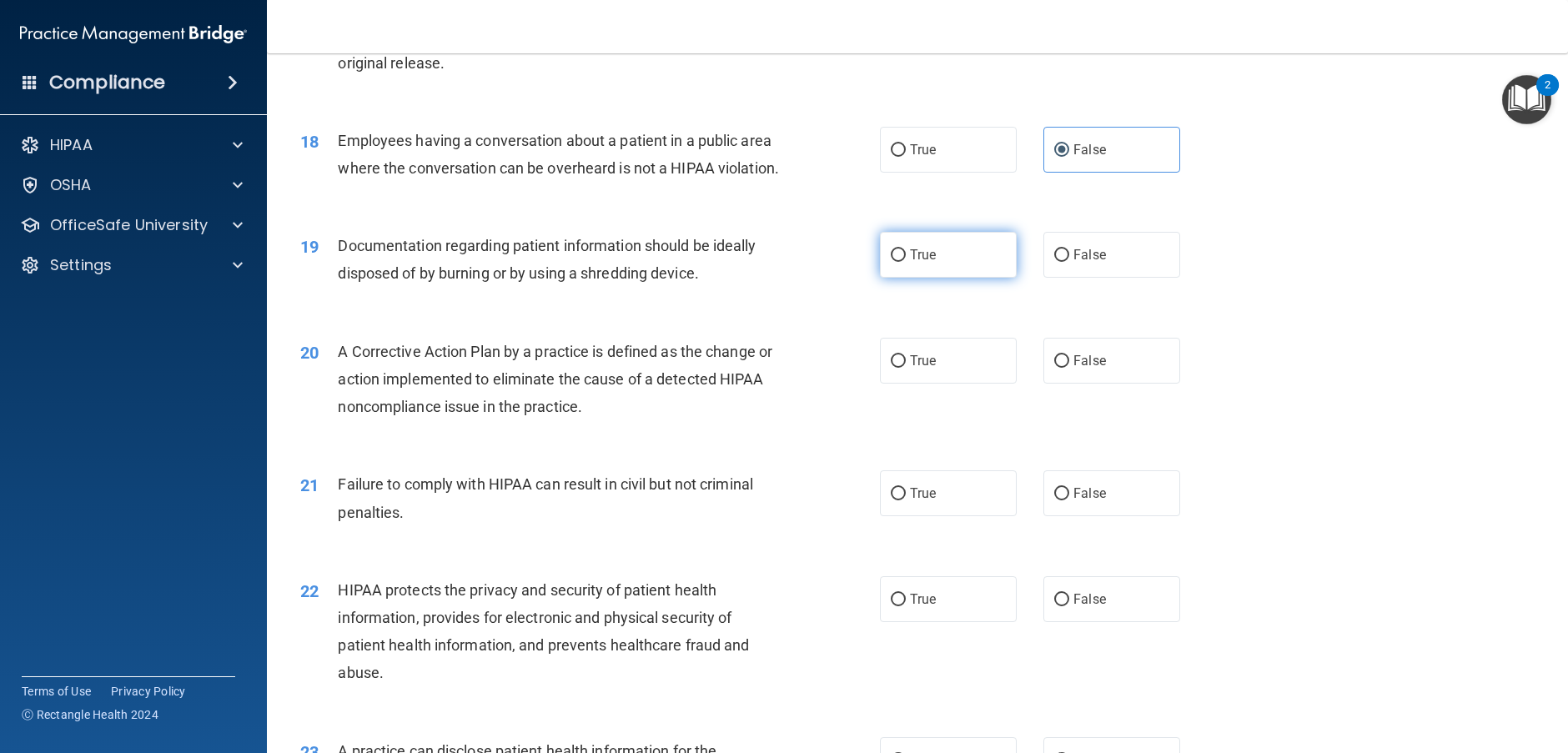
click at [910, 263] on span "True" at bounding box center [923, 254] width 26 height 16
click at [906, 262] on input "True" at bounding box center [898, 256] width 15 height 13
radio input "true"
click at [941, 383] on label "True" at bounding box center [948, 361] width 136 height 46
click at [906, 368] on input "True" at bounding box center [898, 362] width 15 height 13
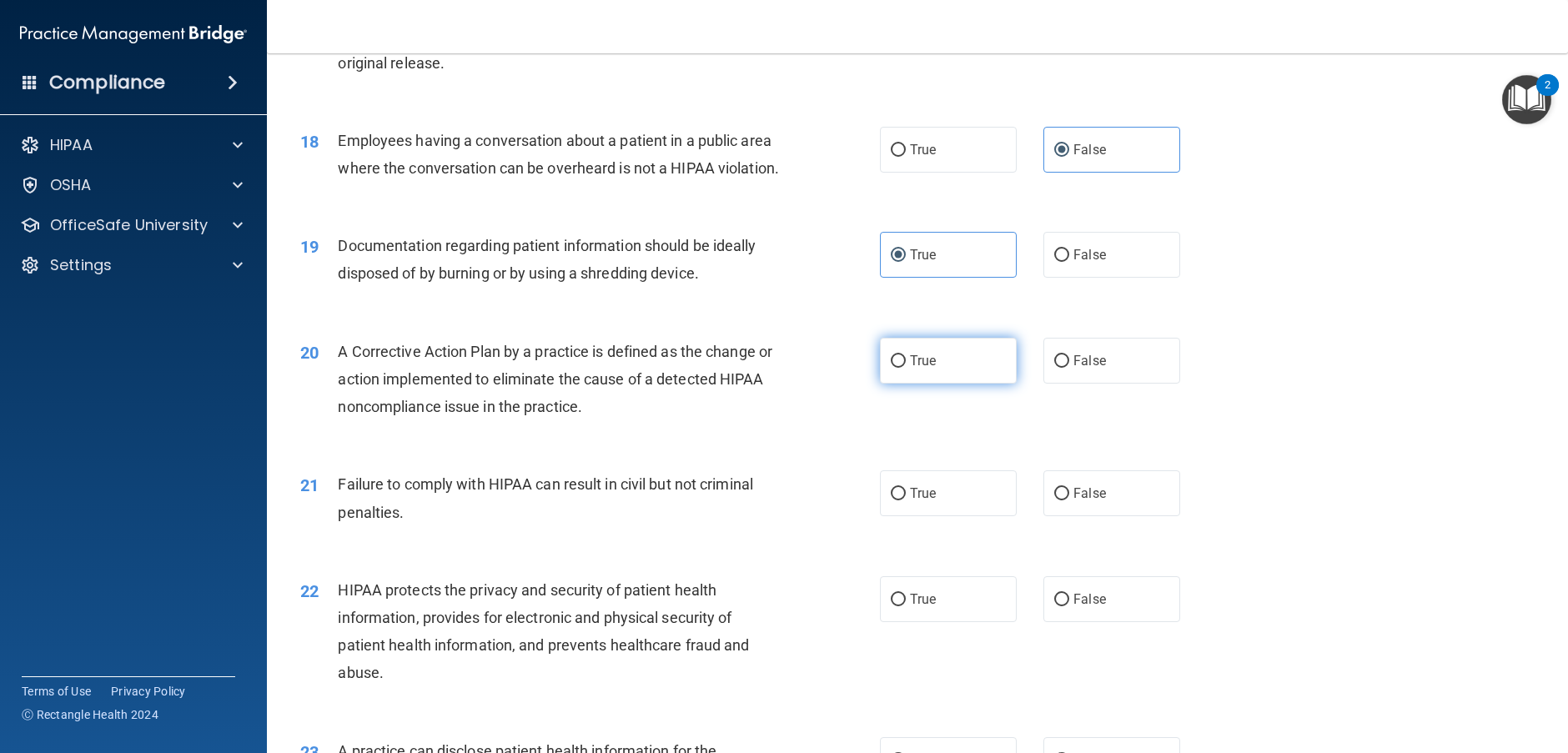
radio input "true"
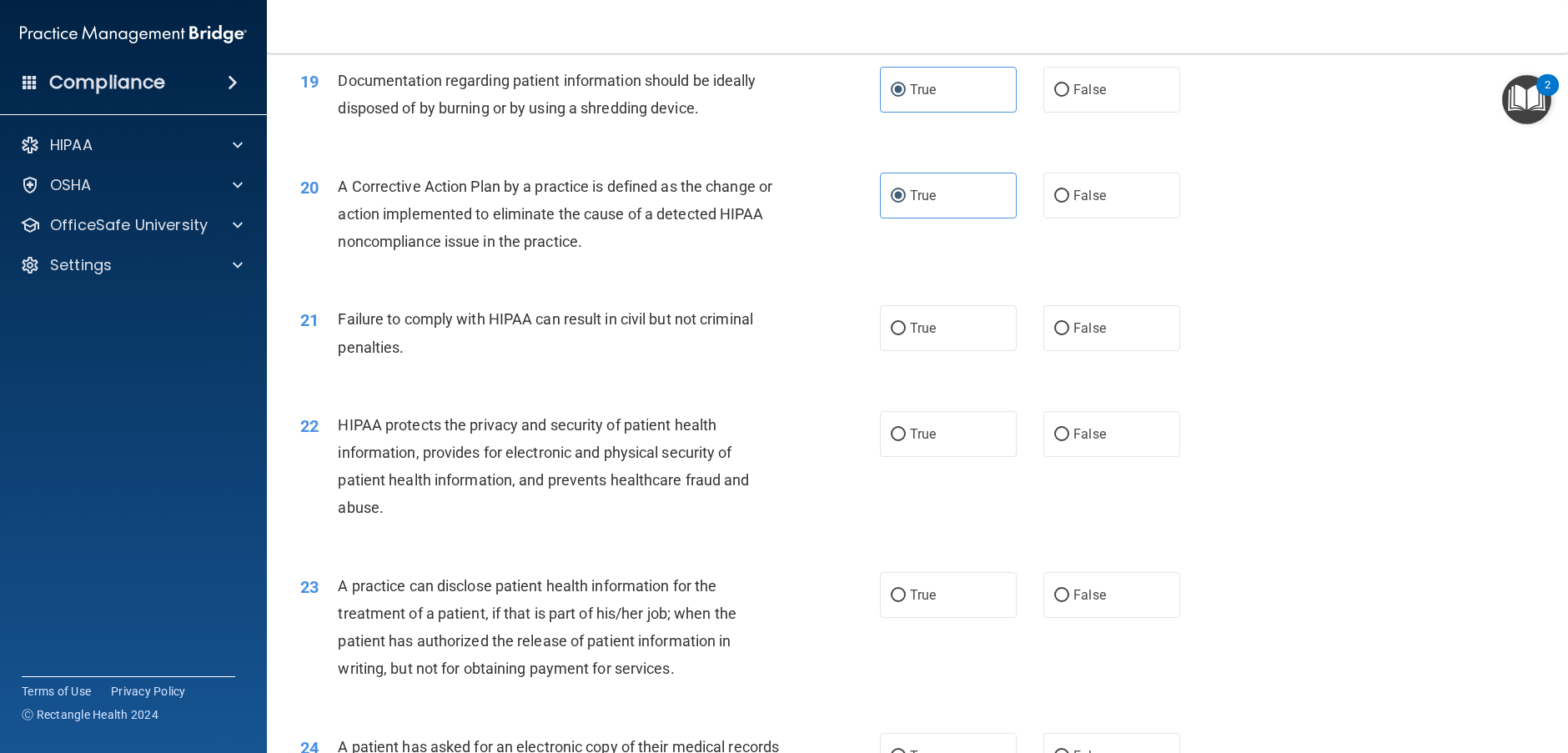
scroll to position [2253, 0]
click at [1061, 349] on label "False" at bounding box center [1112, 327] width 136 height 46
click at [1061, 334] on input "False" at bounding box center [1061, 328] width 15 height 13
radio input "true"
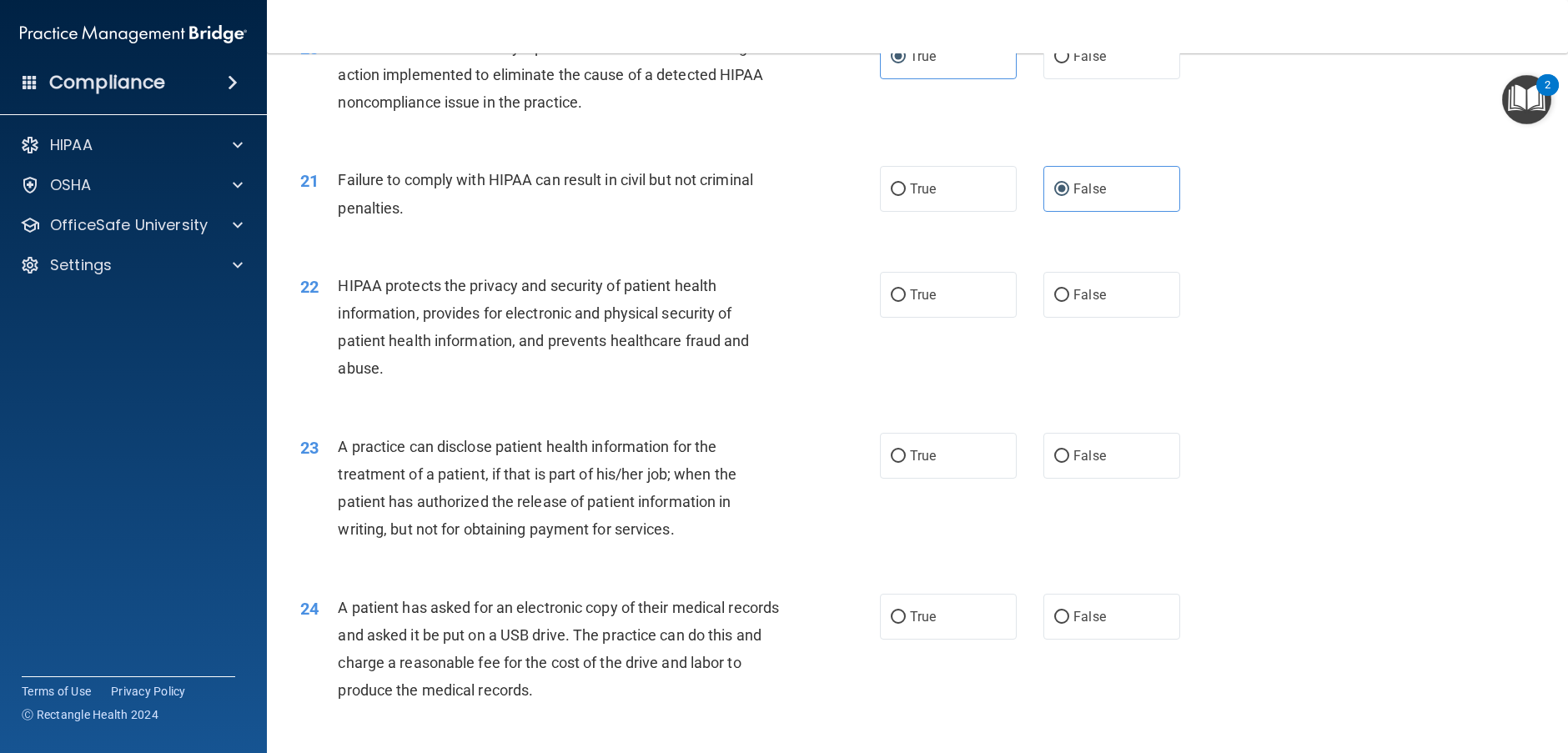
scroll to position [2419, 0]
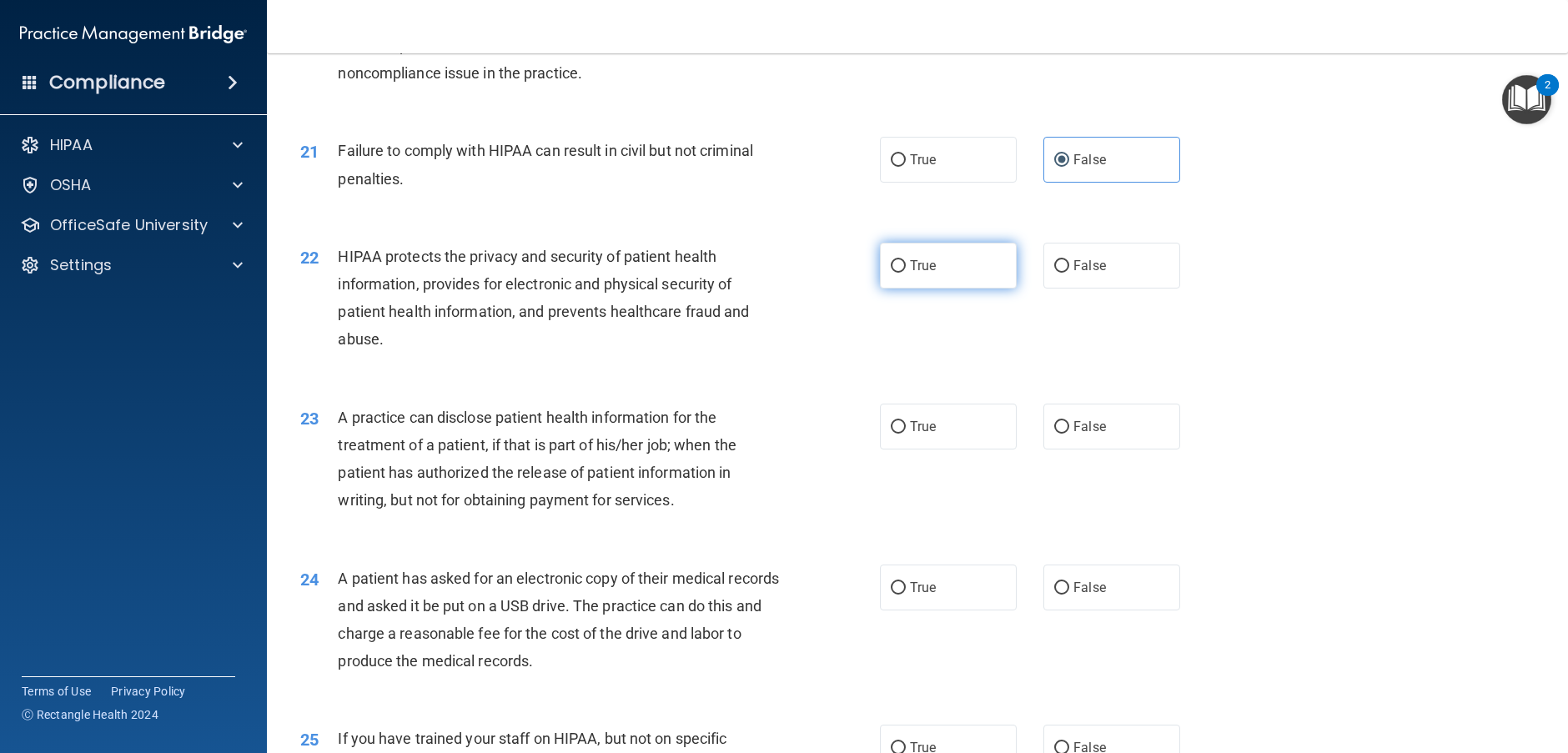
click at [905, 288] on label "True" at bounding box center [948, 265] width 136 height 46
click at [905, 273] on input "True" at bounding box center [898, 266] width 15 height 13
radio input "true"
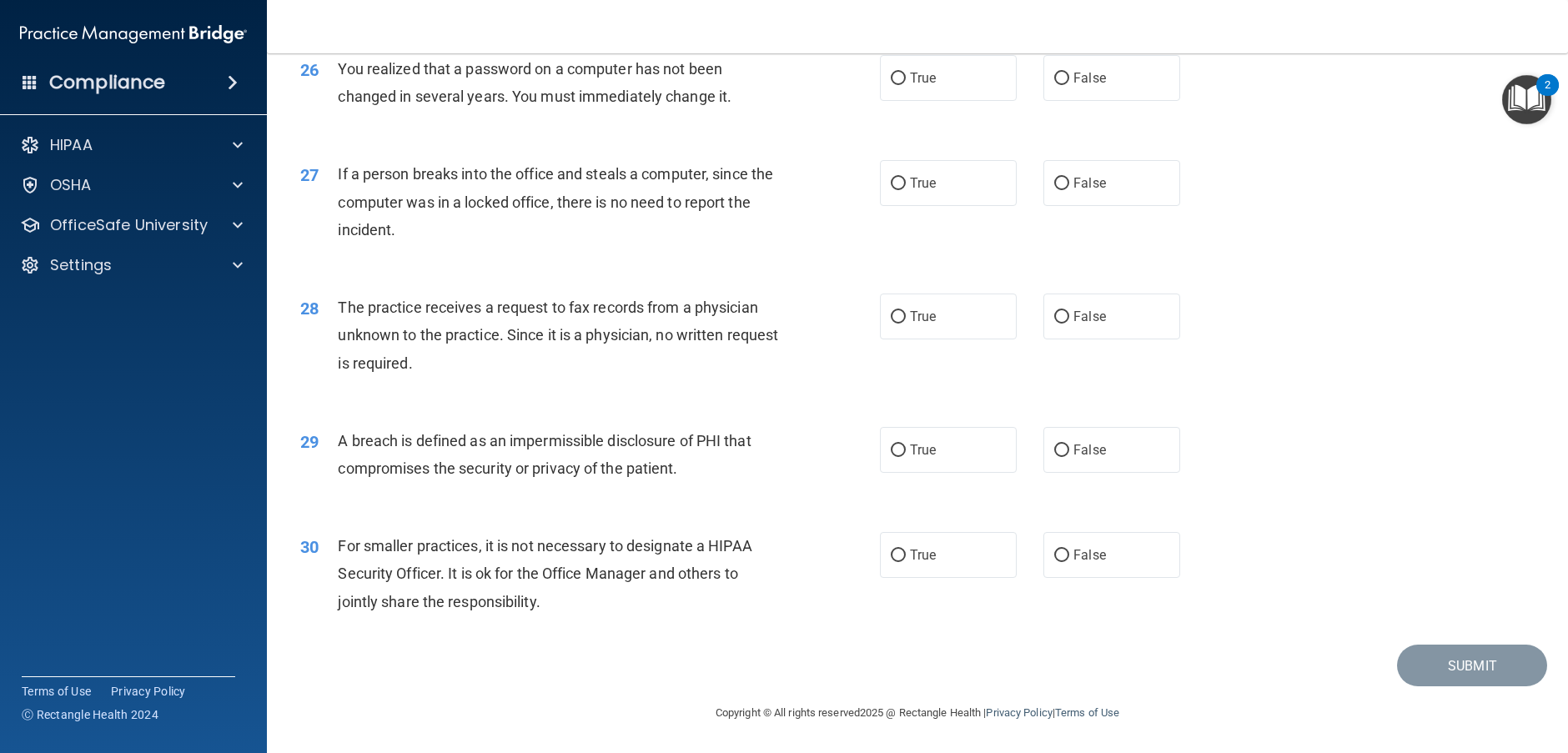
scroll to position [3279, 0]
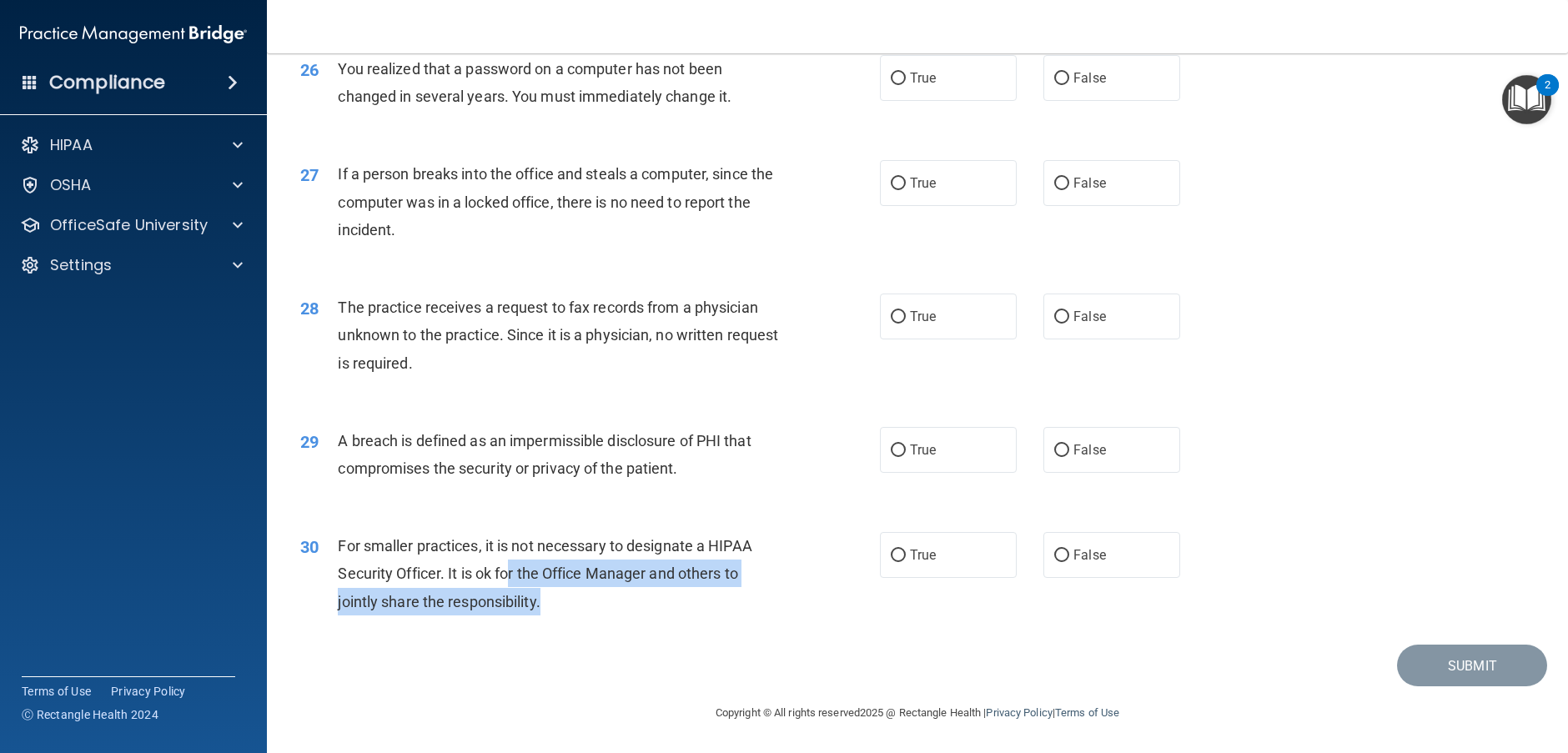
drag, startPoint x: 507, startPoint y: 569, endPoint x: 698, endPoint y: 594, distance: 192.6
click at [698, 594] on div "For smaller practices, it is not necessary to designate a HIPAA Security Office…" at bounding box center [565, 574] width 453 height 84
click at [665, 615] on div "For smaller practices, it is not necessary to designate a HIPAA Security Office…" at bounding box center [565, 574] width 453 height 84
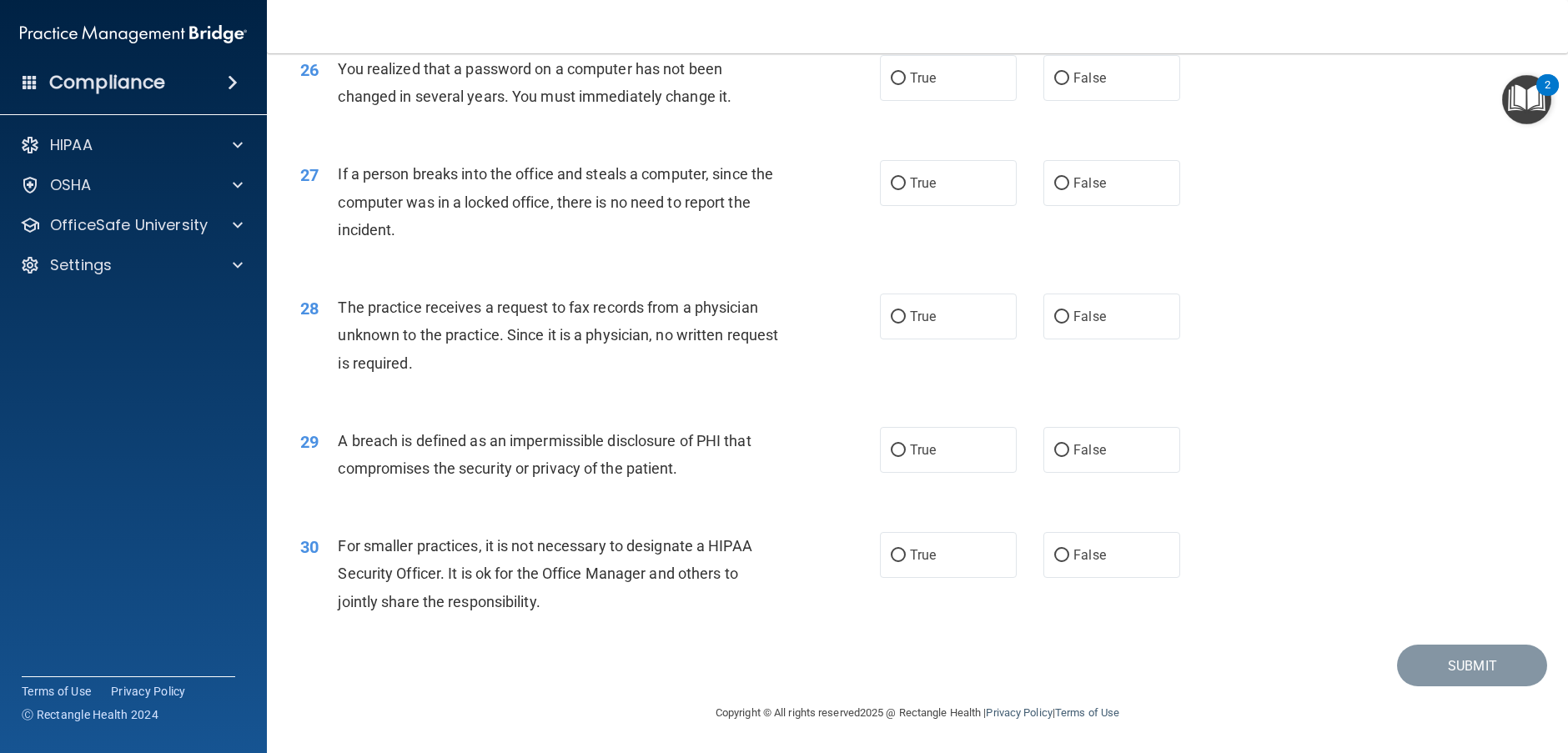
drag, startPoint x: 656, startPoint y: 615, endPoint x: 587, endPoint y: 616, distance: 69.0
click at [574, 604] on div "For smaller practices, it is not necessary to designate a HIPAA Security Office…" at bounding box center [565, 574] width 453 height 84
click at [601, 626] on div "30 For smaller practices, it is not necessary to designate a HIPAA Security Off…" at bounding box center [917, 578] width 1259 height 134
click at [1082, 573] on label "False" at bounding box center [1112, 556] width 136 height 46
click at [1061, 551] on label "False" at bounding box center [1112, 556] width 136 height 46
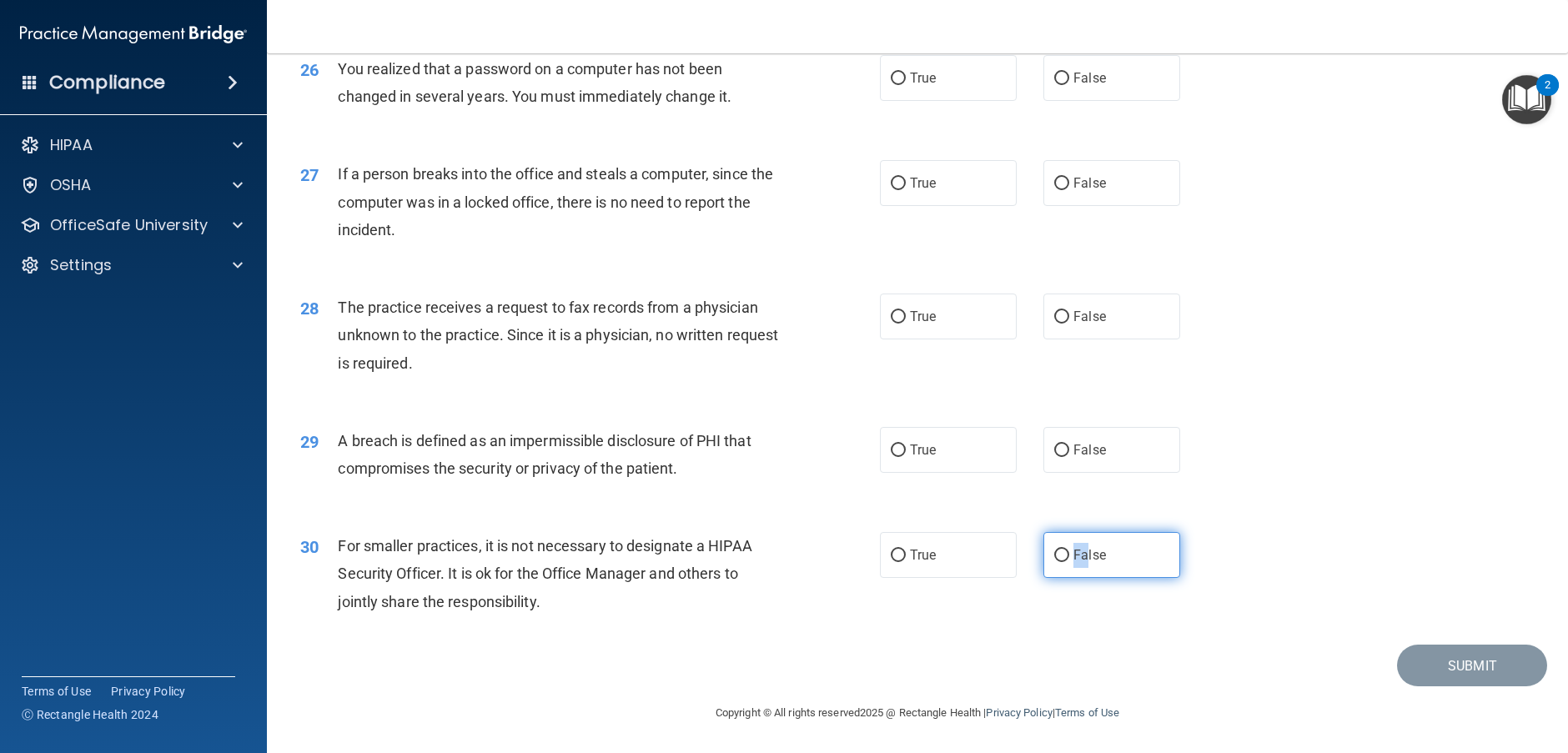
click at [1061, 551] on input "False" at bounding box center [1061, 557] width 15 height 13
radio input "true"
click at [930, 452] on span "True" at bounding box center [923, 450] width 26 height 16
click at [906, 452] on input "True" at bounding box center [898, 452] width 15 height 13
radio input "true"
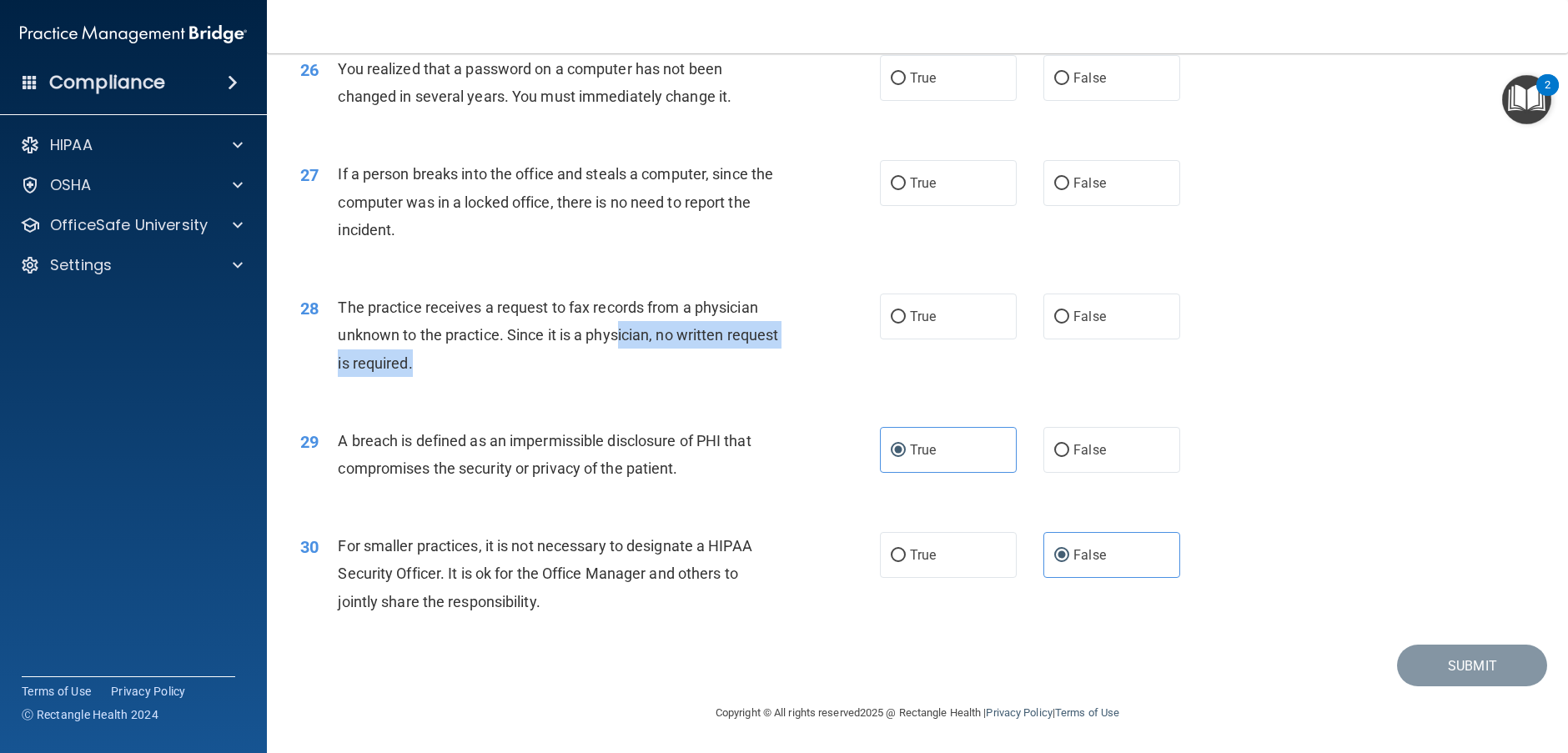
drag, startPoint x: 524, startPoint y: 352, endPoint x: 620, endPoint y: 341, distance: 96.6
click at [620, 341] on div "The practice receives a request to fax records from a physician unknown to the …" at bounding box center [565, 335] width 453 height 84
click at [796, 380] on div "28 The practice receives a request to fax records from a physician unknown to t…" at bounding box center [591, 340] width 630 height 92
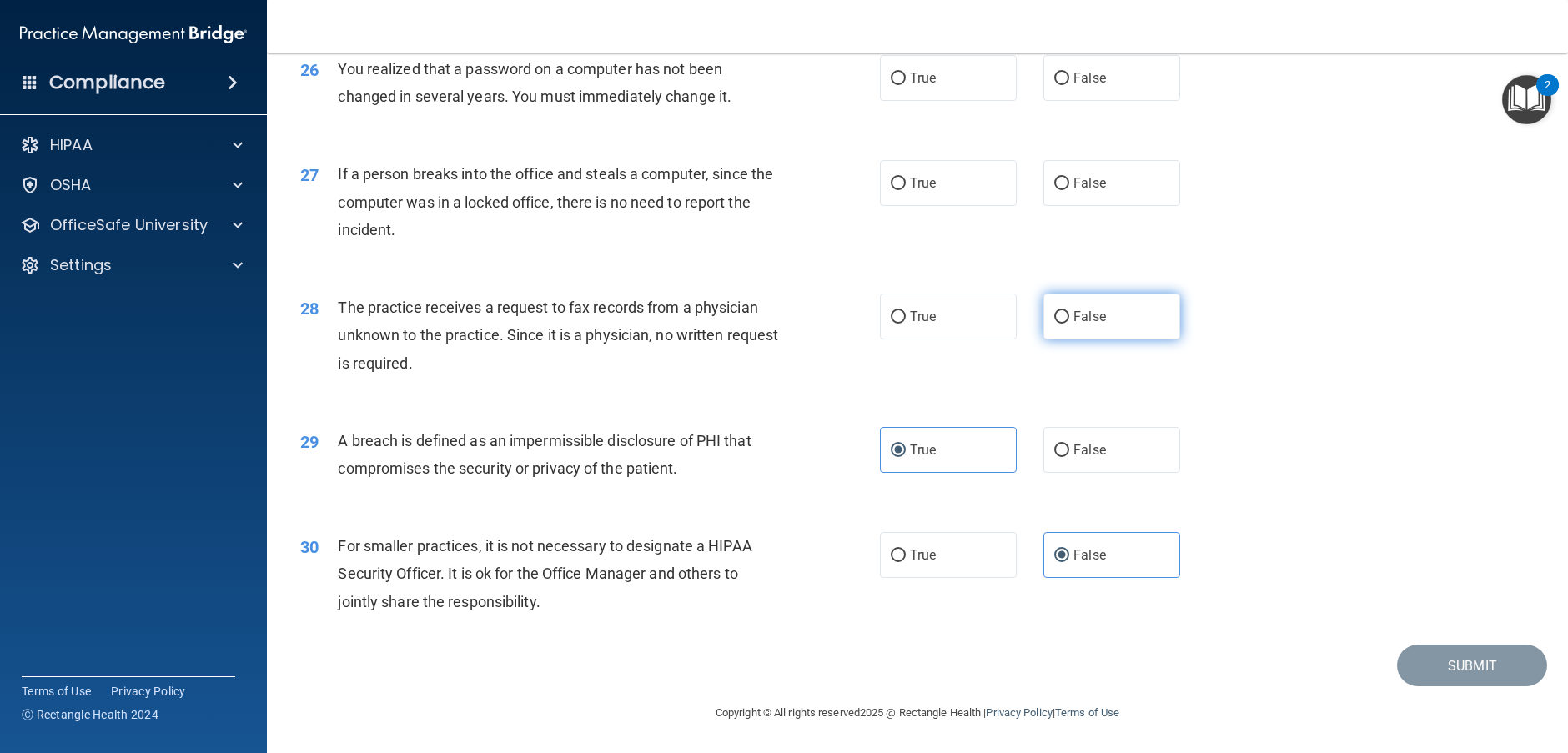
click at [1073, 311] on span "False" at bounding box center [1089, 316] width 32 height 16
click at [1070, 312] on input "False" at bounding box center [1061, 318] width 15 height 13
radio input "true"
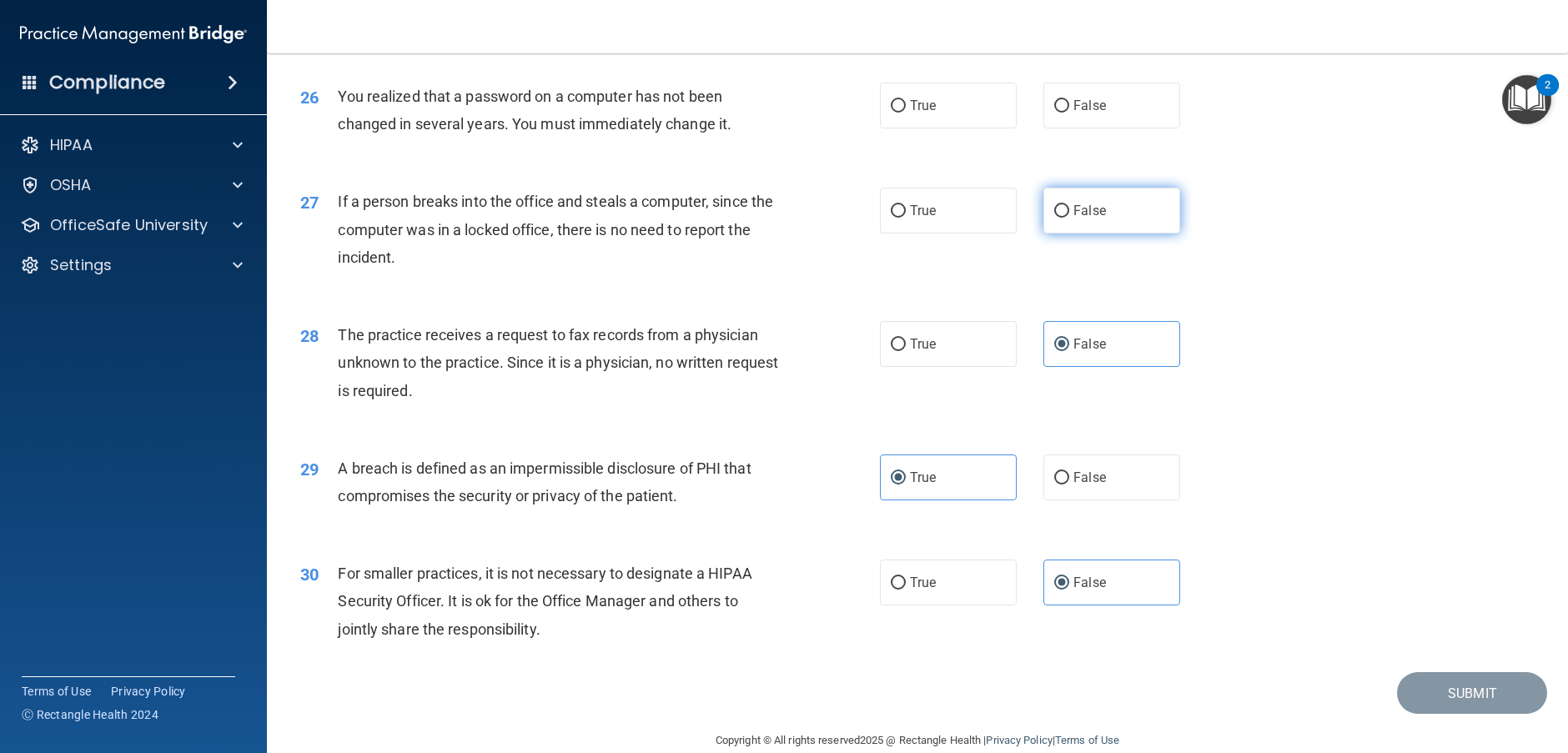
click at [1073, 218] on span "False" at bounding box center [1089, 210] width 32 height 16
click at [1070, 218] on input "False" at bounding box center [1061, 212] width 15 height 13
radio input "true"
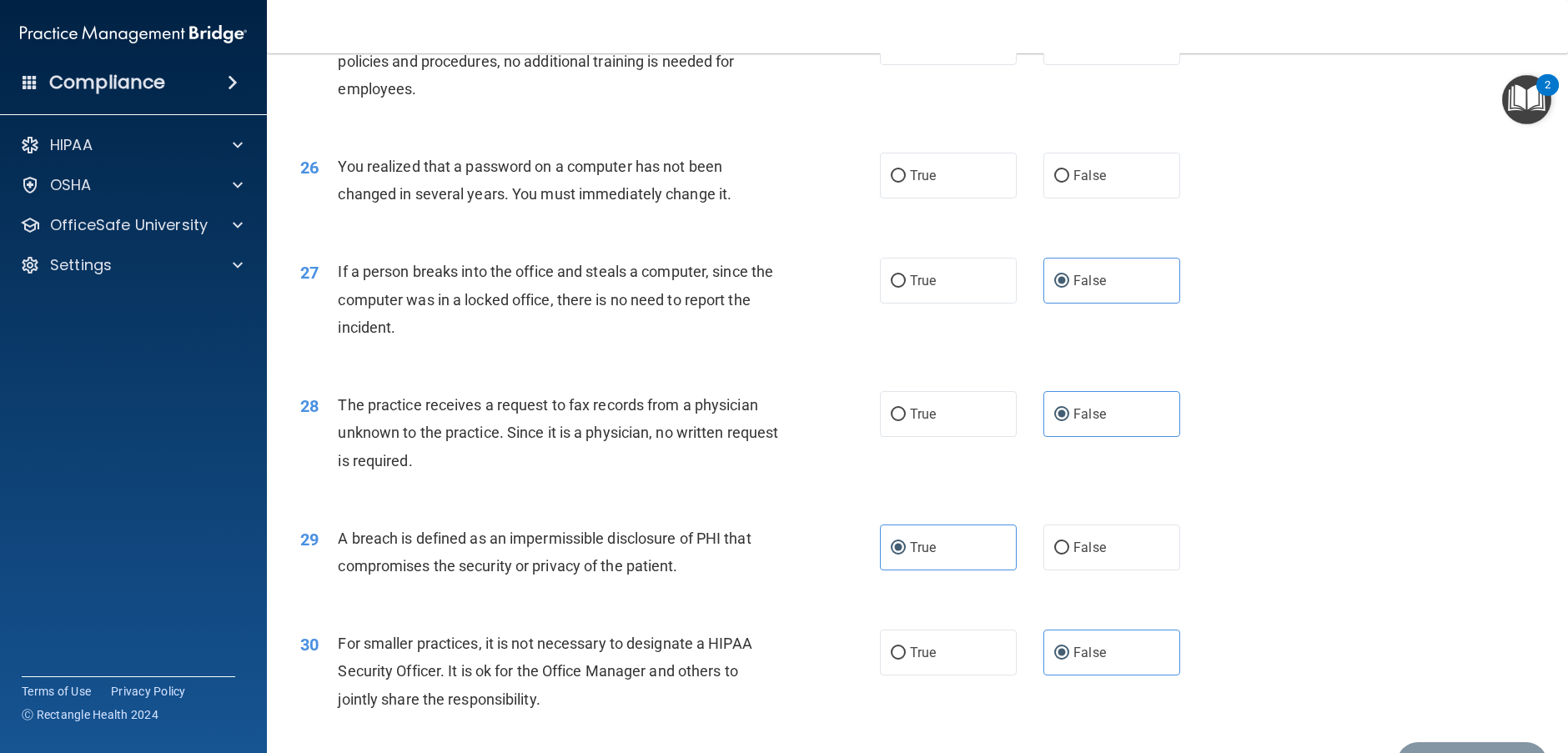
scroll to position [3029, 0]
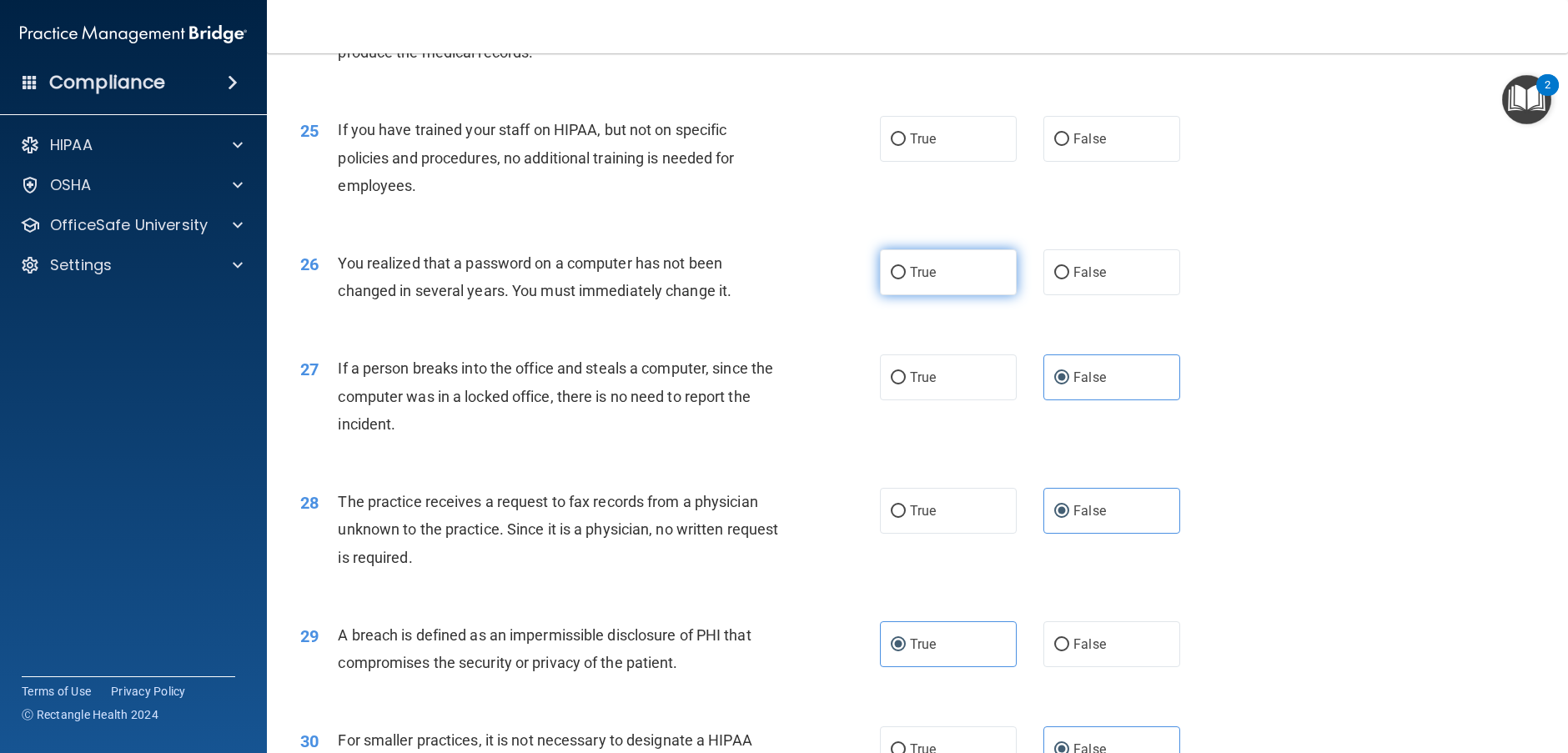
click at [917, 280] on span "True" at bounding box center [923, 272] width 26 height 16
click at [906, 279] on input "True" at bounding box center [898, 274] width 15 height 13
radio input "true"
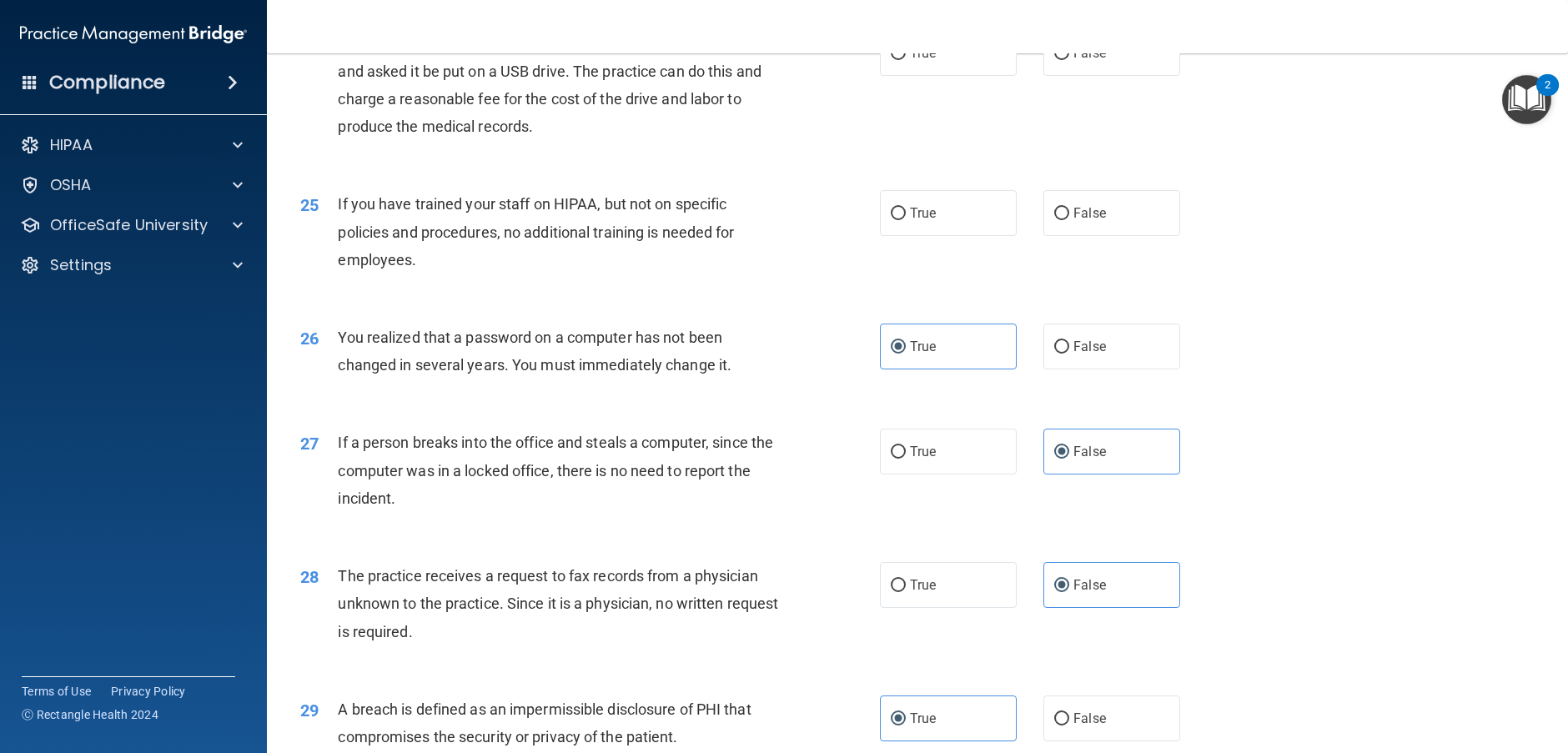
scroll to position [2862, 0]
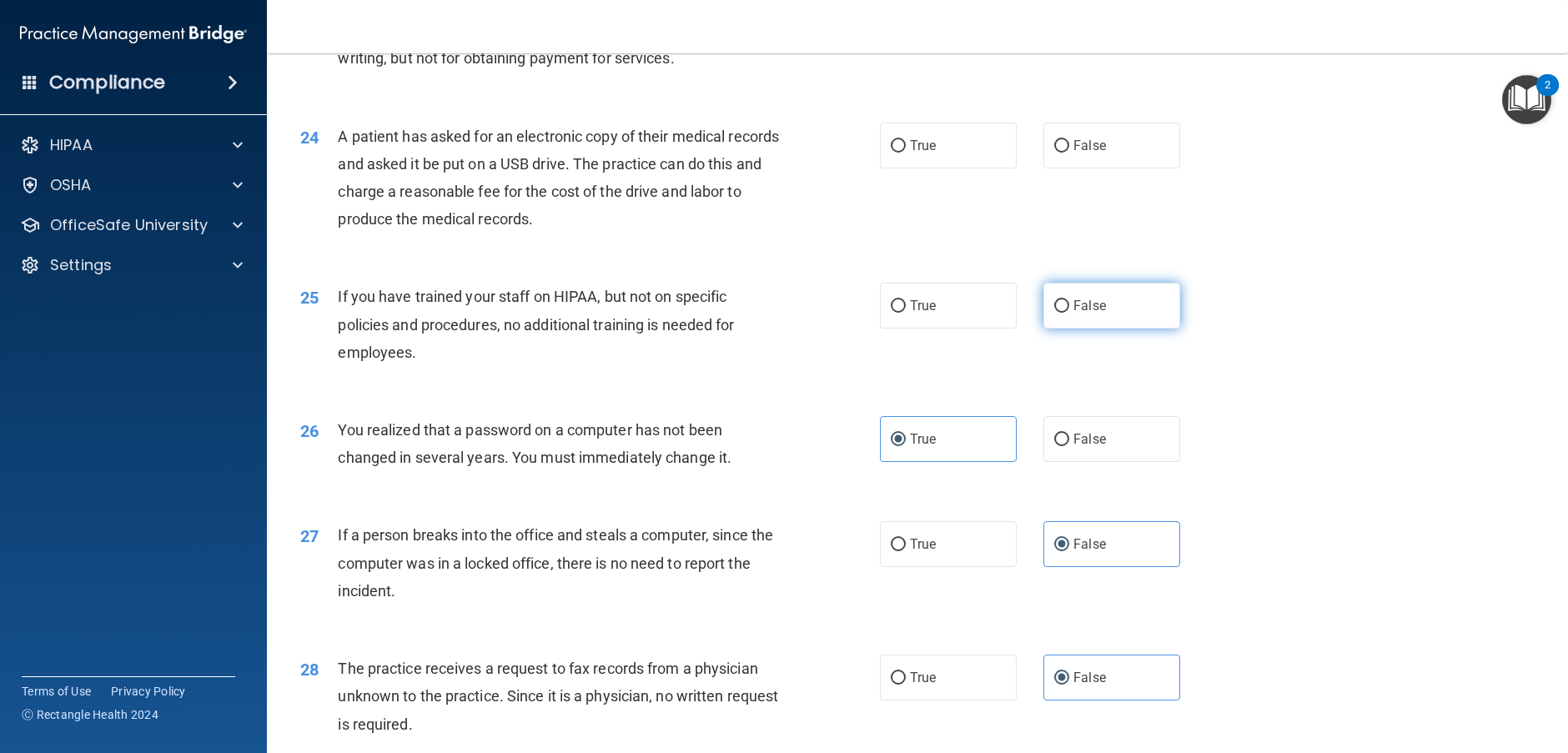
click at [1094, 313] on span "False" at bounding box center [1089, 305] width 32 height 16
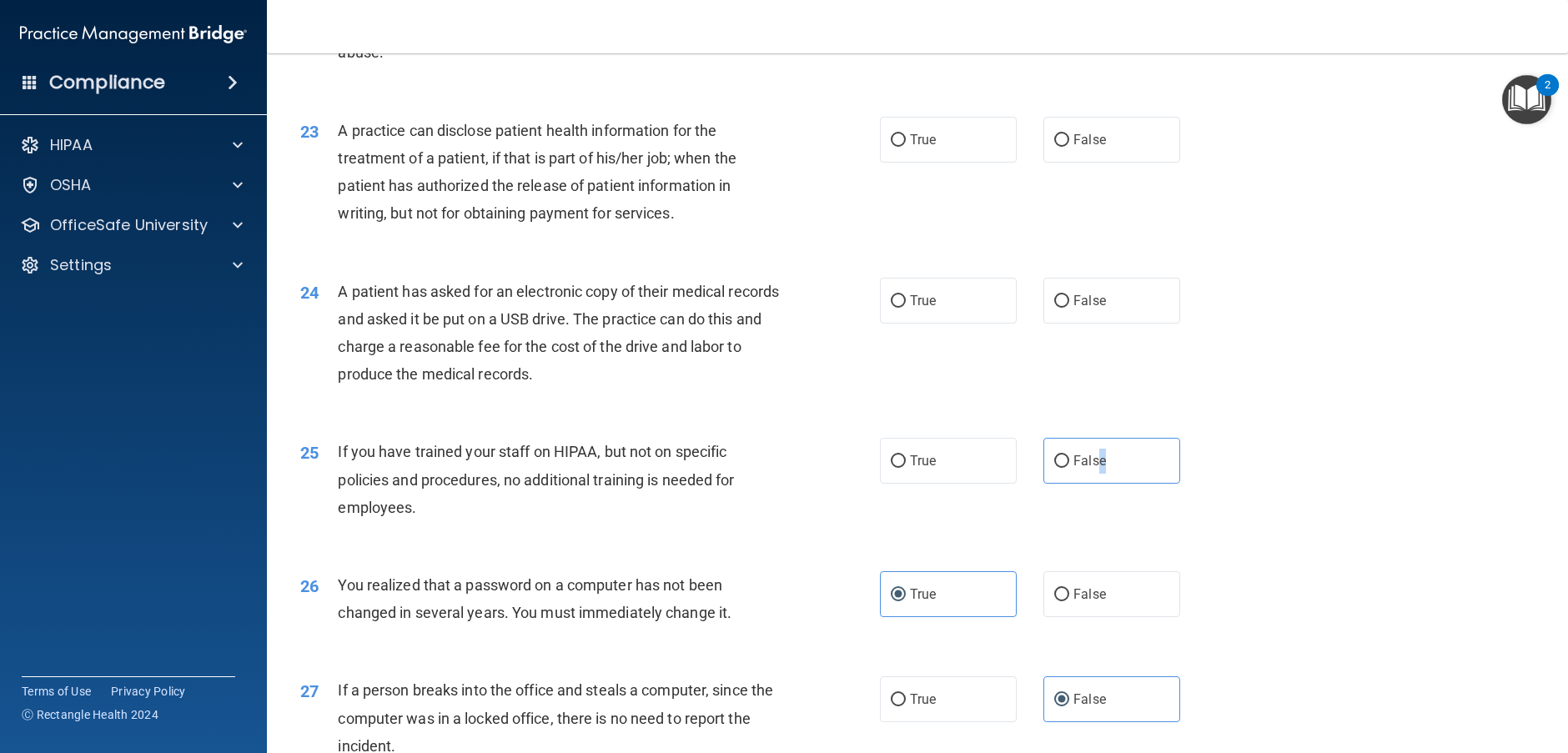
scroll to position [2695, 0]
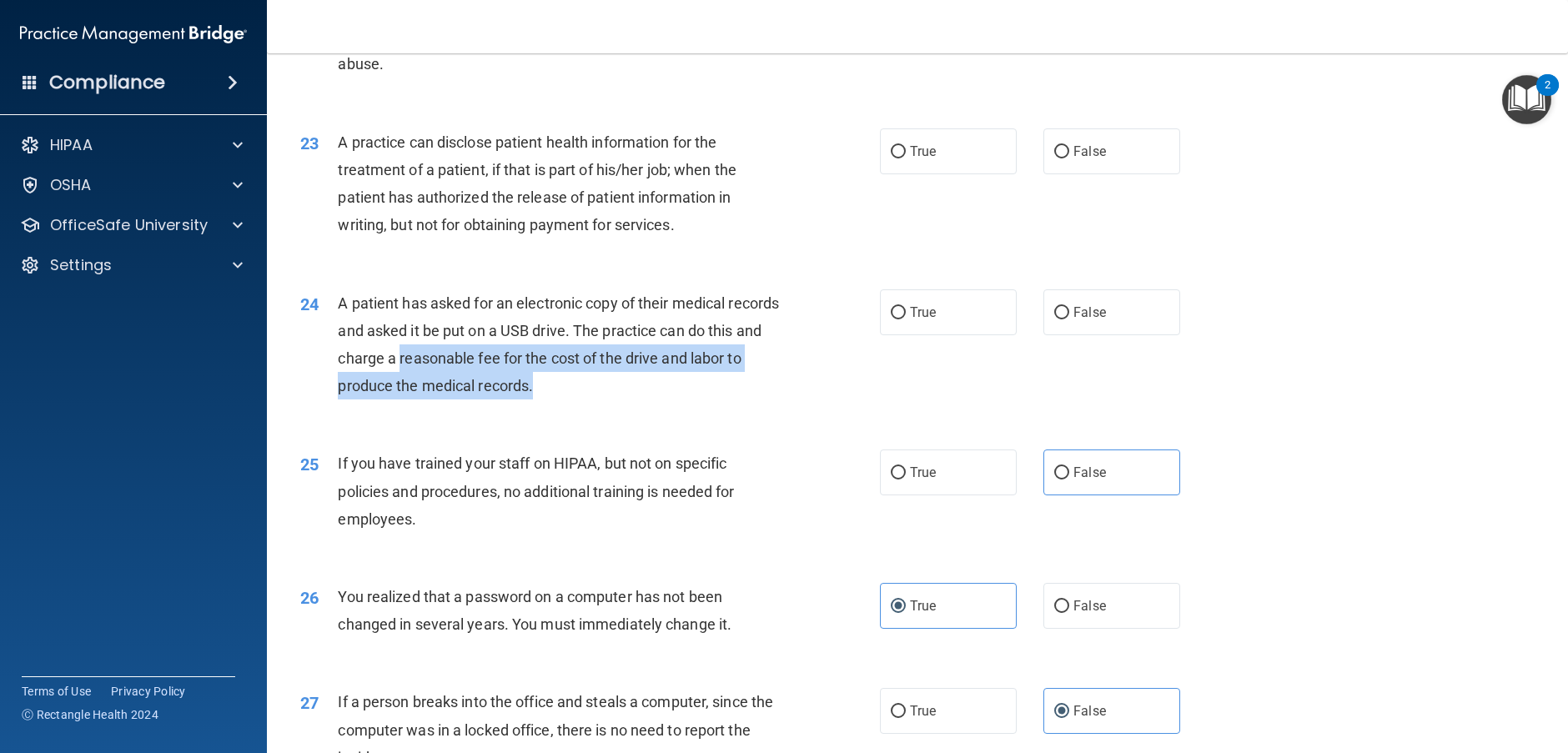
drag, startPoint x: 464, startPoint y: 407, endPoint x: 659, endPoint y: 449, distance: 199.5
click at [659, 401] on div "A patient has asked for an electronic copy of their medical records and asked i…" at bounding box center [565, 345] width 453 height 111
click at [660, 401] on div "A patient has asked for an electronic copy of their medical records and asked i…" at bounding box center [565, 345] width 453 height 111
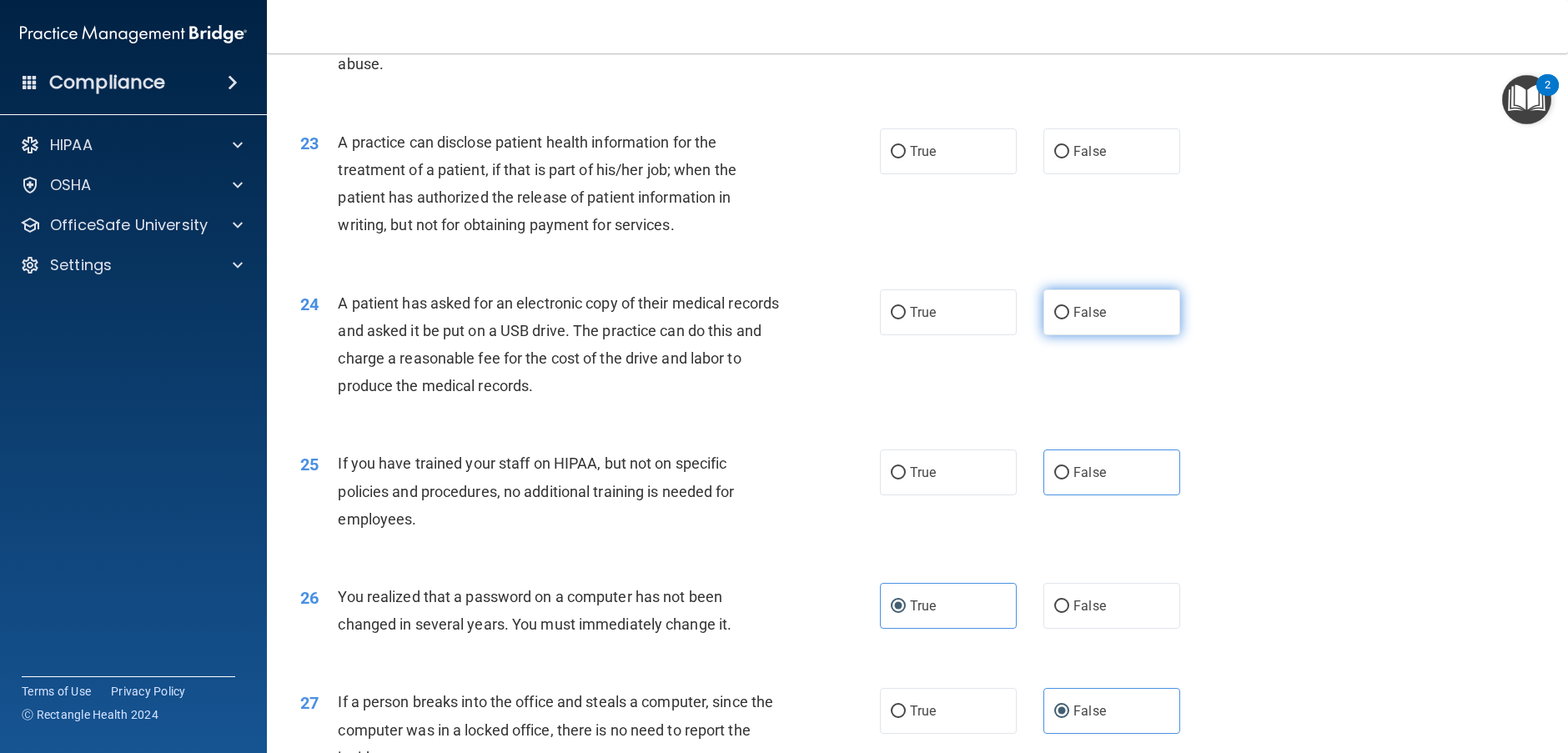
click at [1121, 335] on label "False" at bounding box center [1112, 312] width 136 height 46
click at [1070, 320] on input "False" at bounding box center [1061, 313] width 15 height 13
radio input "true"
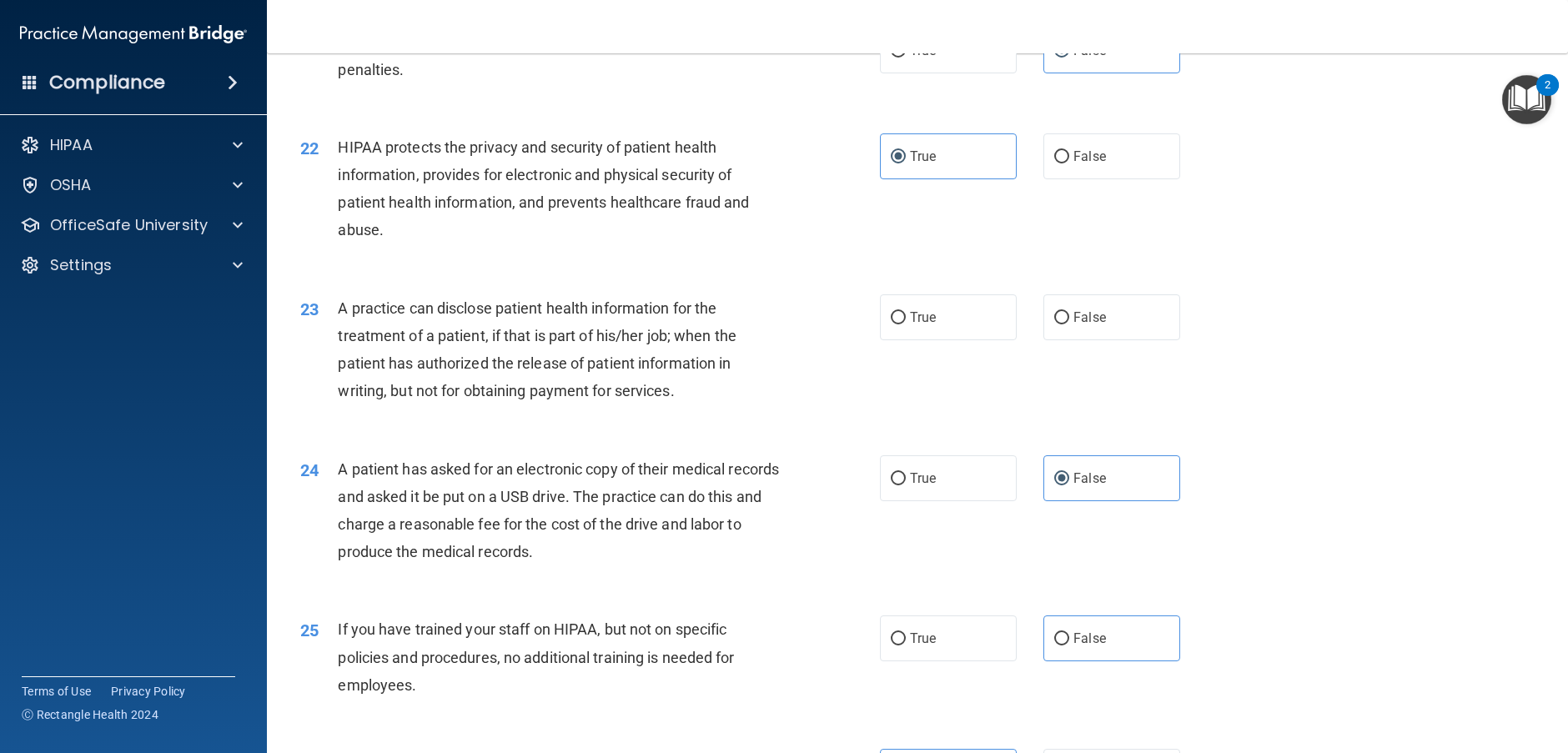
scroll to position [2528, 0]
click at [1063, 341] on label "False" at bounding box center [1112, 318] width 136 height 46
click at [1063, 325] on input "False" at bounding box center [1061, 319] width 15 height 13
radio input "true"
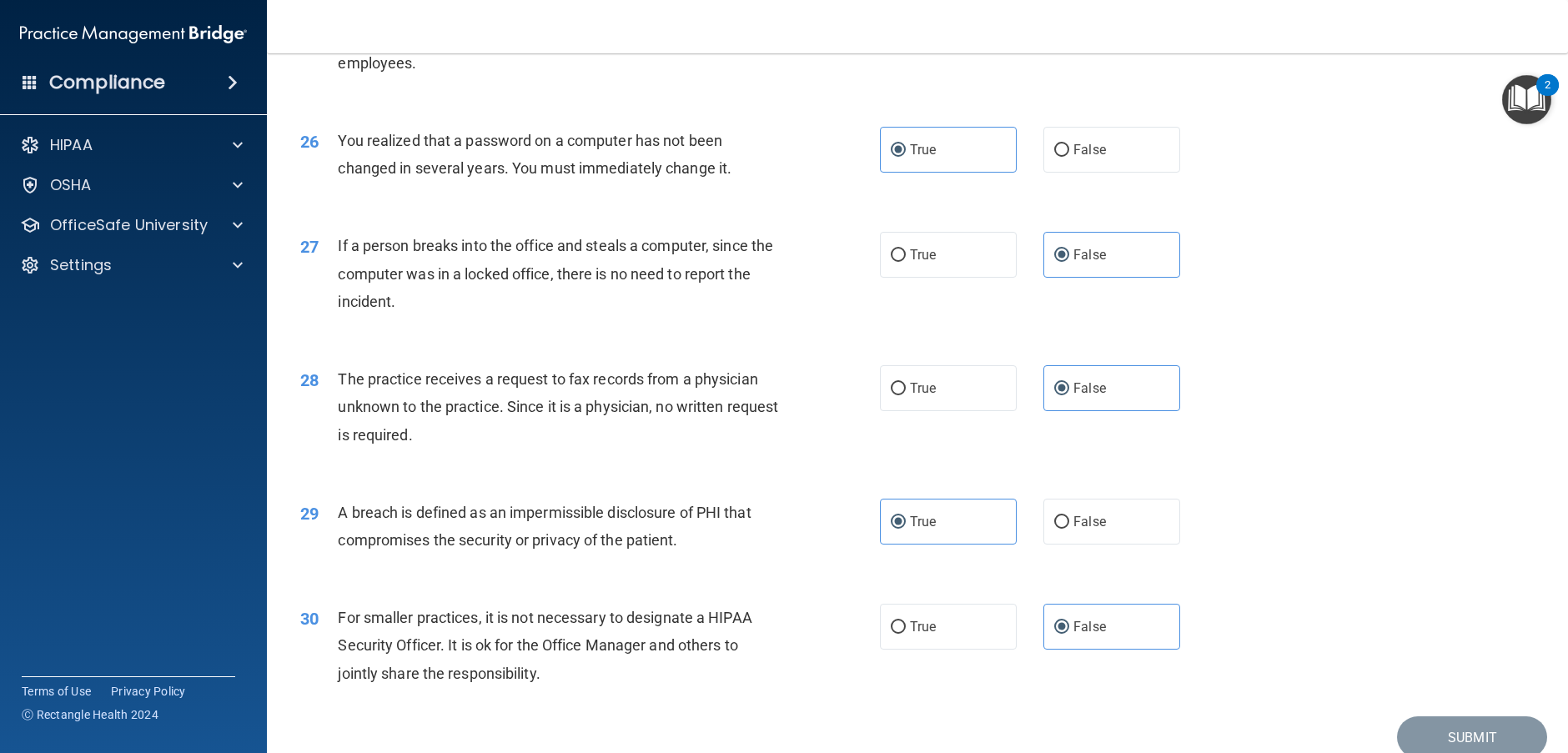
scroll to position [3279, 0]
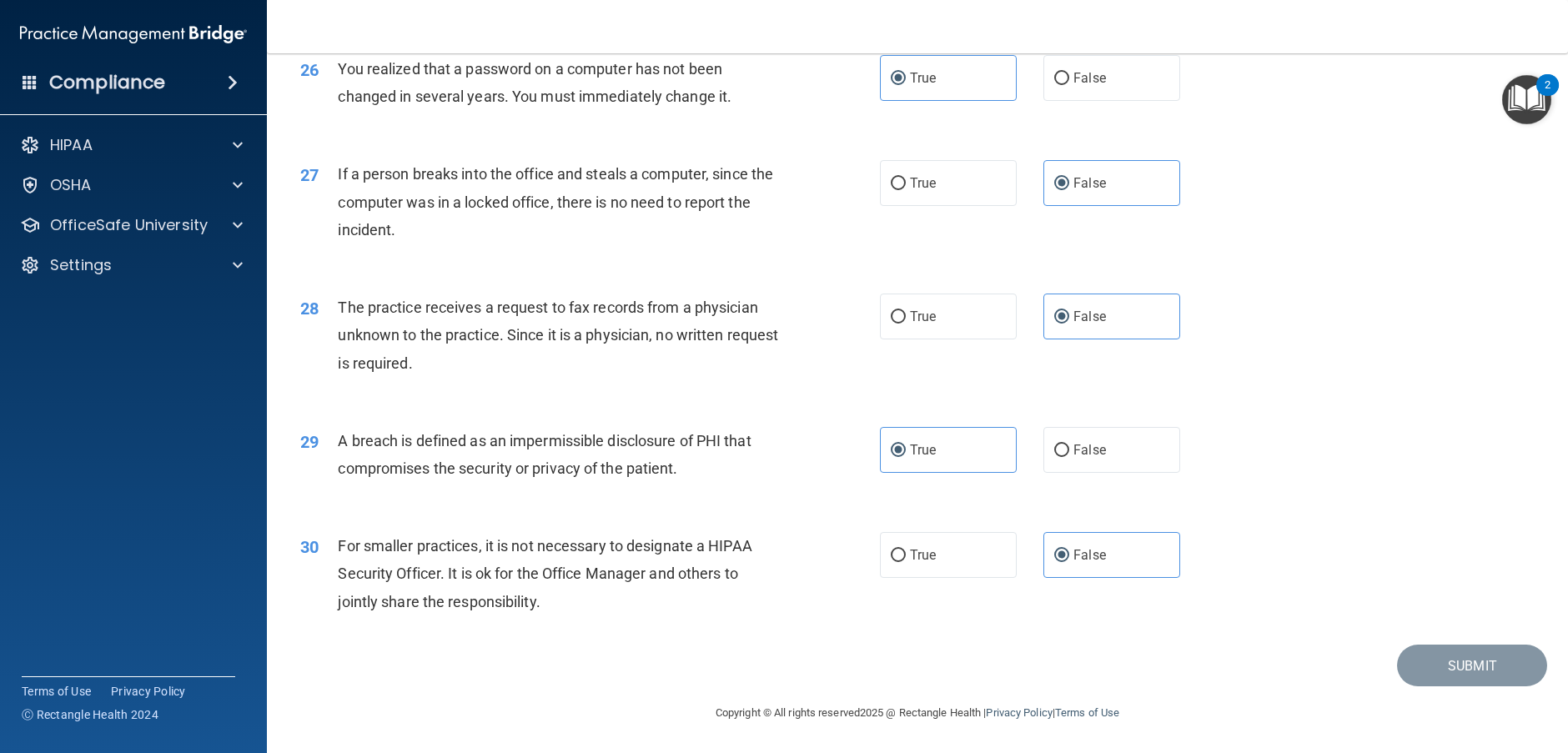
click at [1363, 567] on div "30 For smaller practices, it is not necessary to designate a HIPAA Security Off…" at bounding box center [917, 578] width 1259 height 134
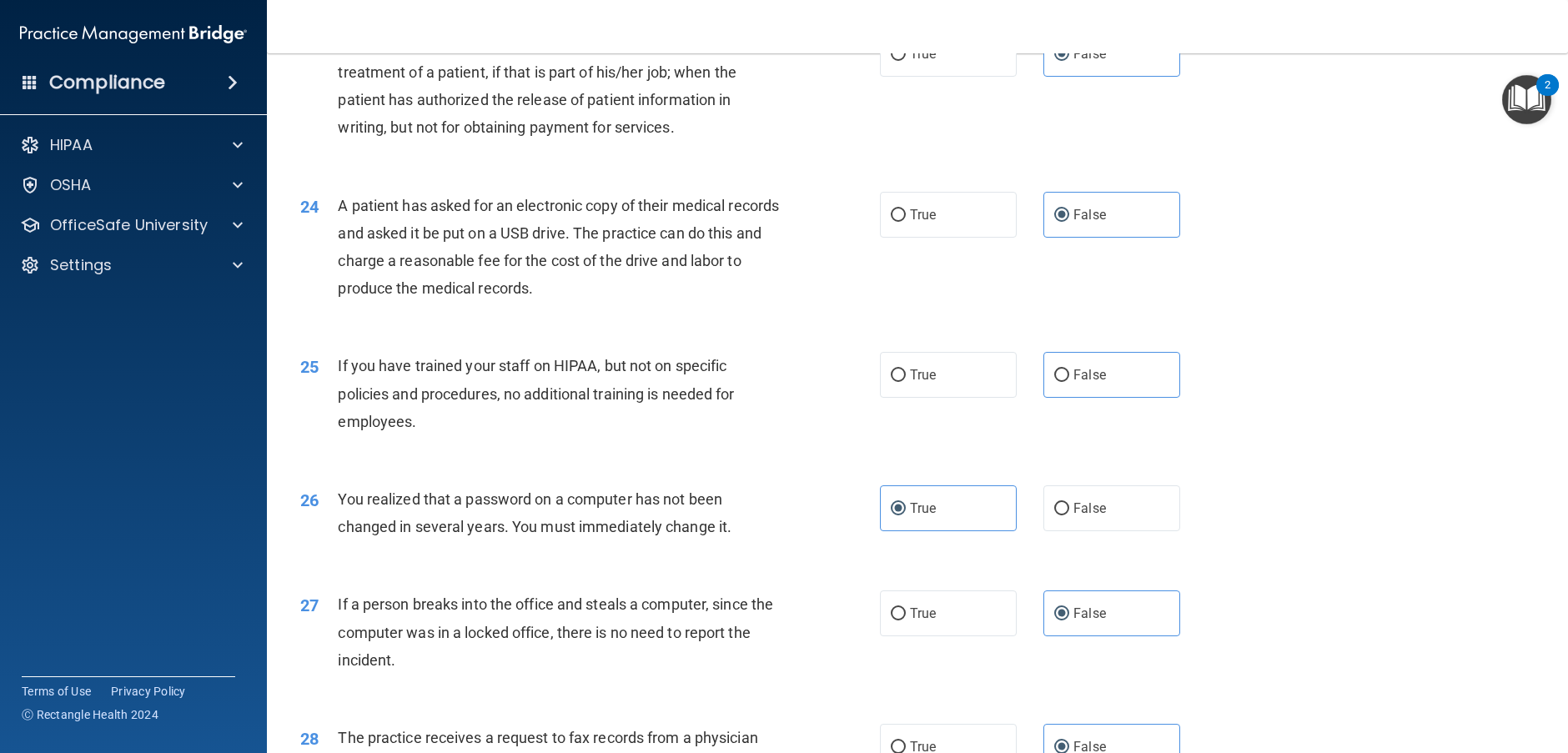
scroll to position [2779, 0]
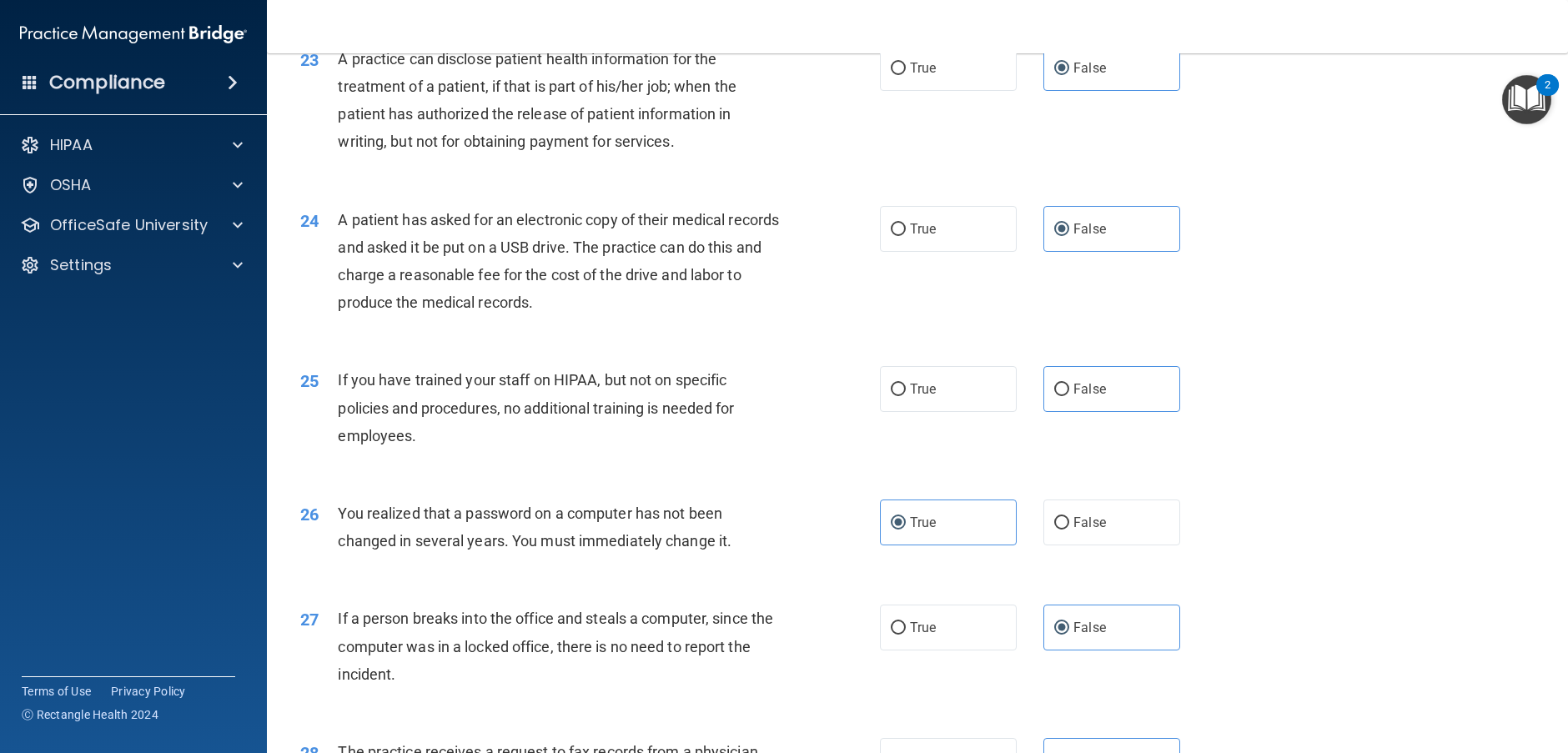
click at [1077, 468] on div "25 If you have trained your staff on HIPAA, but not on specific policies and pr…" at bounding box center [917, 412] width 1259 height 134
click at [1083, 397] on span "False" at bounding box center [1089, 389] width 32 height 16
click at [1070, 396] on input "False" at bounding box center [1061, 390] width 15 height 13
radio input "true"
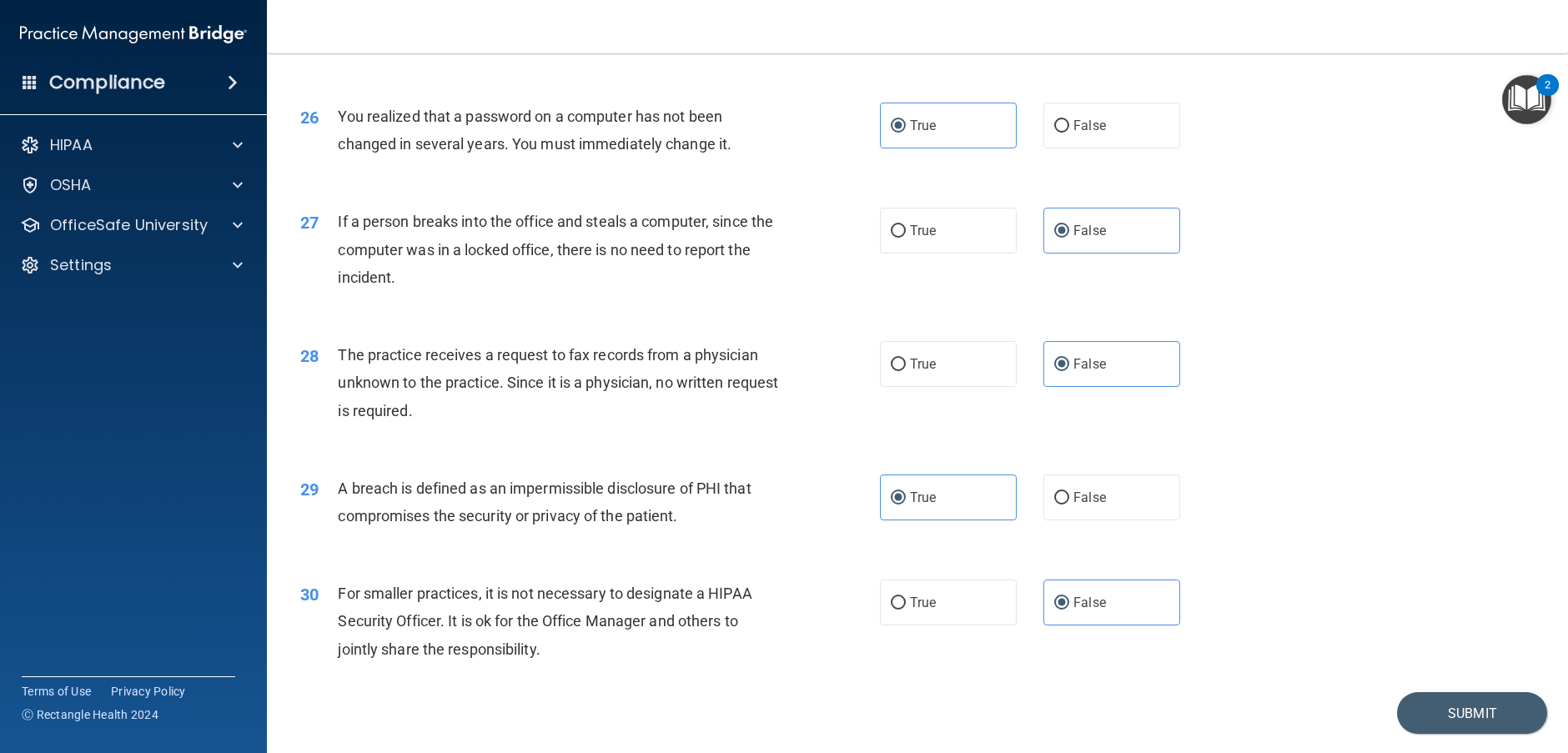
scroll to position [3279, 0]
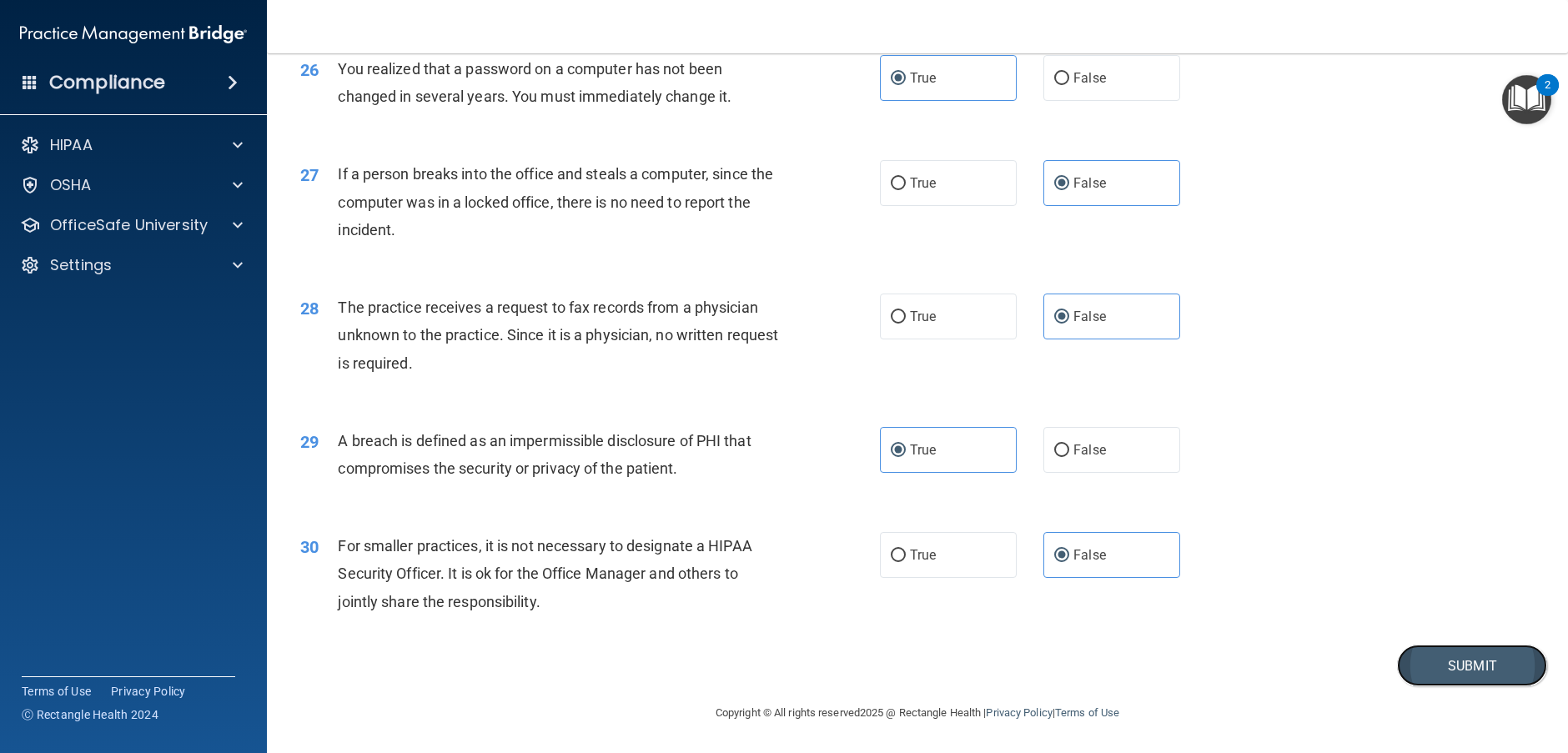
click at [1438, 665] on button "Submit" at bounding box center [1471, 666] width 150 height 42
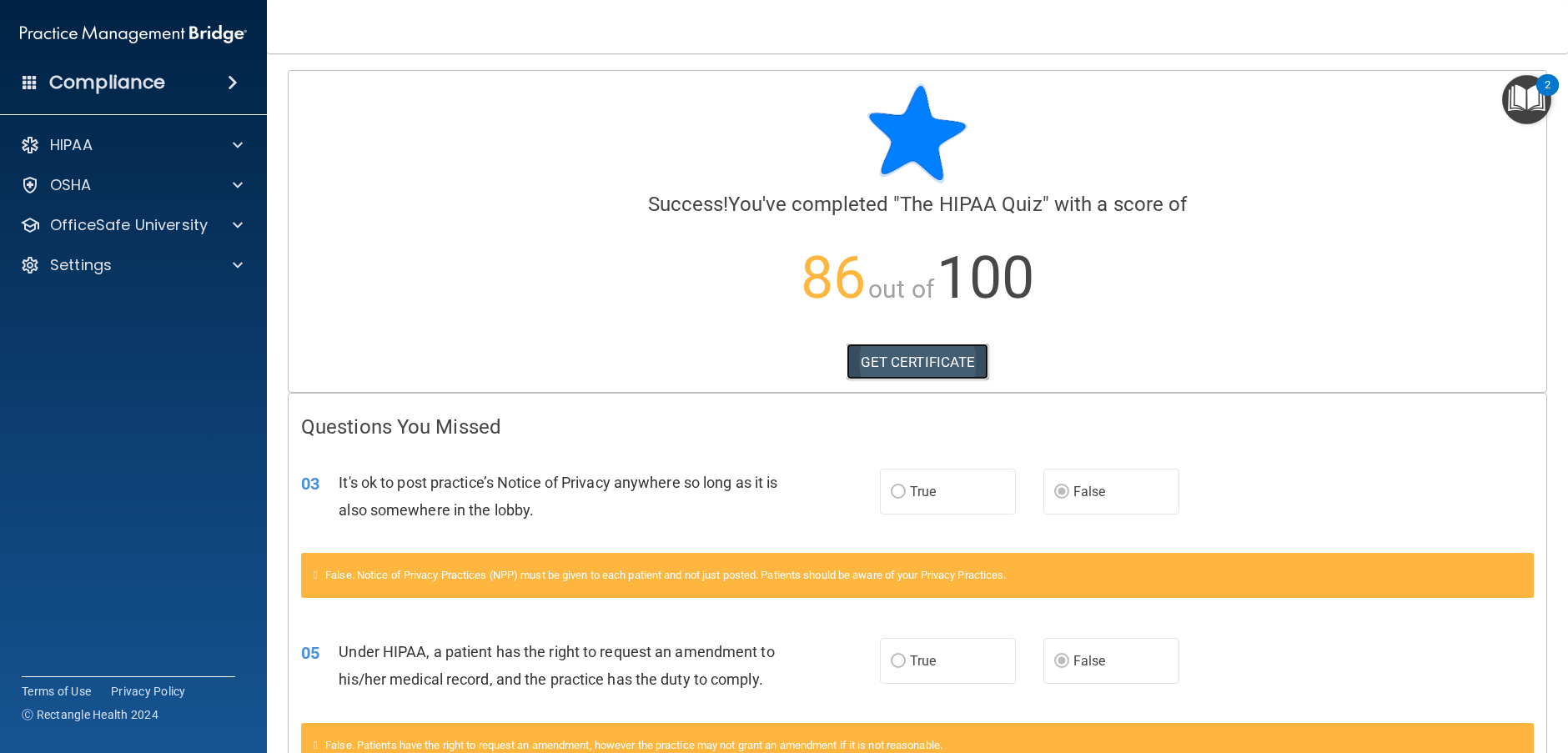
click at [886, 371] on link "GET CERTIFICATE" at bounding box center [918, 362] width 143 height 37
click at [87, 217] on p "OfficeSafe University" at bounding box center [128, 226] width 158 height 20
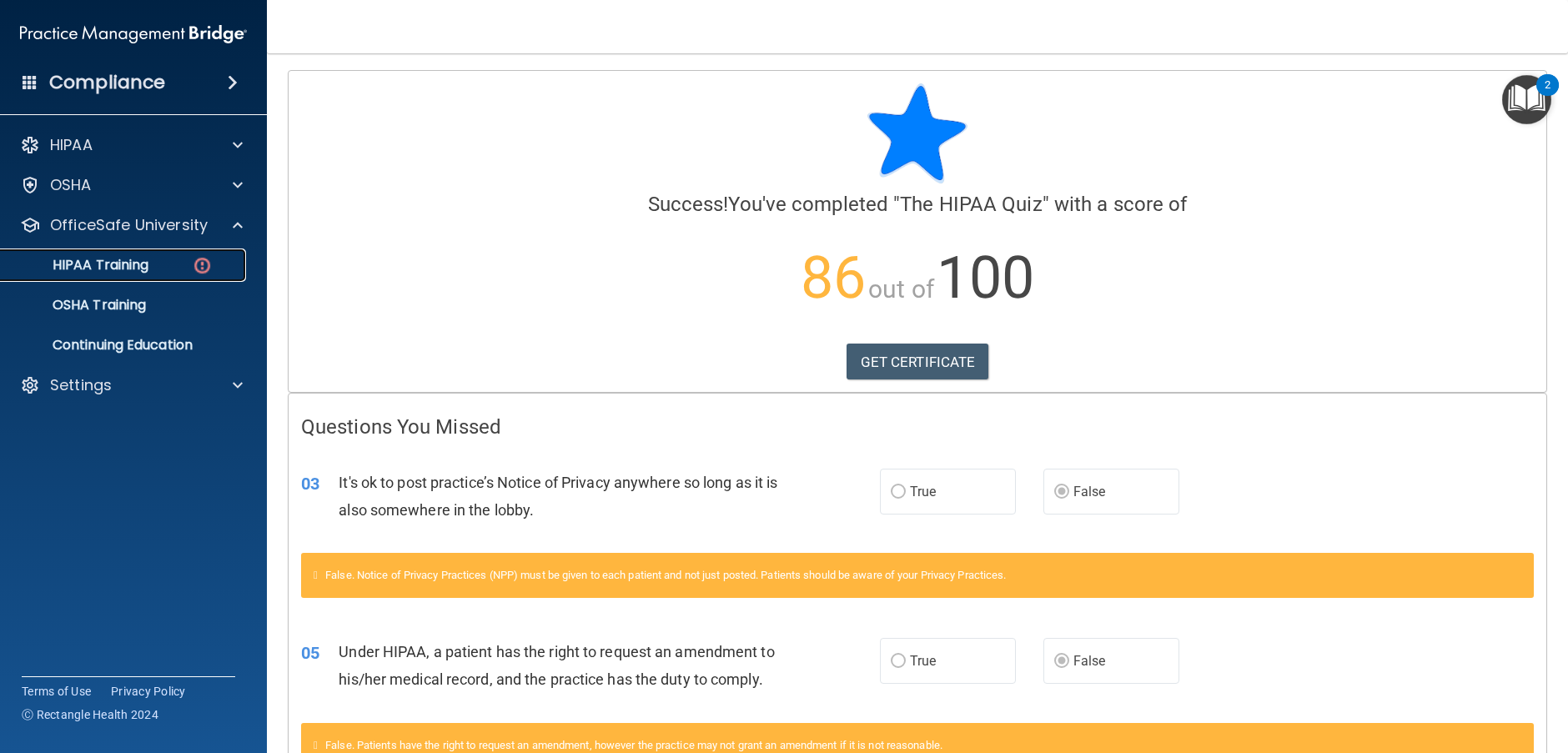
click at [92, 265] on p "HIPAA Training" at bounding box center [79, 265] width 137 height 17
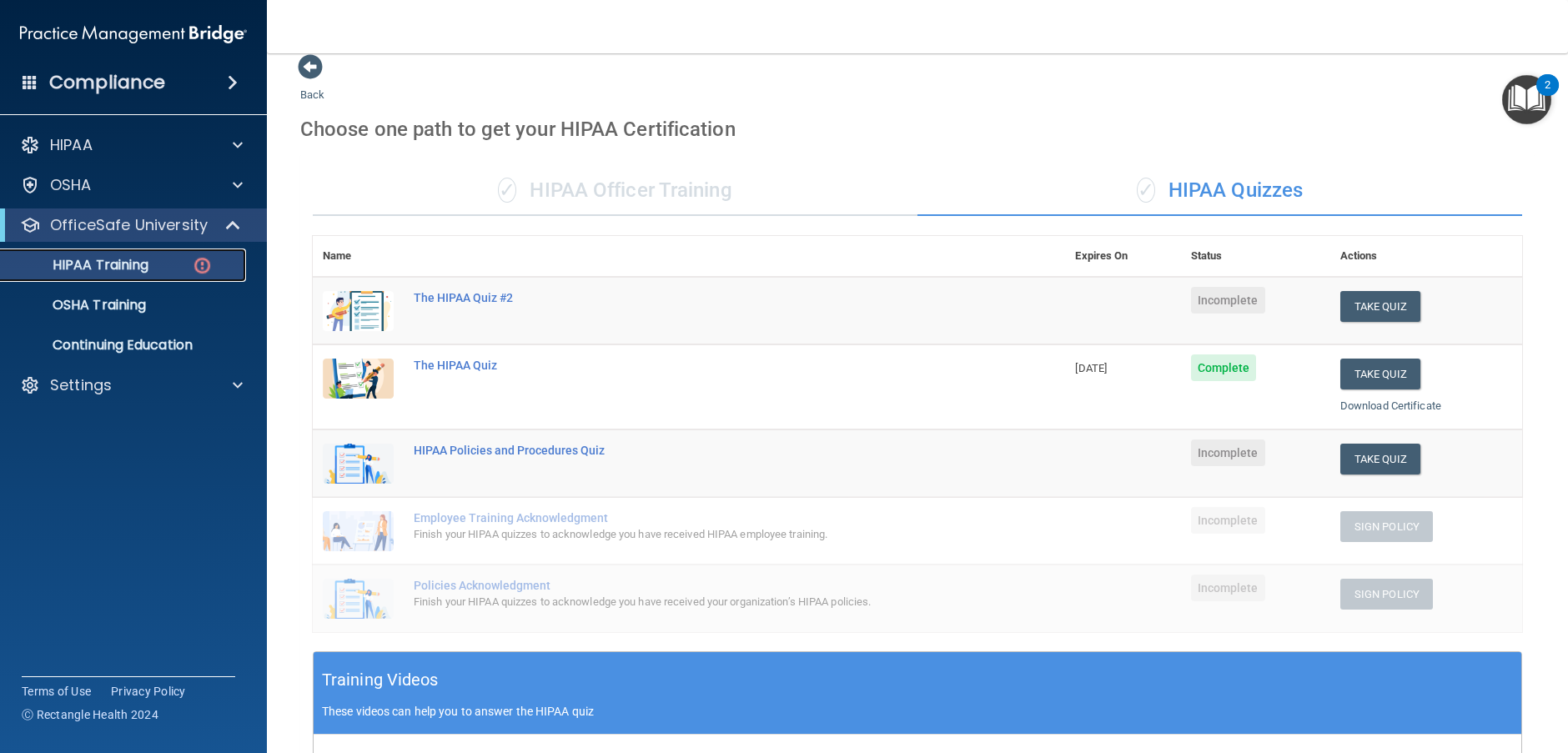
scroll to position [16, 0]
click at [105, 299] on p "OSHA Training" at bounding box center [78, 305] width 135 height 17
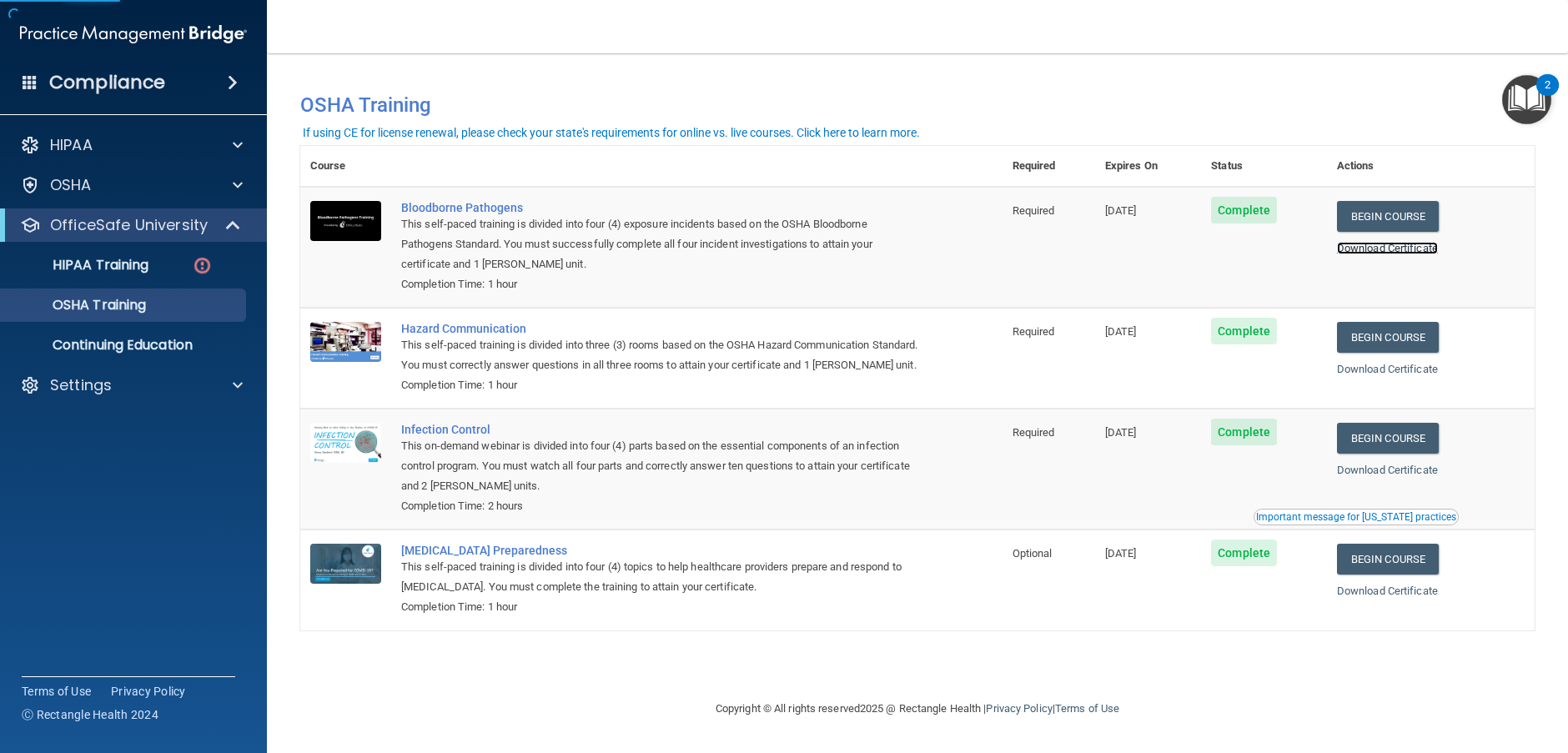
click at [1409, 251] on link "Download Certificate" at bounding box center [1387, 249] width 101 height 13
click at [1419, 372] on link "Download Certificate" at bounding box center [1387, 370] width 101 height 13
click at [1408, 480] on div "Download Certificate" at bounding box center [1431, 471] width 188 height 20
click at [1405, 477] on link "Download Certificate" at bounding box center [1387, 470] width 101 height 13
click at [1395, 597] on link "Download Certificate" at bounding box center [1387, 592] width 101 height 13
